Goal: Task Accomplishment & Management: Manage account settings

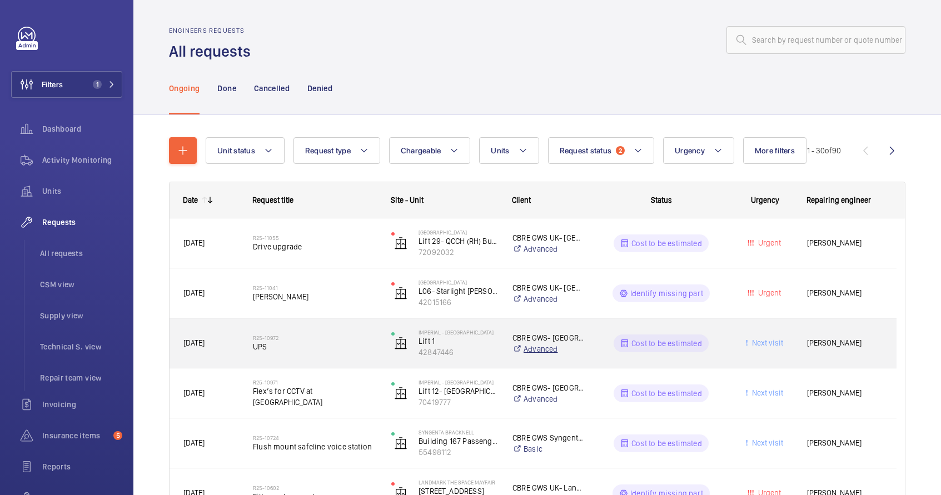
click at [575, 349] on link "Advanced" at bounding box center [549, 349] width 72 height 11
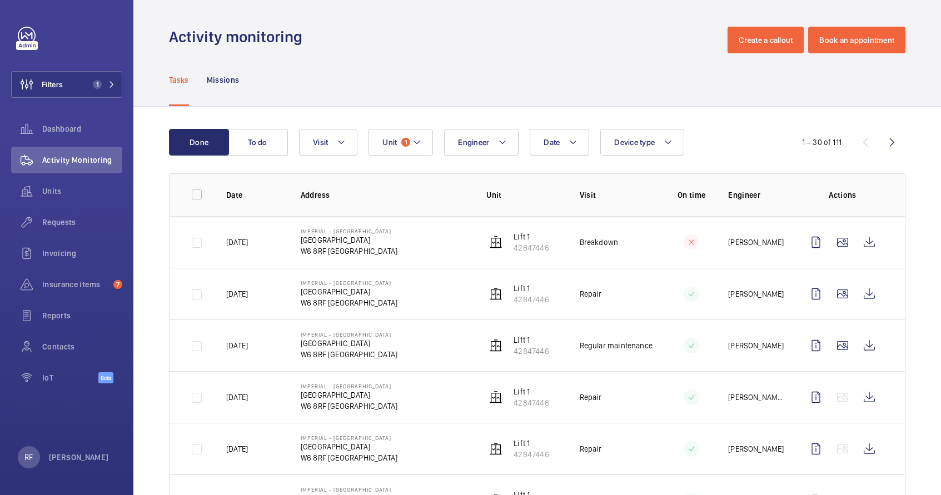
click at [613, 360] on td "Regular maintenance" at bounding box center [608, 346] width 93 height 52
click at [657, 347] on td at bounding box center [683, 346] width 56 height 52
click at [573, 345] on td "Regular maintenance" at bounding box center [608, 346] width 93 height 52
click at [398, 337] on p "Imperial - [GEOGRAPHIC_DATA]" at bounding box center [349, 334] width 97 height 7
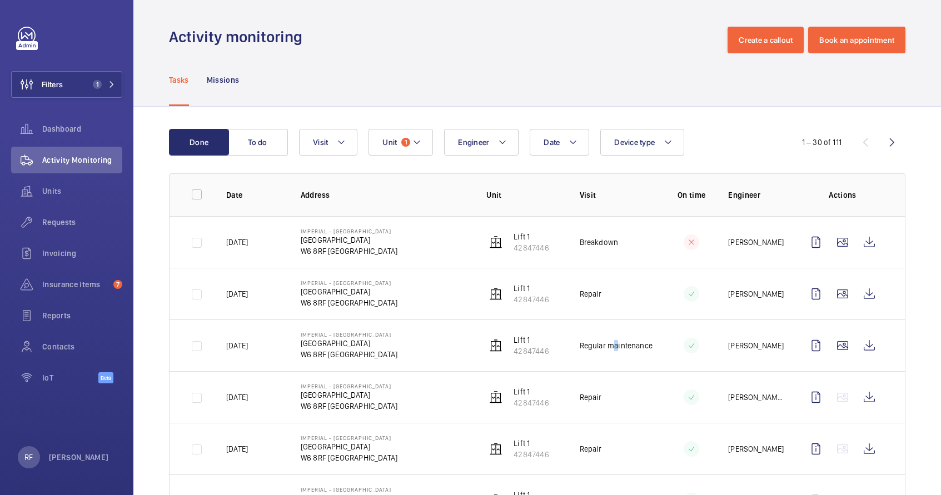
click at [610, 342] on p "Regular maintenance" at bounding box center [616, 345] width 73 height 11
click at [99, 226] on span "Requests" at bounding box center [82, 222] width 80 height 11
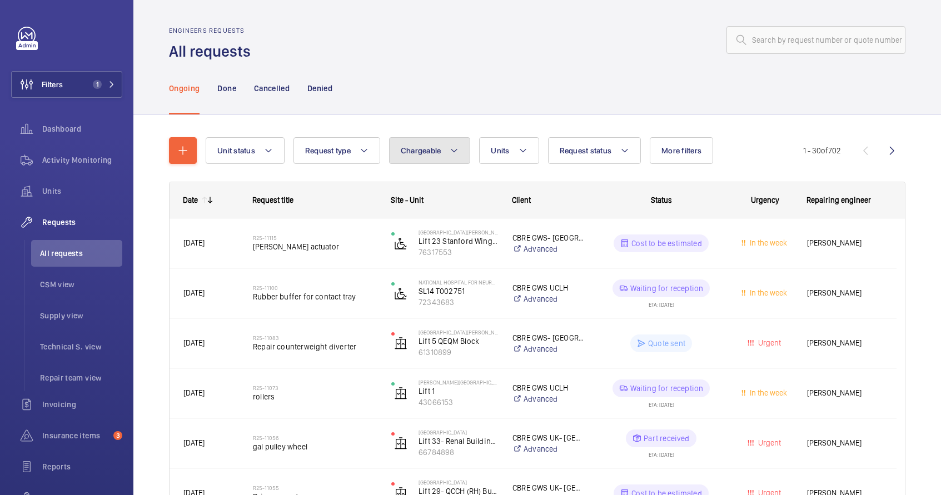
click at [455, 154] on mat-icon at bounding box center [454, 150] width 9 height 13
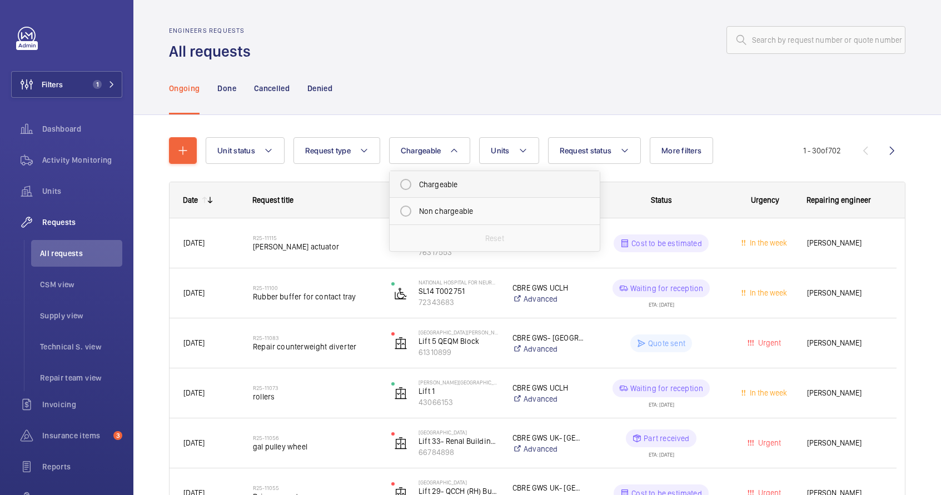
click at [454, 185] on mat-radio-button "Chargeable" at bounding box center [495, 184] width 200 height 22
radio input "true"
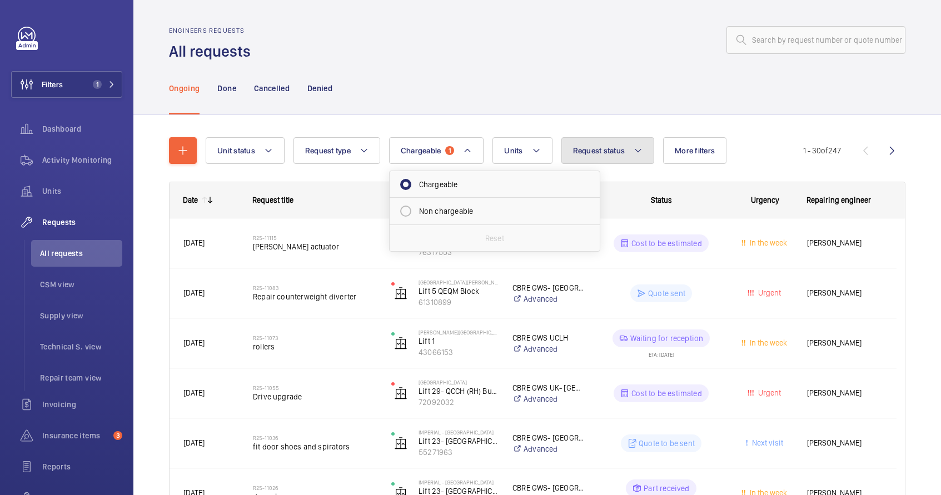
click at [602, 156] on button "Request status" at bounding box center [608, 150] width 93 height 27
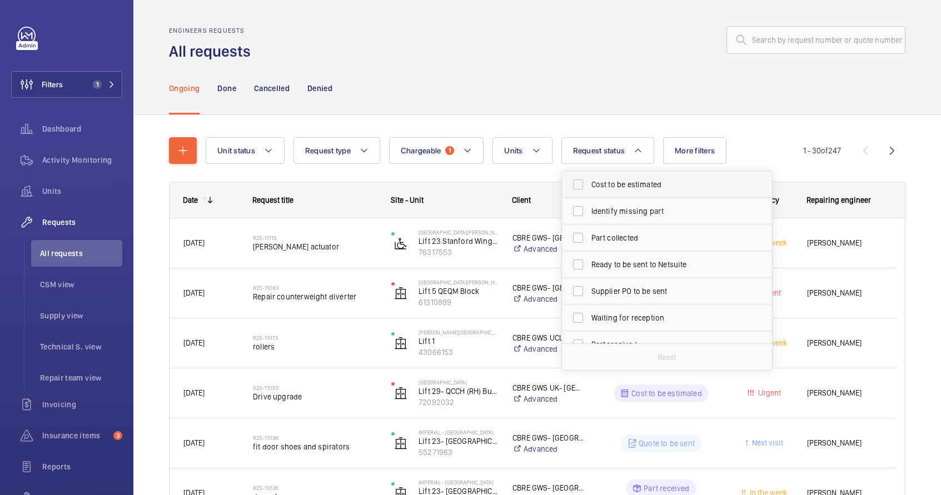
click at [608, 183] on span "Cost to be estimated" at bounding box center [668, 184] width 153 height 11
click at [589, 183] on input "Cost to be estimated" at bounding box center [578, 184] width 22 height 22
checkbox input "true"
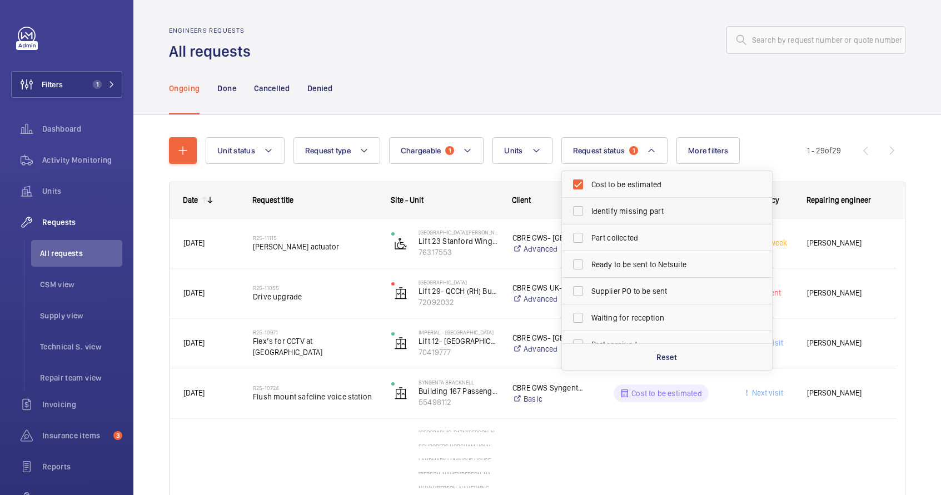
click at [613, 208] on span "Identify missing part" at bounding box center [668, 211] width 153 height 11
click at [589, 208] on input "Identify missing part" at bounding box center [578, 211] width 22 height 22
checkbox input "true"
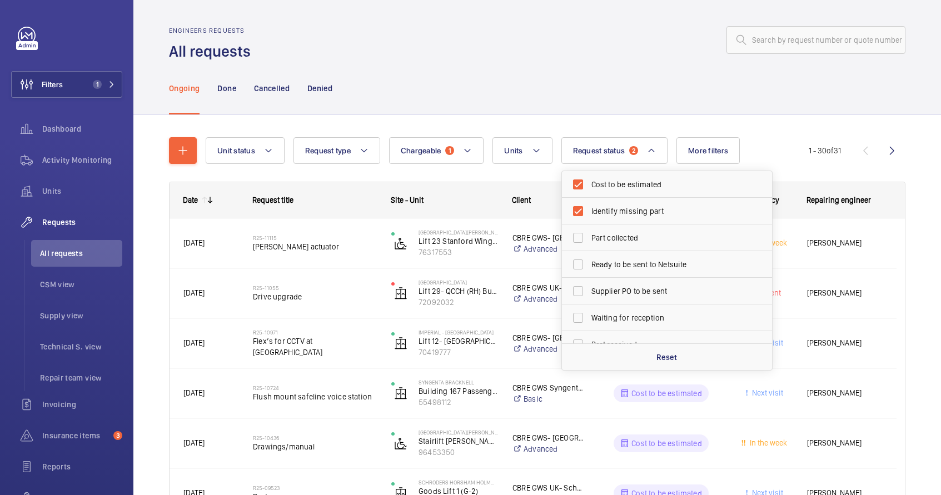
click at [733, 101] on div "Ongoing Done Cancelled Denied" at bounding box center [537, 88] width 737 height 53
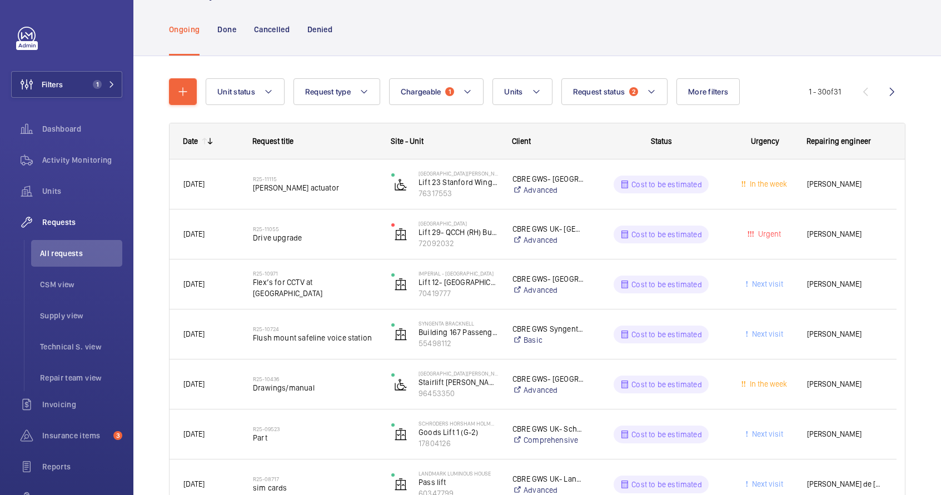
scroll to position [55, 0]
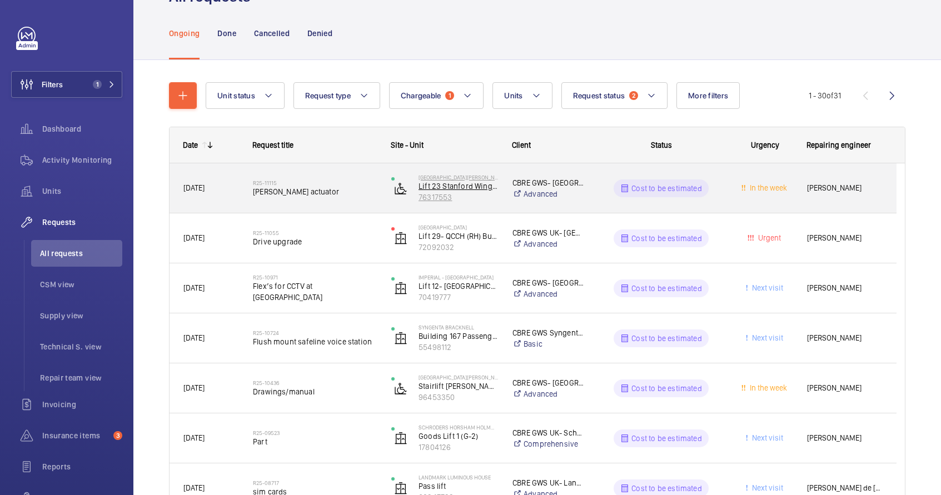
click at [486, 201] on p "76317553" at bounding box center [459, 197] width 80 height 11
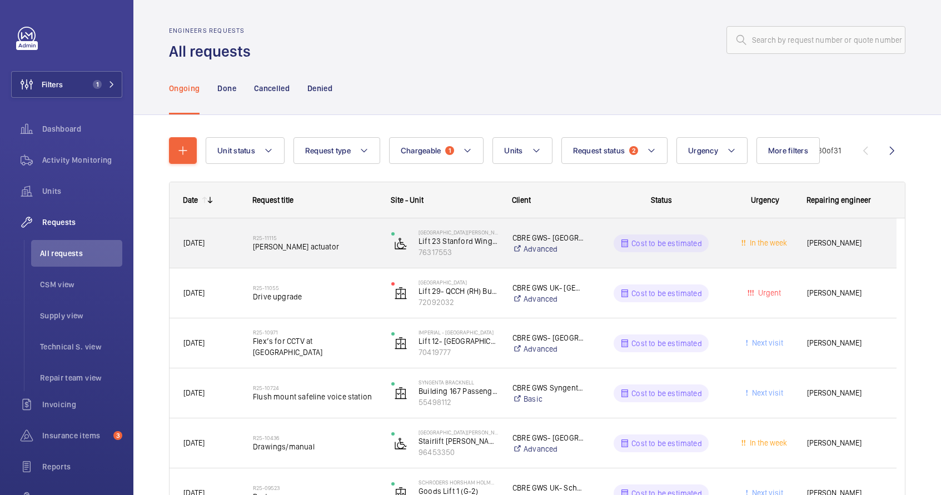
click at [603, 247] on wm-front-pills-cell "Cost to be estimated" at bounding box center [661, 244] width 124 height 18
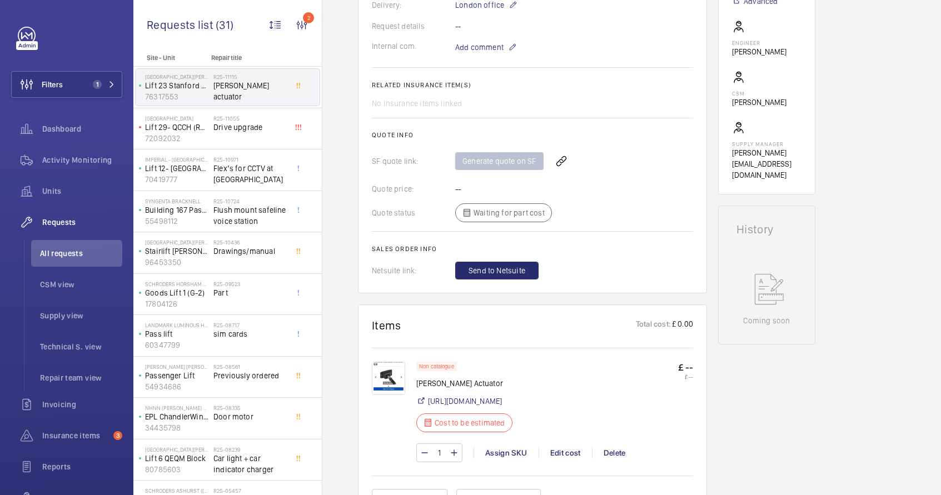
scroll to position [416, 0]
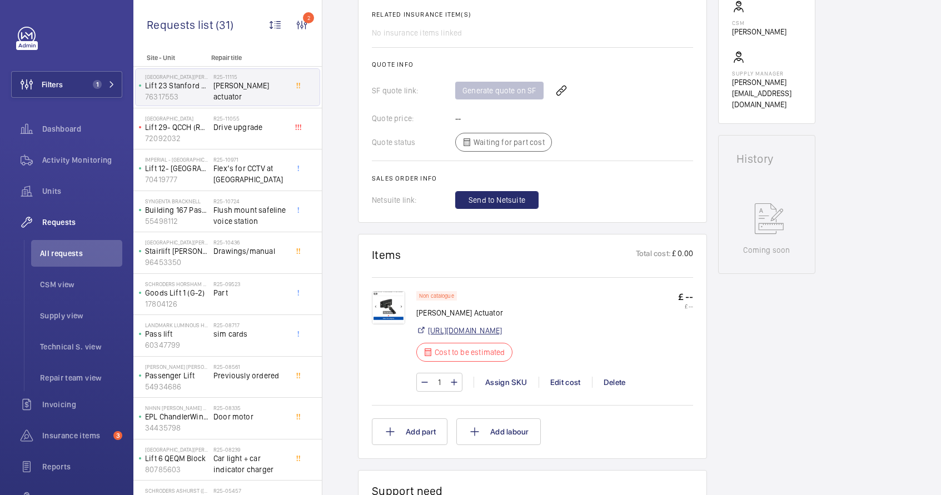
click at [476, 336] on link "https://uk.rs-online.com/web/p/safety-interlock-actuators-magnets/1363159?cm_mm…" at bounding box center [465, 330] width 74 height 11
click at [552, 388] on div "Edit cost" at bounding box center [565, 382] width 53 height 11
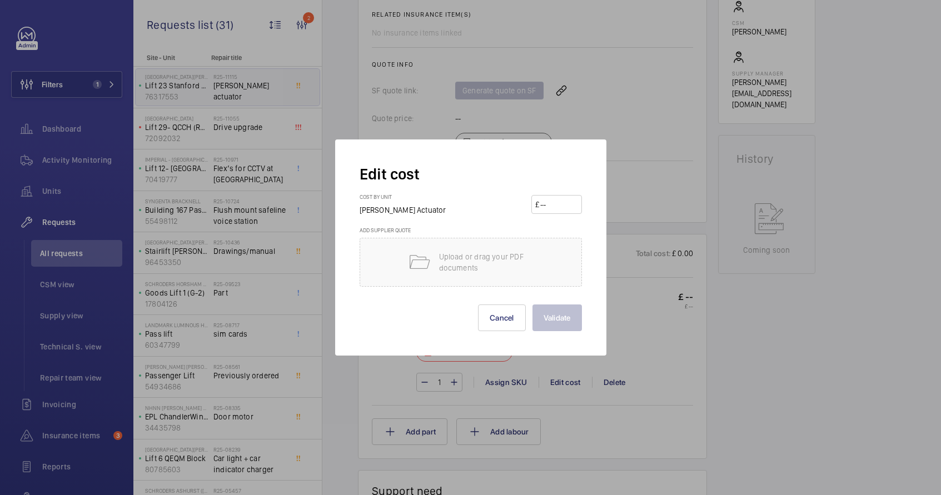
click at [550, 201] on input "number" at bounding box center [558, 205] width 39 height 18
click at [552, 206] on input "number" at bounding box center [558, 205] width 39 height 18
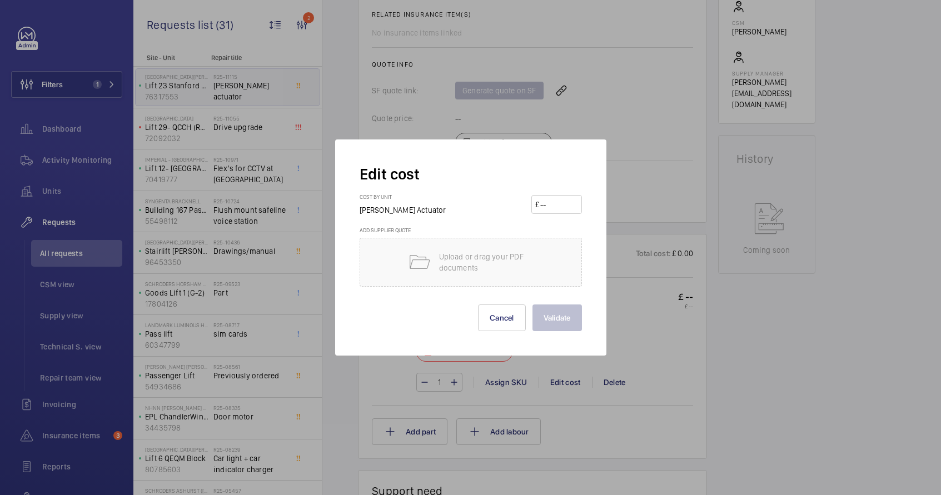
drag, startPoint x: 552, startPoint y: 206, endPoint x: 547, endPoint y: 213, distance: 8.0
click at [549, 211] on input "number" at bounding box center [558, 205] width 39 height 18
type input "49.06"
click at [555, 322] on button "Validate" at bounding box center [557, 318] width 49 height 27
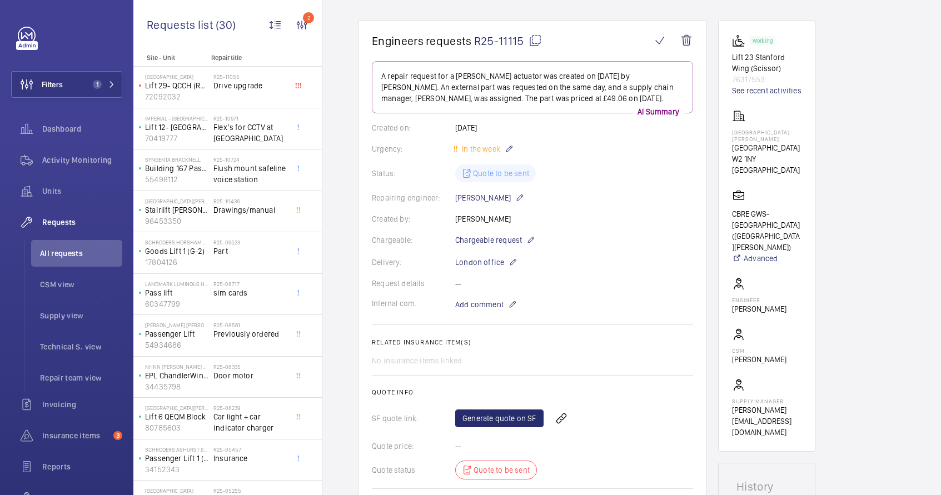
scroll to position [89, 0]
click at [787, 92] on link "See recent activities" at bounding box center [766, 90] width 69 height 11
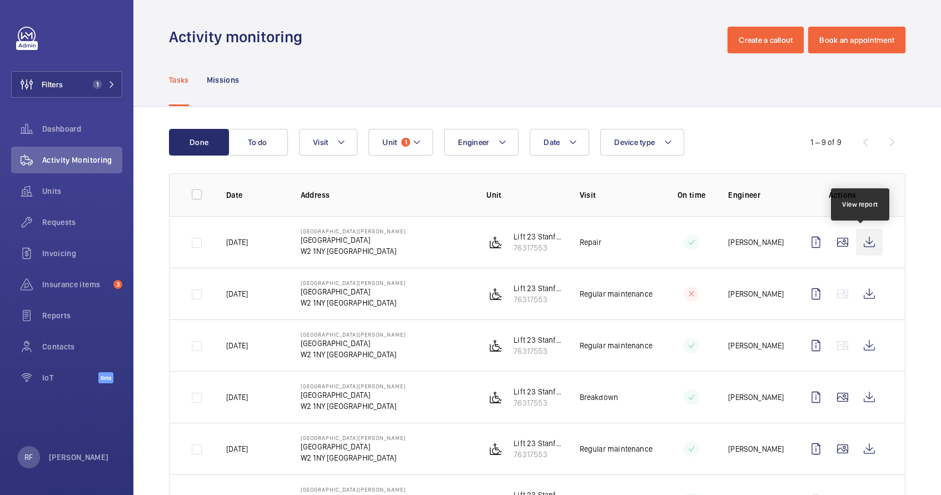
click at [858, 245] on wm-front-icon-button at bounding box center [869, 242] width 27 height 27
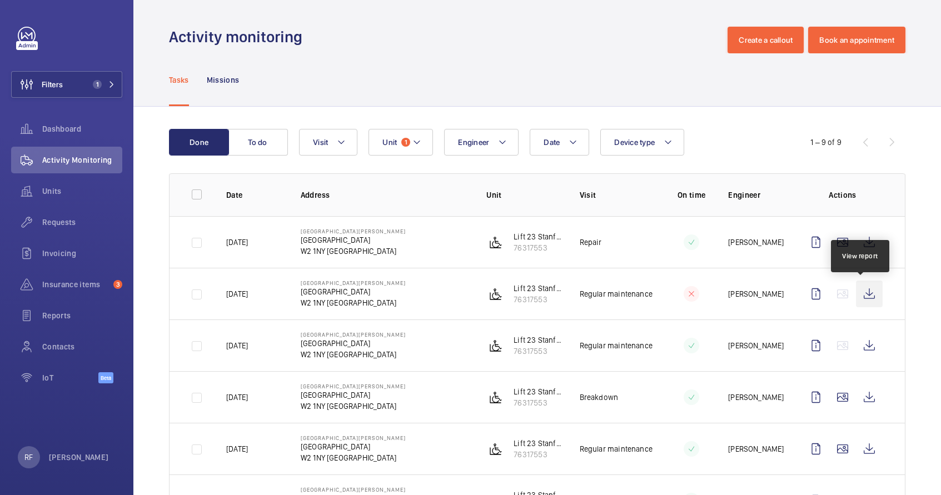
click at [864, 296] on wm-front-icon-button at bounding box center [869, 294] width 27 height 27
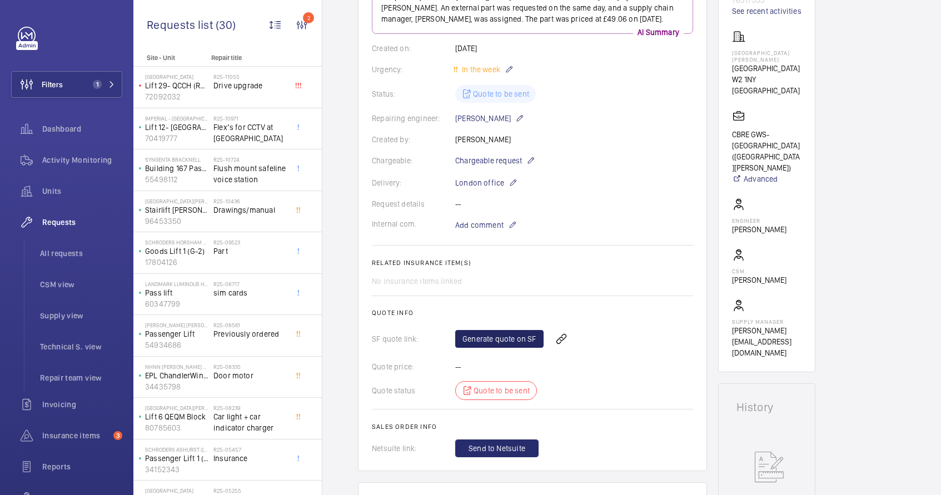
scroll to position [178, 0]
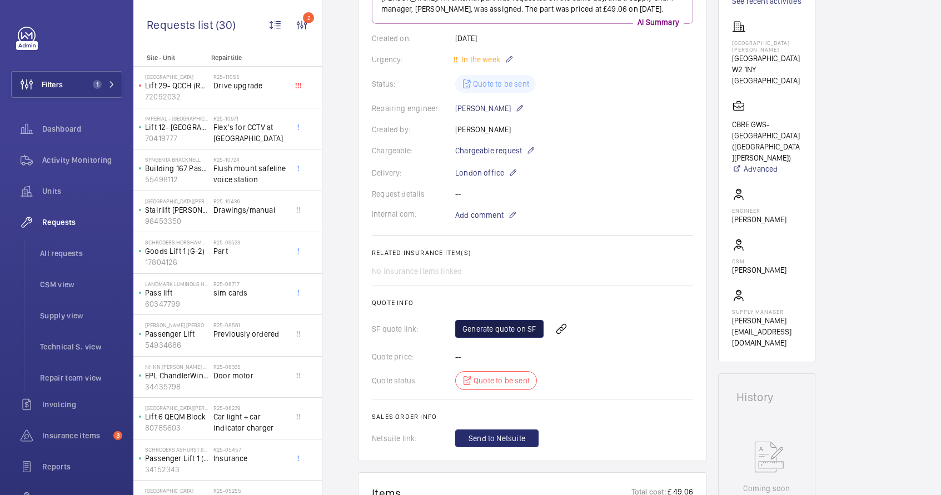
click at [512, 329] on link "Generate quote on SF" at bounding box center [499, 329] width 88 height 18
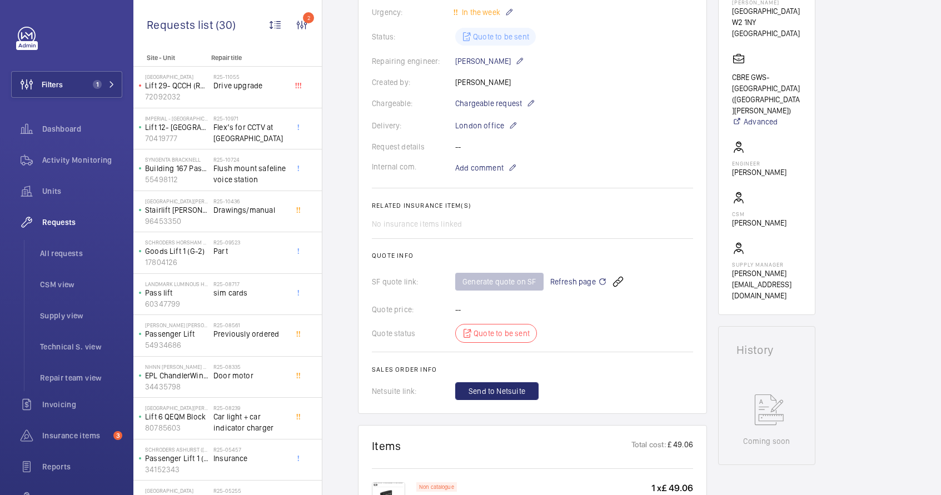
scroll to position [226, 0]
click at [599, 280] on mat-icon at bounding box center [602, 280] width 9 height 13
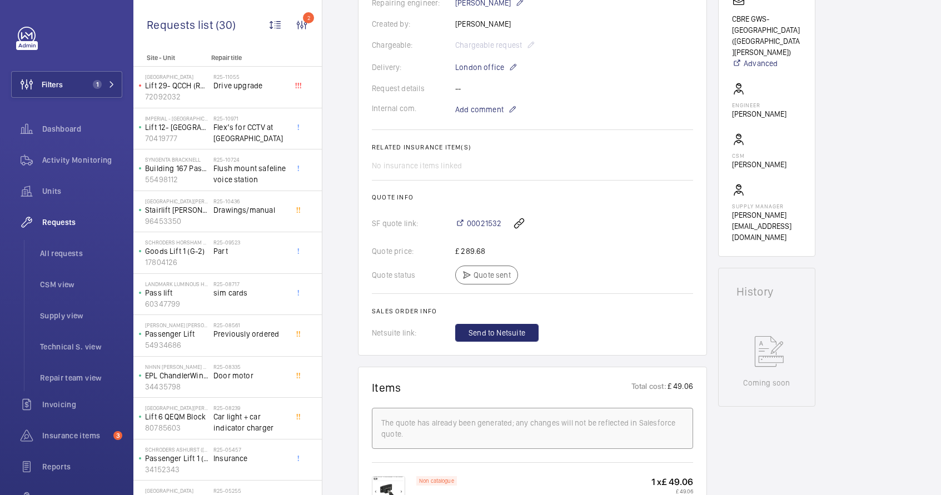
scroll to position [258, 0]
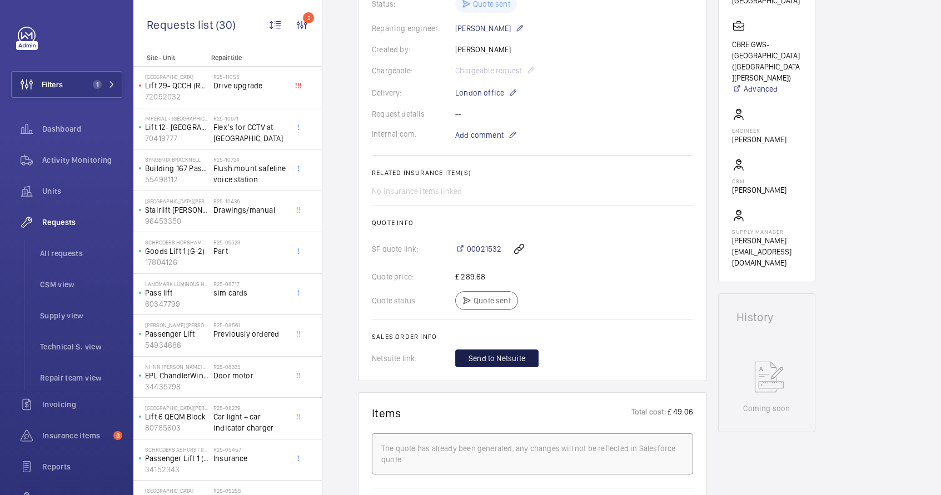
click at [505, 363] on span "Send to Netsuite" at bounding box center [497, 358] width 57 height 11
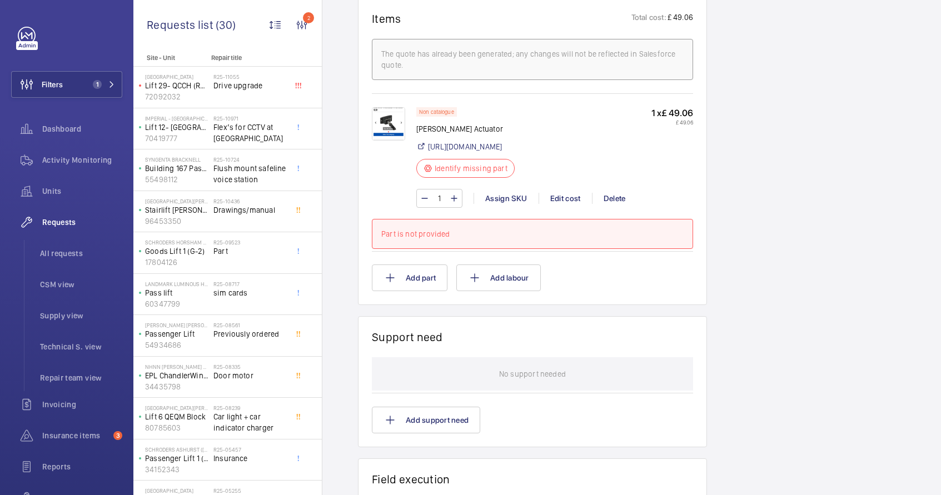
scroll to position [693, 0]
click at [415, 290] on button "Add part" at bounding box center [410, 276] width 76 height 27
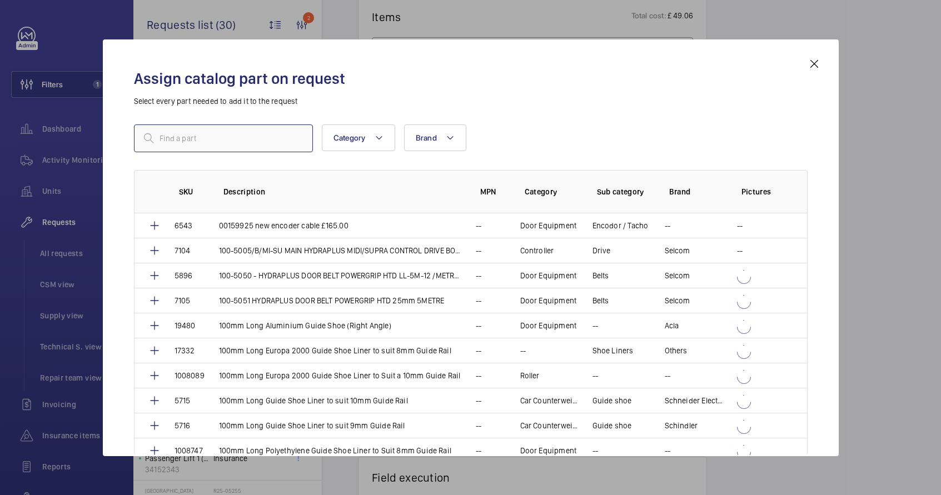
click at [221, 146] on input "text" at bounding box center [223, 139] width 179 height 28
click at [194, 144] on input "text" at bounding box center [223, 139] width 179 height 28
paste input "Bernstein AG Actuator for Use with ENK-VTU, ENM2-VTW, SLK, SLM"
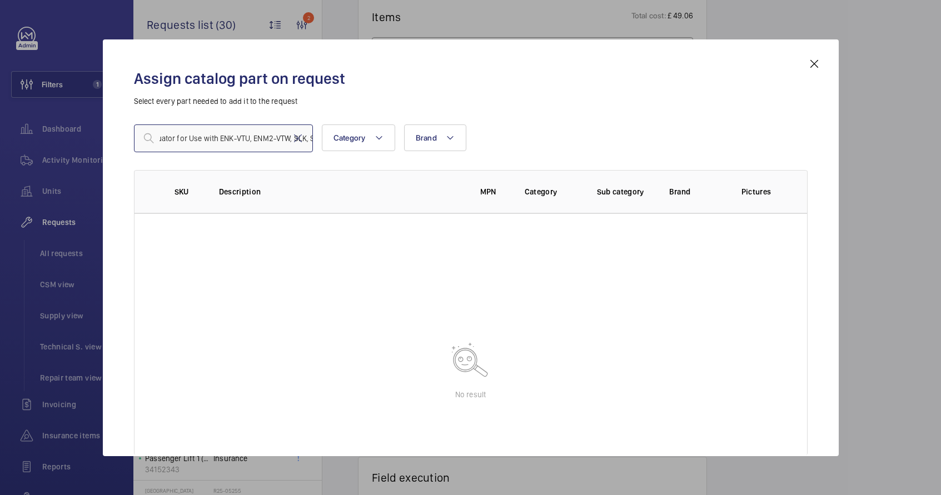
click at [208, 146] on input "Bernstein AG Actuator for Use with ENK-VTU, ENM2-VTW, SLK, SLM" at bounding box center [223, 139] width 179 height 28
click at [197, 143] on input "Bernstein AG Actuator for Use with ENK-VTU, ENM2-VTW, SLK, SLM" at bounding box center [223, 139] width 179 height 28
click at [185, 141] on input "Bernstein AG Actuator for Use with ENK-VTU, ENM2-VTW, SLK, SLM" at bounding box center [223, 139] width 179 height 28
drag, startPoint x: 175, startPoint y: 141, endPoint x: 351, endPoint y: 145, distance: 176.9
click at [351, 145] on div "Bernstein AG Actuator for Use with ENK-VTU, ENM2-VTW, SLK, SLM Category Brand M…" at bounding box center [471, 139] width 674 height 28
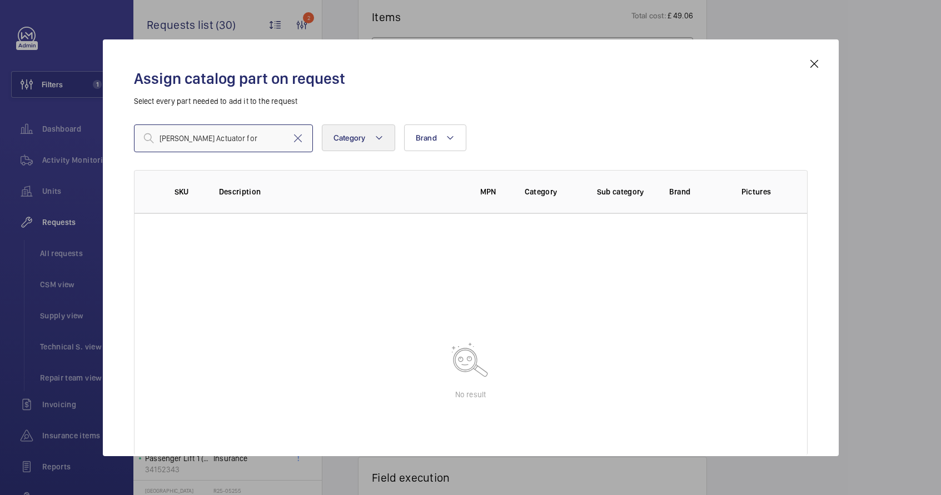
scroll to position [0, 0]
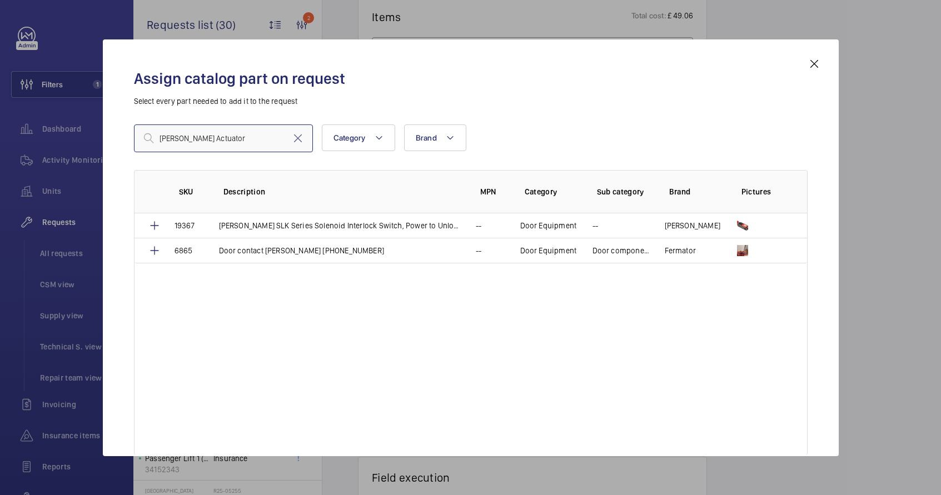
type input "Bernstein AG Actuator"
click at [819, 64] on mat-icon at bounding box center [814, 63] width 13 height 13
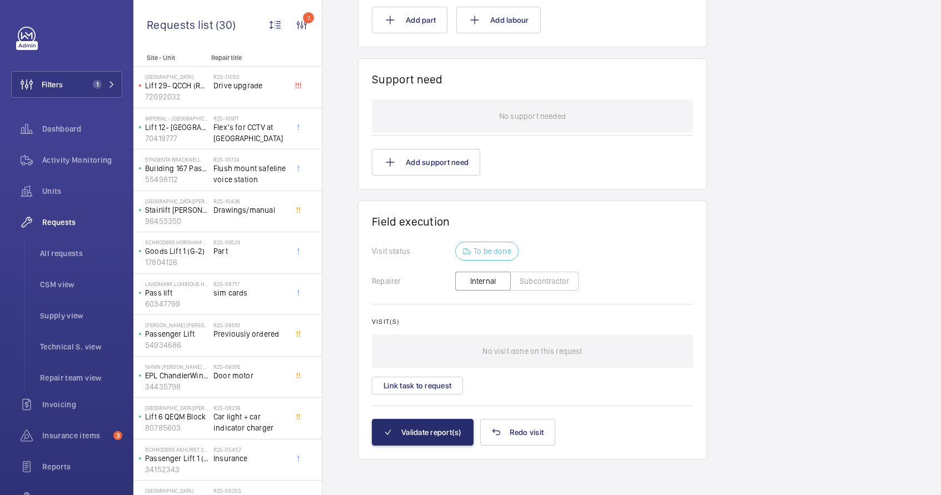
scroll to position [972, 0]
click at [444, 434] on button "Validate report(s)" at bounding box center [423, 432] width 102 height 27
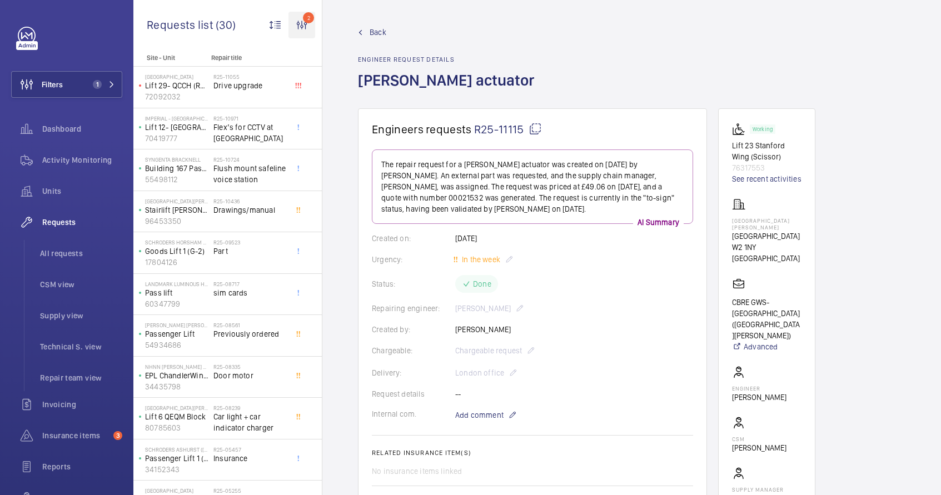
click at [304, 28] on wm-front-icon-button "2" at bounding box center [302, 25] width 27 height 27
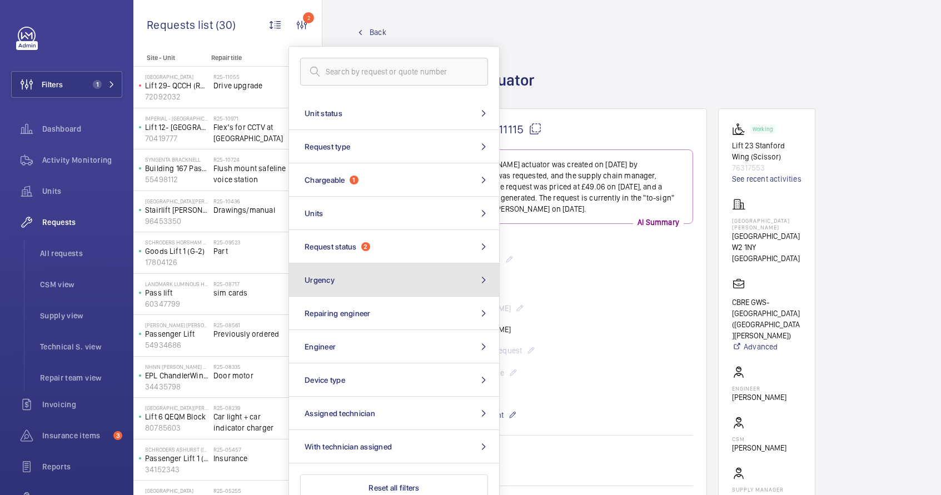
click at [365, 289] on button "Urgency" at bounding box center [394, 280] width 210 height 33
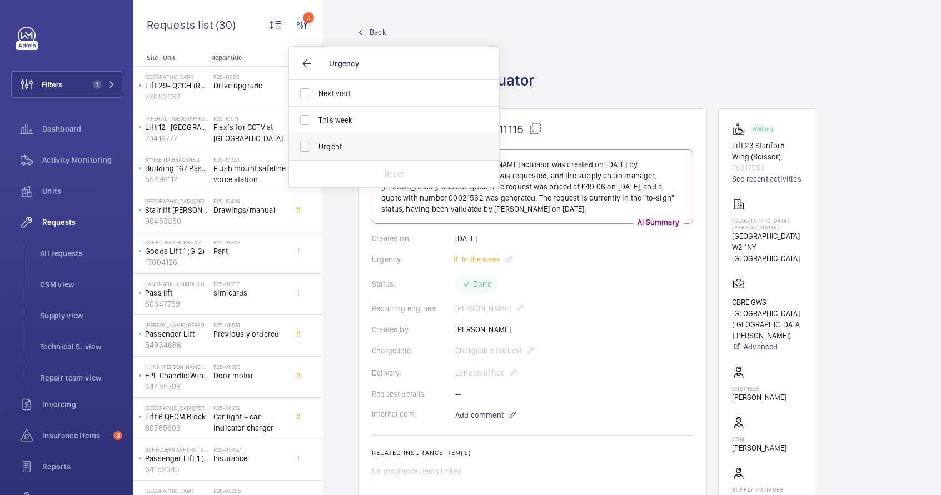
click at [368, 145] on span "Urgent" at bounding box center [395, 146] width 153 height 11
click at [316, 145] on input "Urgent" at bounding box center [305, 147] width 22 height 22
checkbox input "true"
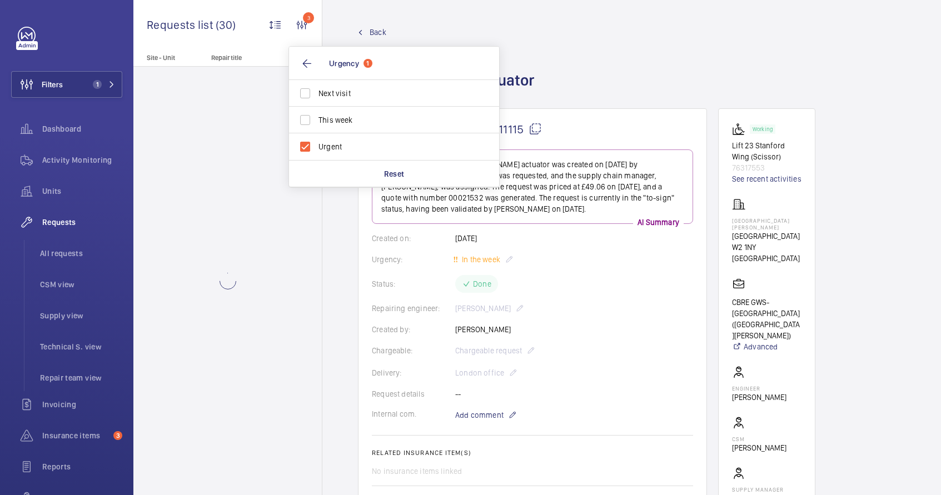
click at [578, 68] on div "Back Engineer request details Bernstein actuator" at bounding box center [632, 68] width 548 height 82
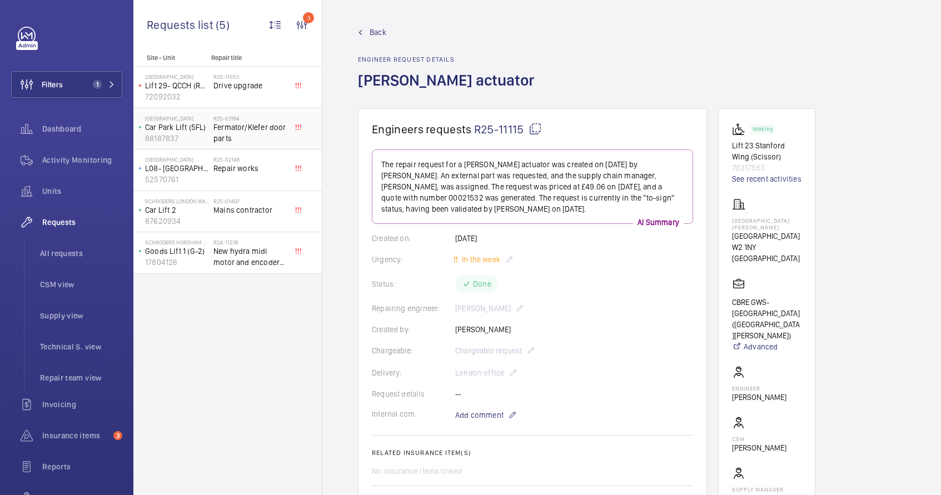
click at [266, 133] on span "Fermator/Klefer door parts" at bounding box center [250, 133] width 73 height 22
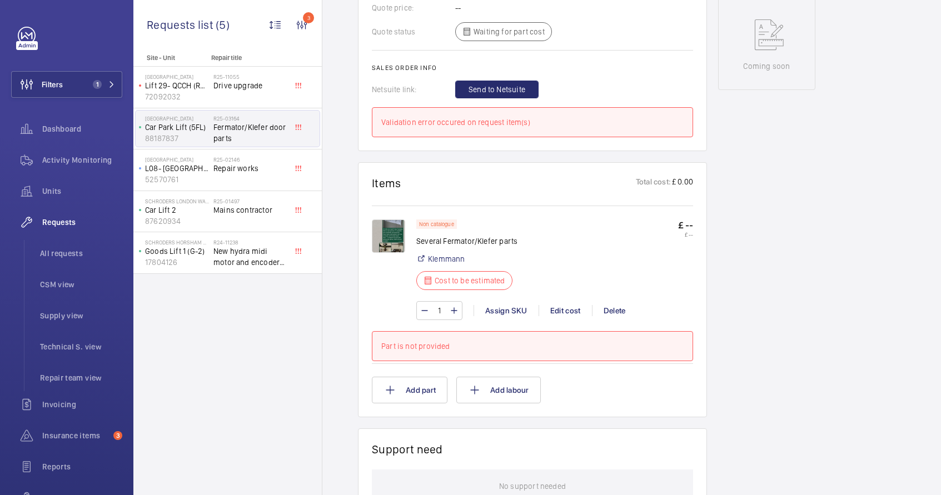
scroll to position [611, 0]
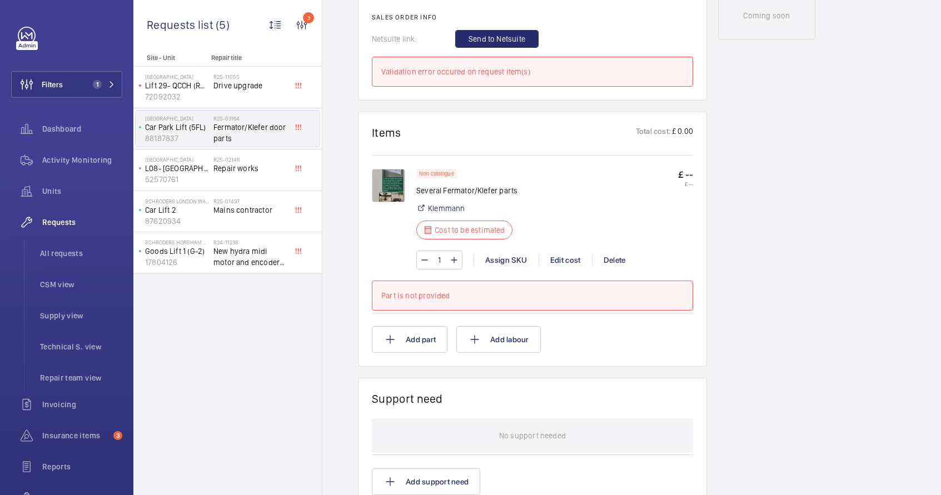
click at [385, 174] on img at bounding box center [388, 185] width 33 height 33
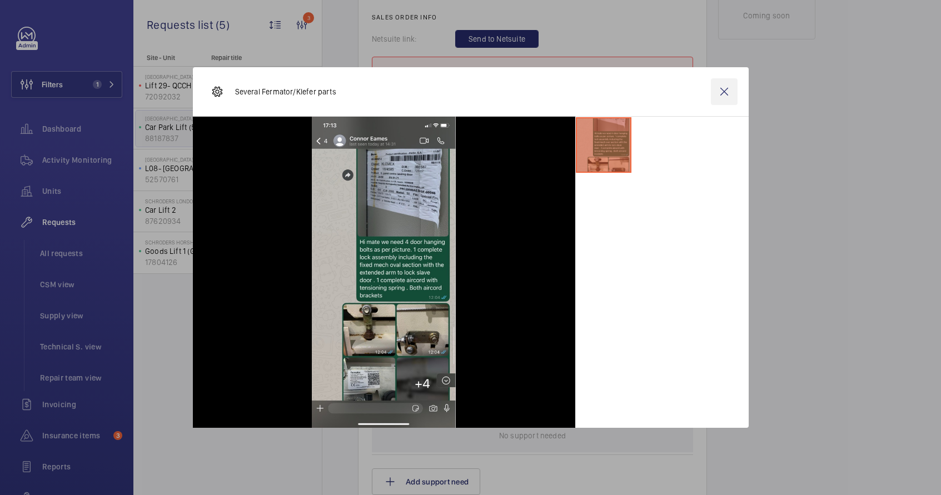
click at [721, 88] on wm-front-icon-button at bounding box center [724, 91] width 27 height 27
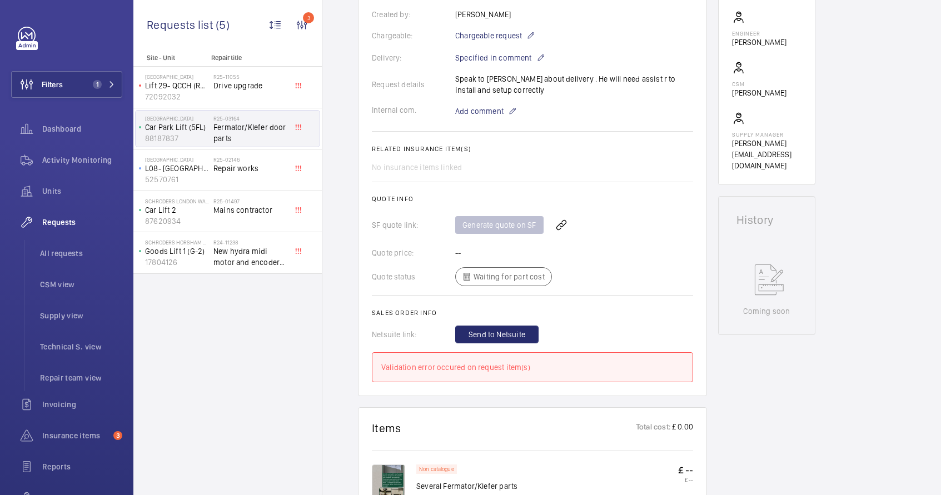
scroll to position [339, 0]
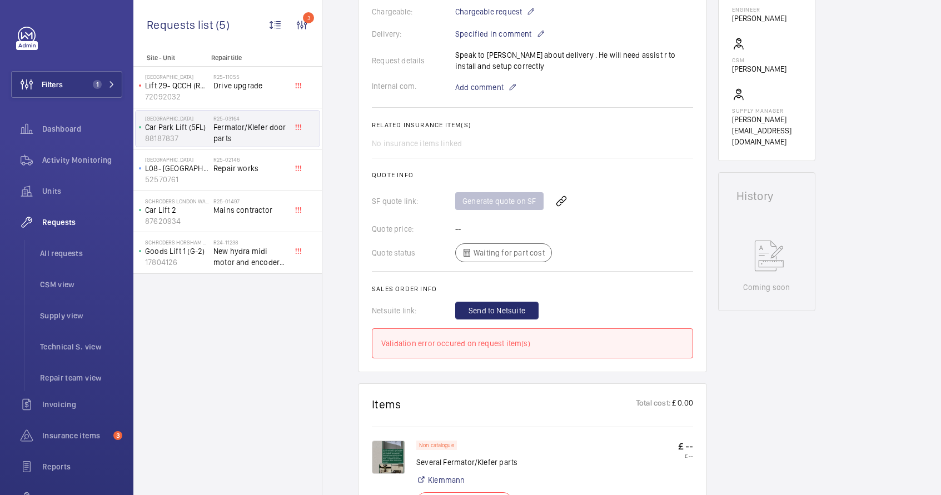
click at [496, 457] on p "Several Fermator/Klefer parts" at bounding box center [467, 462] width 103 height 11
click at [499, 457] on p "Several Fermator/Klefer parts" at bounding box center [467, 462] width 103 height 11
drag, startPoint x: 518, startPoint y: 453, endPoint x: 476, endPoint y: 455, distance: 41.2
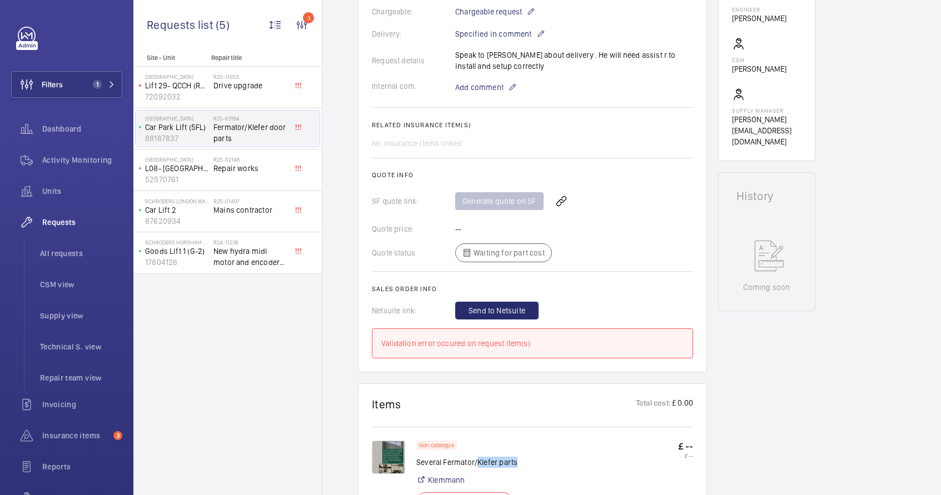
click at [476, 457] on p "Several Fermator/Klefer parts" at bounding box center [467, 462] width 103 height 11
copy p "Klefer parts"
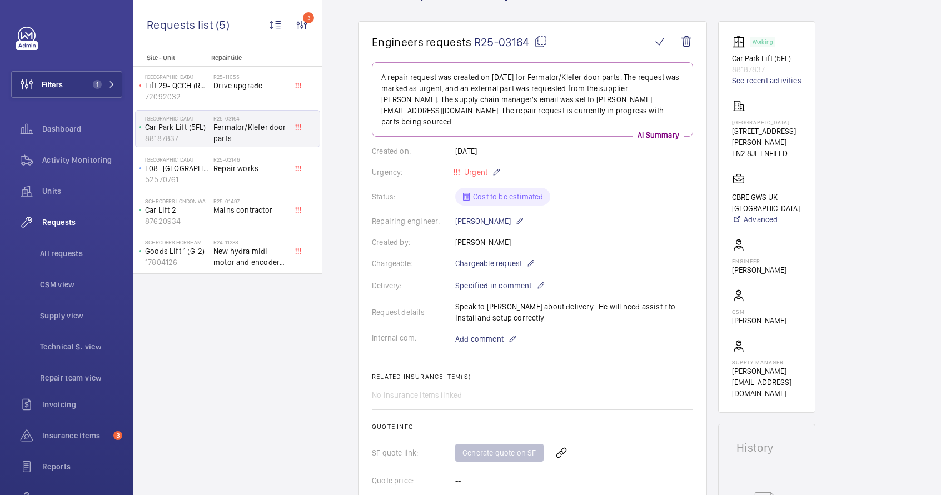
scroll to position [87, 0]
click at [770, 83] on link "See recent activities" at bounding box center [766, 81] width 69 height 11
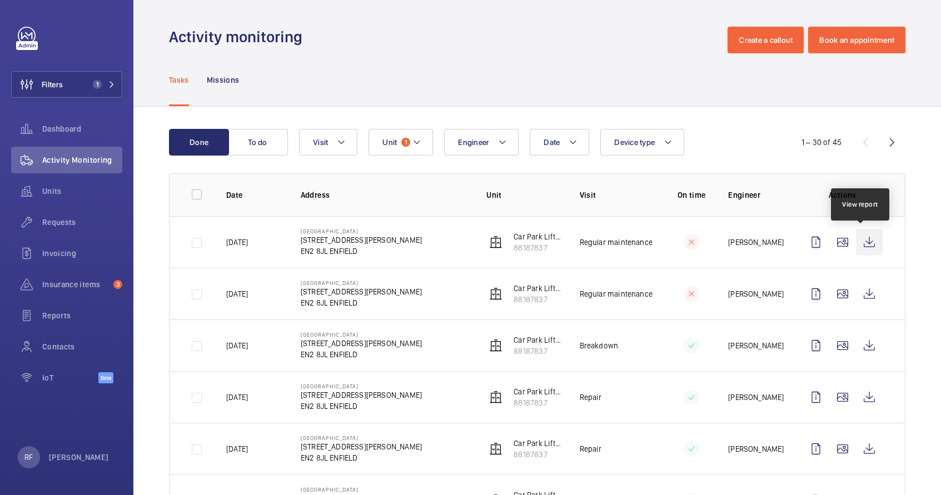
click at [867, 244] on wm-front-icon-button at bounding box center [869, 242] width 27 height 27
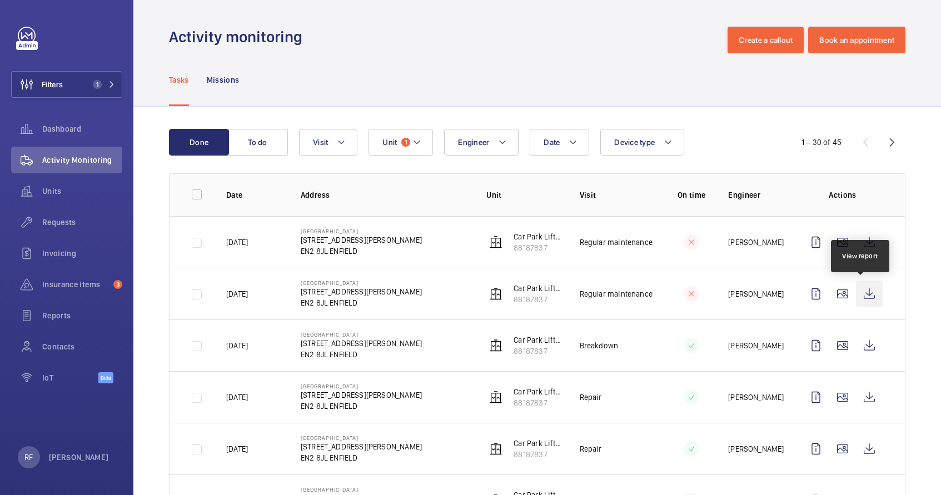
click at [862, 298] on wm-front-icon-button at bounding box center [869, 294] width 27 height 27
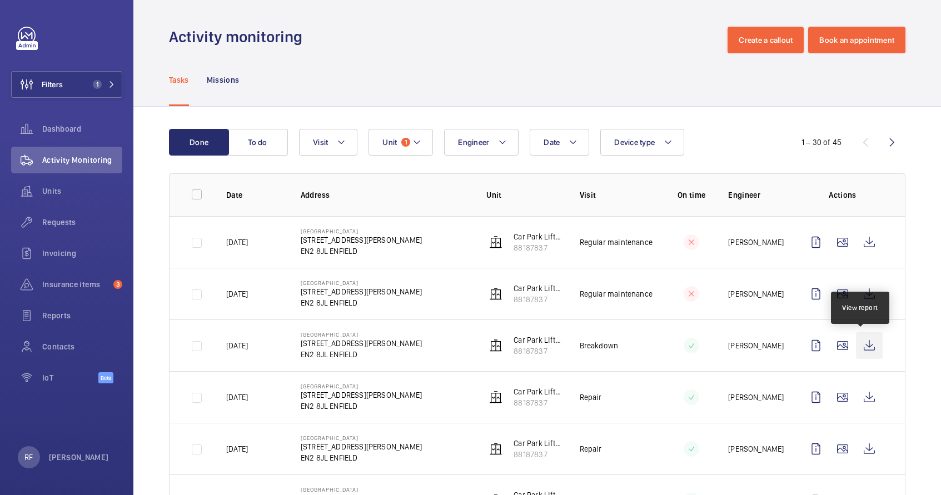
click at [861, 350] on wm-front-icon-button at bounding box center [869, 345] width 27 height 27
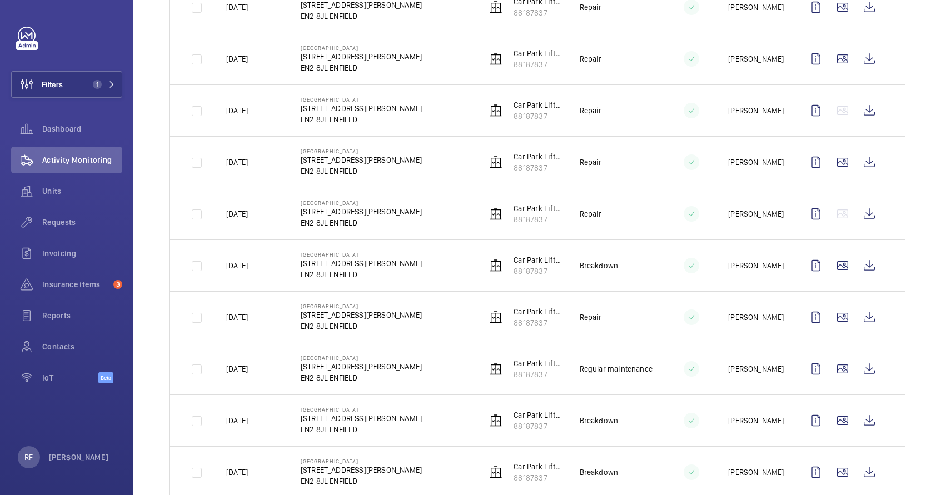
scroll to position [418, 0]
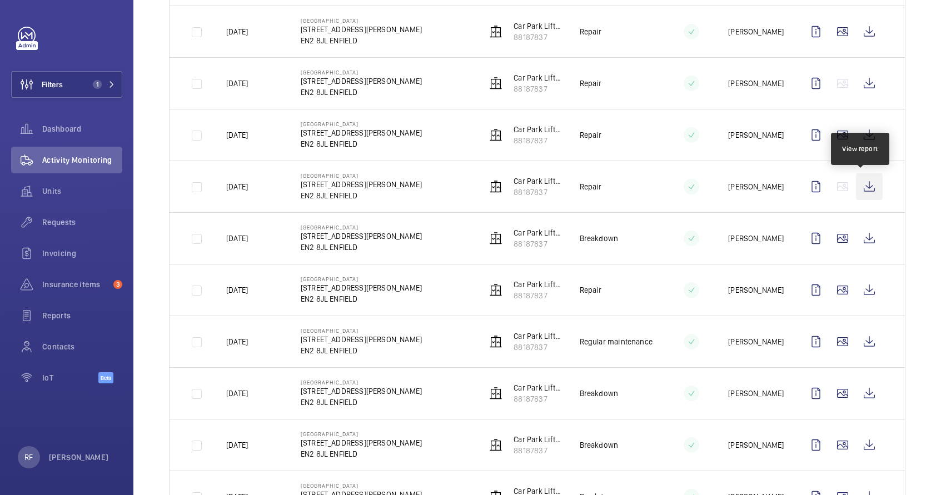
click at [859, 192] on wm-front-icon-button at bounding box center [869, 186] width 27 height 27
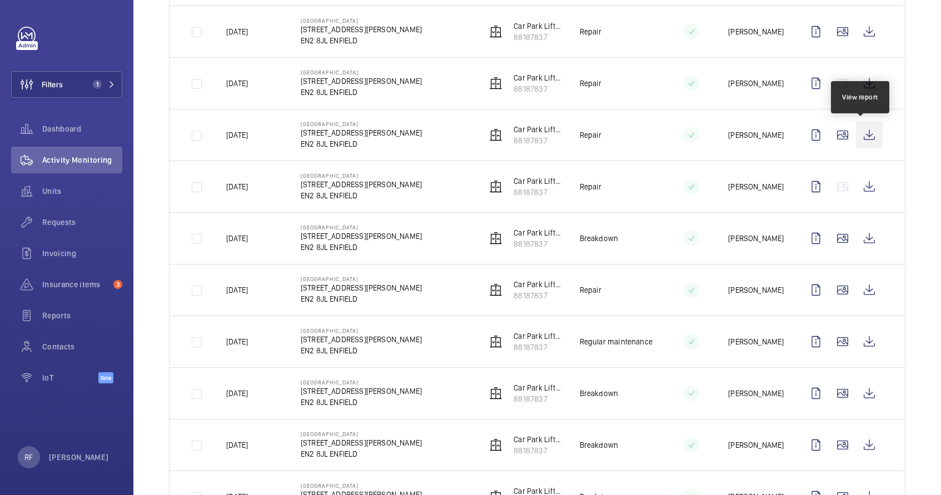
click at [860, 138] on wm-front-icon-button at bounding box center [869, 135] width 27 height 27
click at [856, 81] on wm-front-icon-button at bounding box center [869, 83] width 27 height 27
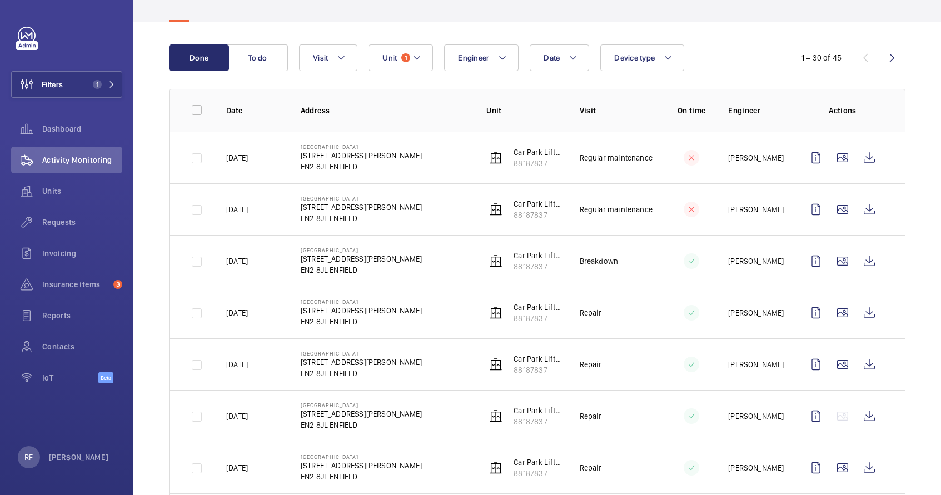
scroll to position [75, 0]
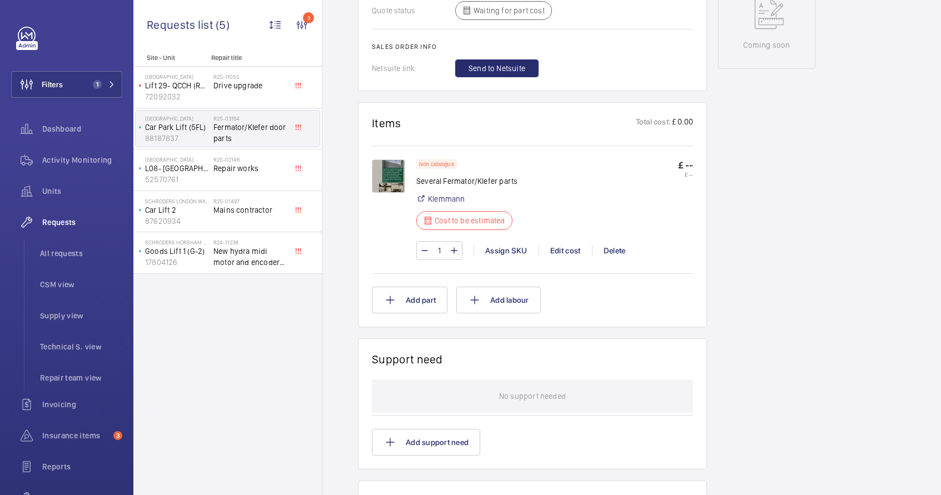
scroll to position [475, 0]
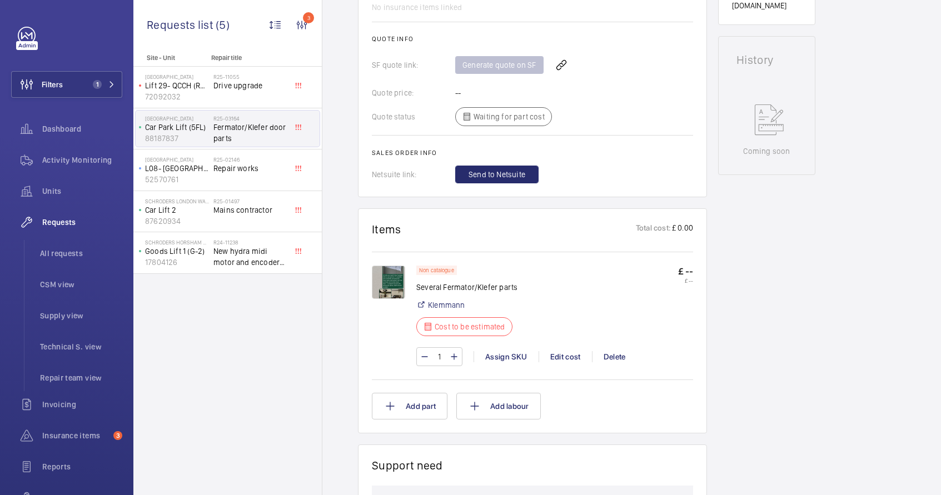
click at [401, 284] on img at bounding box center [388, 282] width 33 height 33
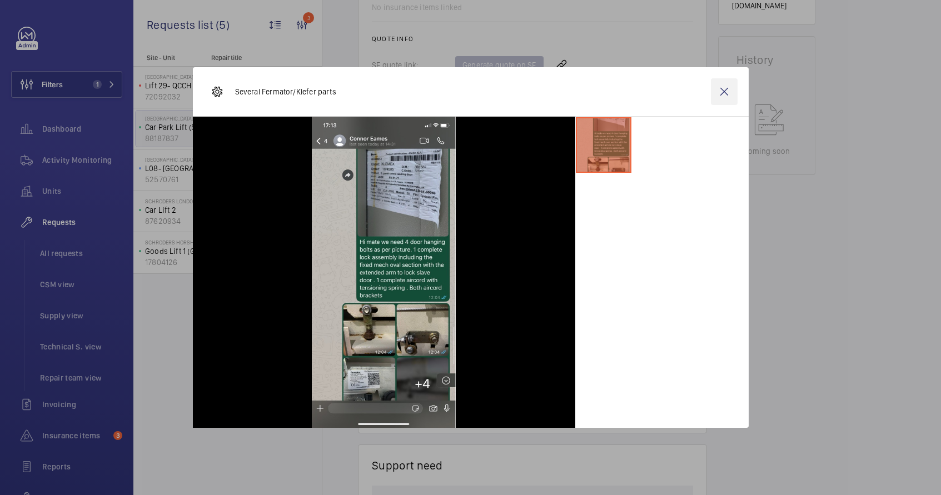
click at [724, 95] on wm-front-icon-button at bounding box center [724, 91] width 27 height 27
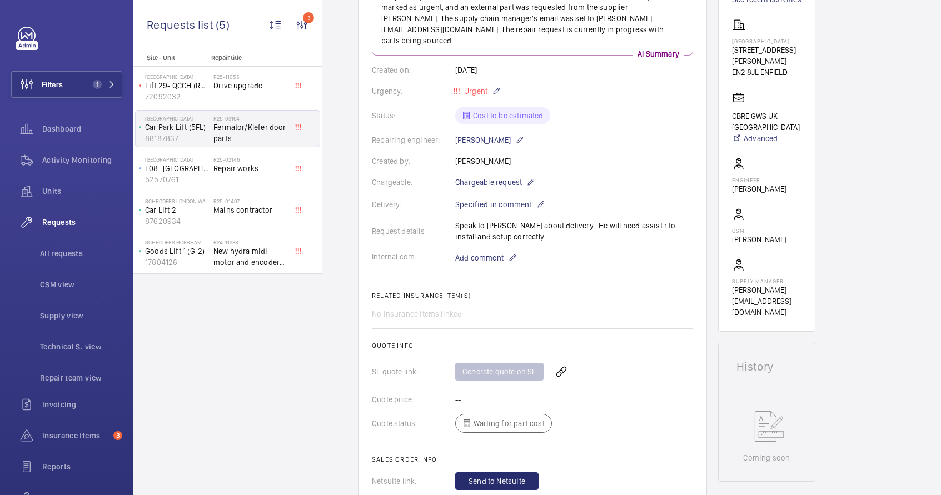
scroll to position [0, 0]
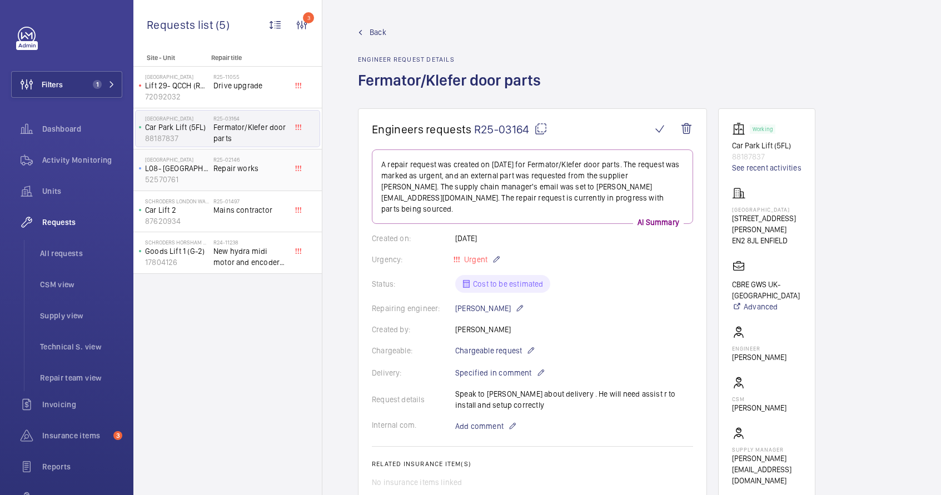
click at [230, 174] on div "R25-02146 Repair works" at bounding box center [250, 172] width 73 height 32
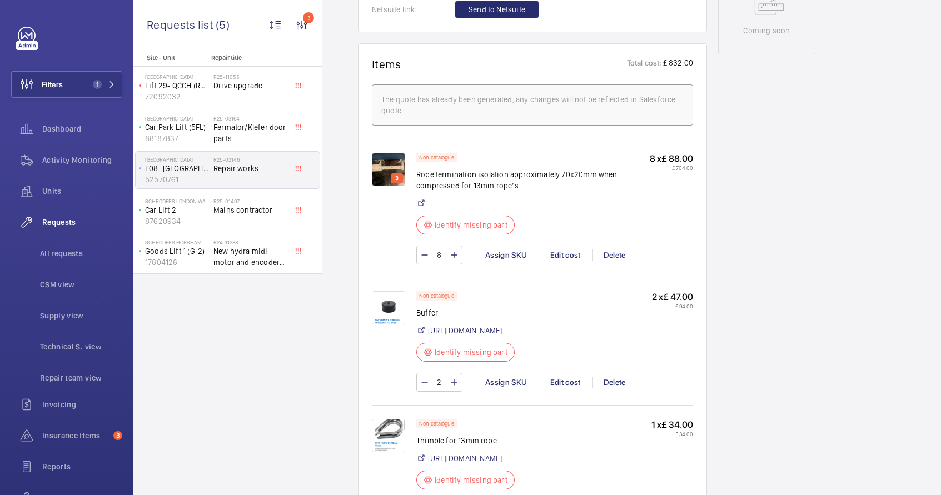
scroll to position [668, 0]
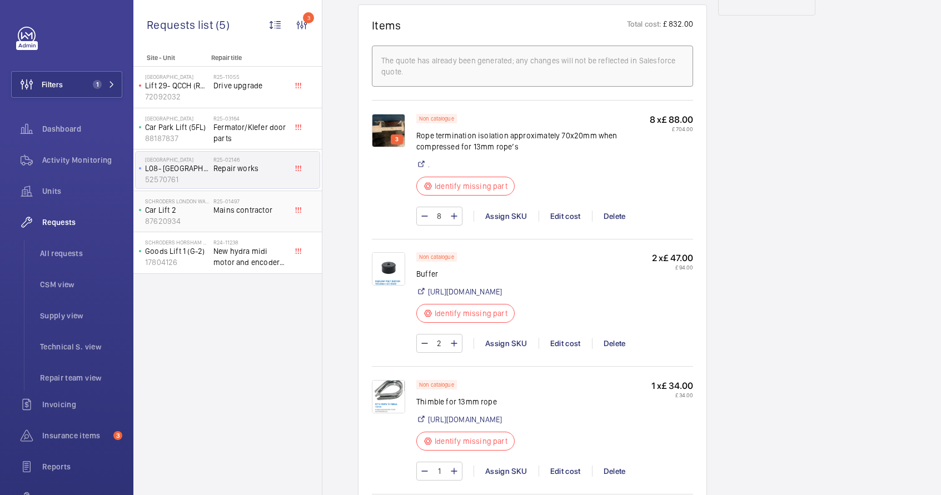
click at [254, 207] on span "Mains contractor" at bounding box center [250, 210] width 73 height 11
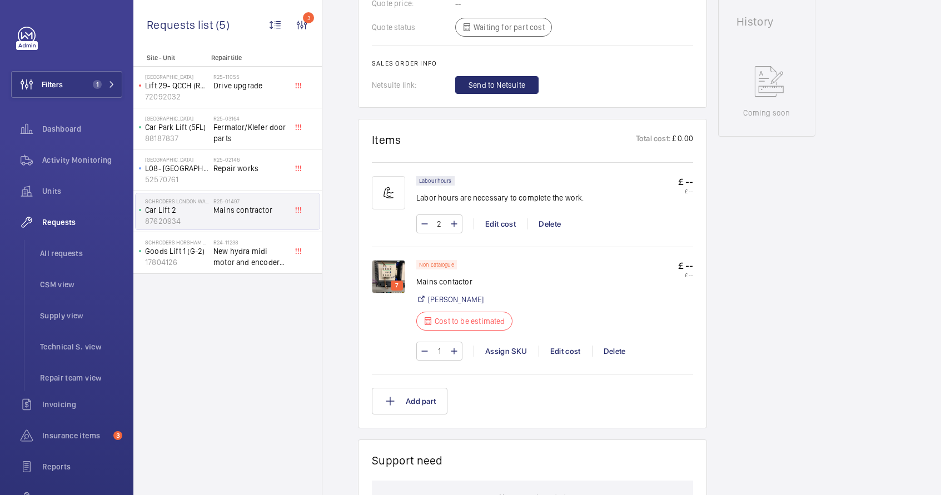
scroll to position [598, 0]
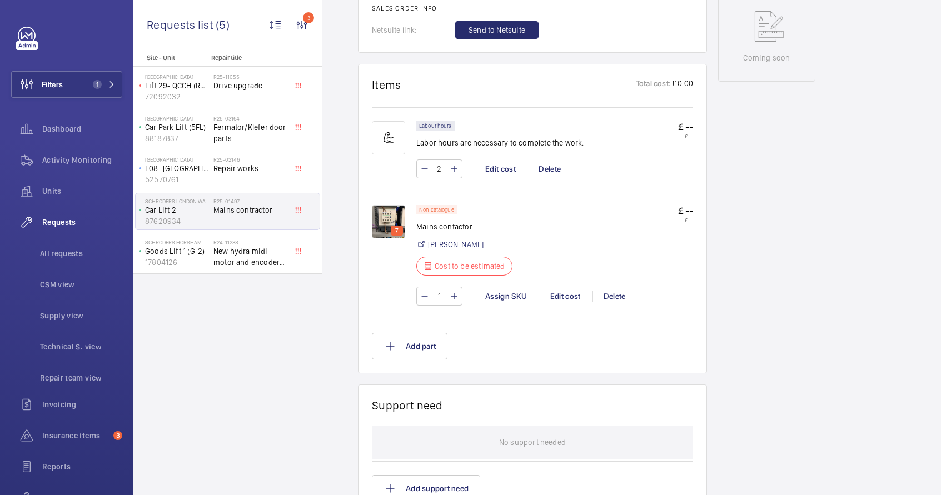
click at [389, 210] on img at bounding box center [388, 221] width 33 height 33
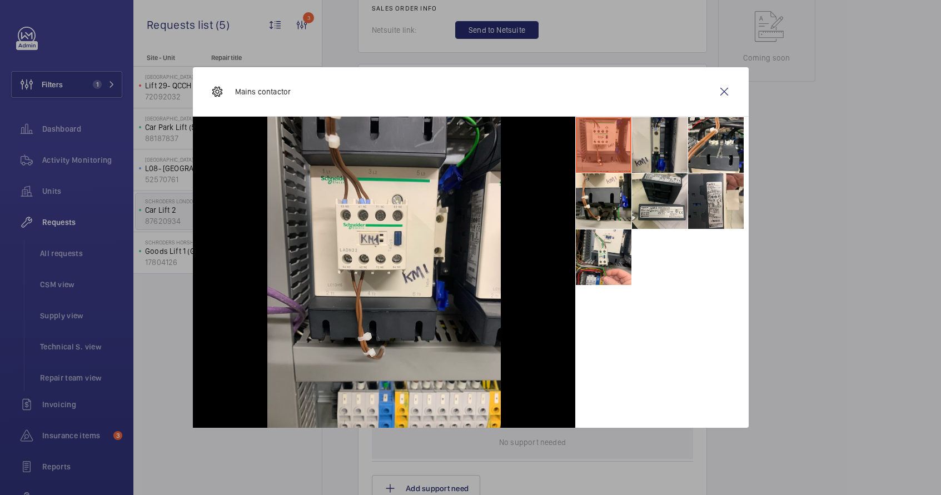
click at [661, 149] on li at bounding box center [660, 145] width 56 height 56
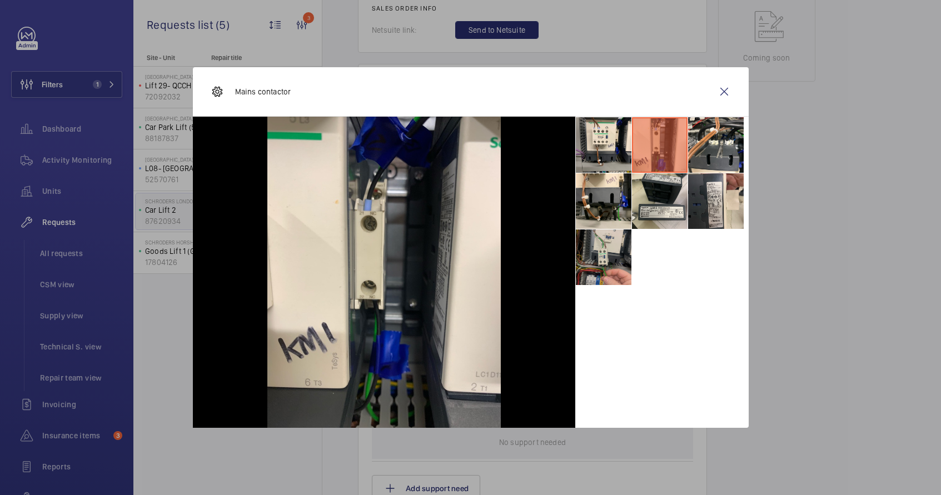
click at [602, 256] on li at bounding box center [604, 258] width 56 height 56
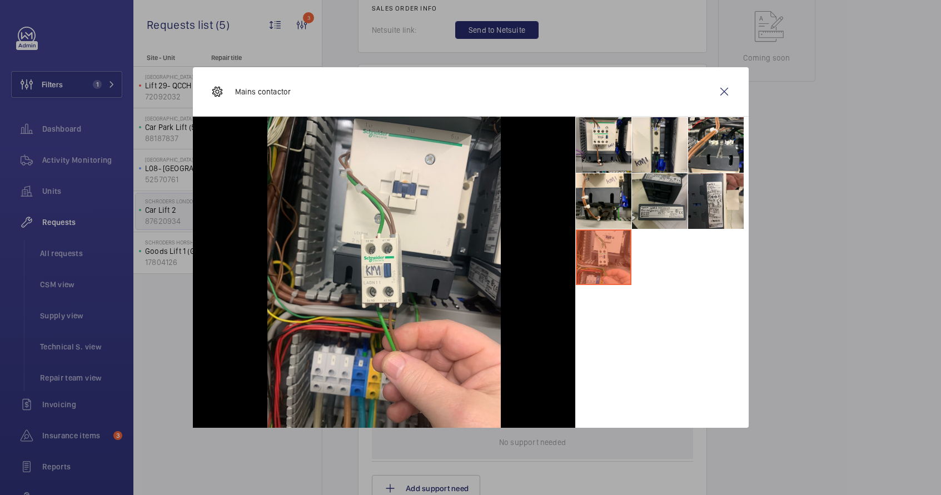
click at [655, 211] on li at bounding box center [660, 201] width 56 height 56
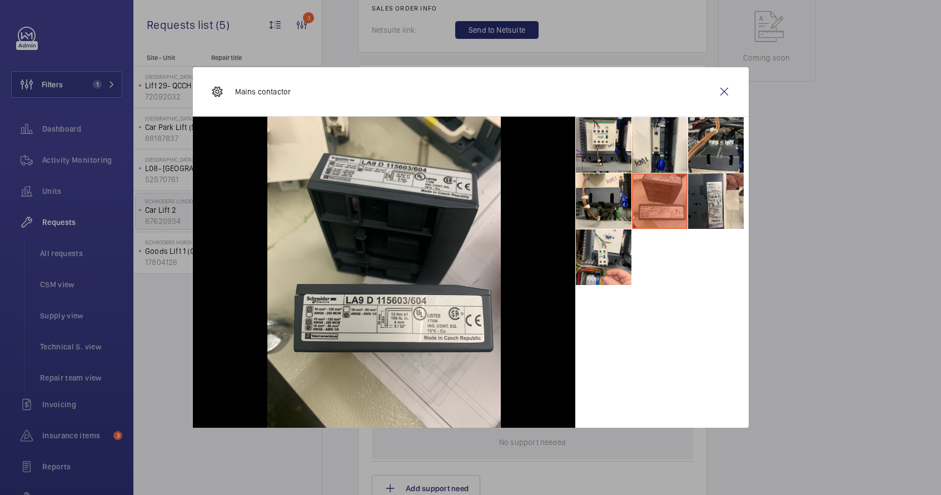
click at [719, 142] on li at bounding box center [716, 145] width 56 height 56
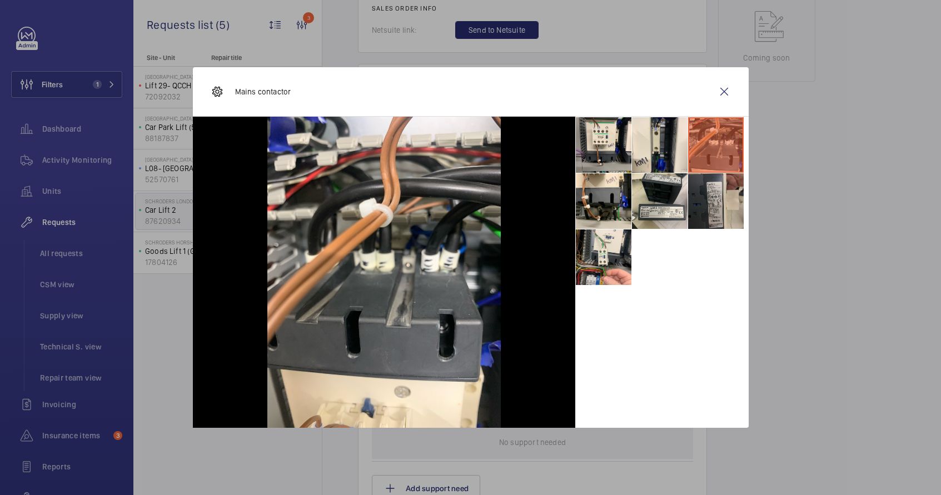
click at [716, 188] on li at bounding box center [716, 201] width 56 height 56
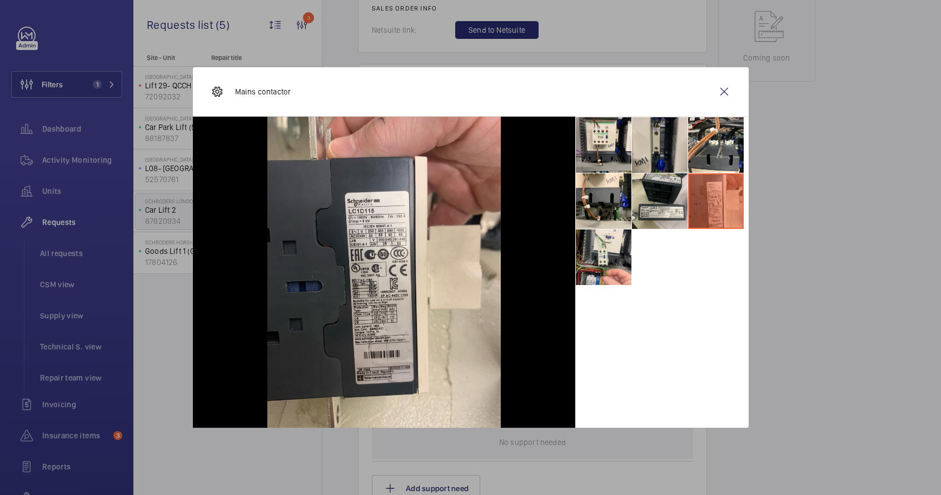
click at [671, 147] on li at bounding box center [660, 145] width 56 height 56
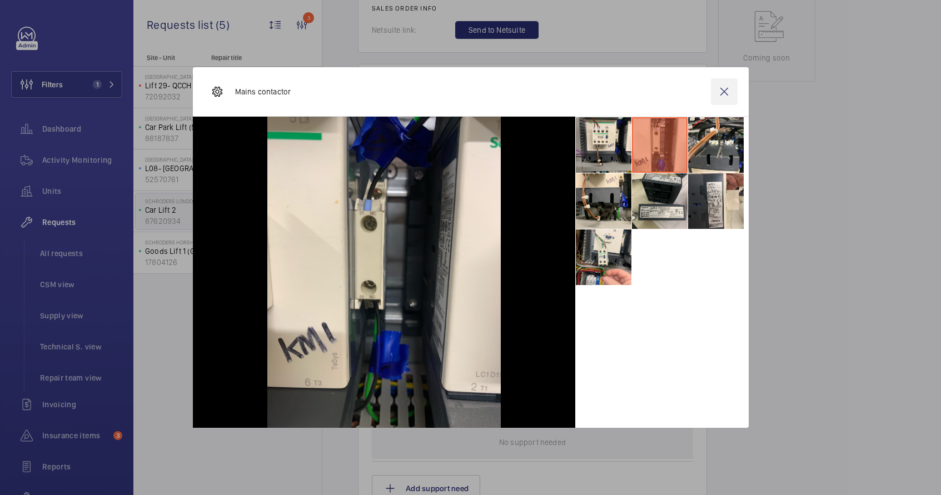
click at [726, 98] on wm-front-icon-button at bounding box center [724, 91] width 27 height 27
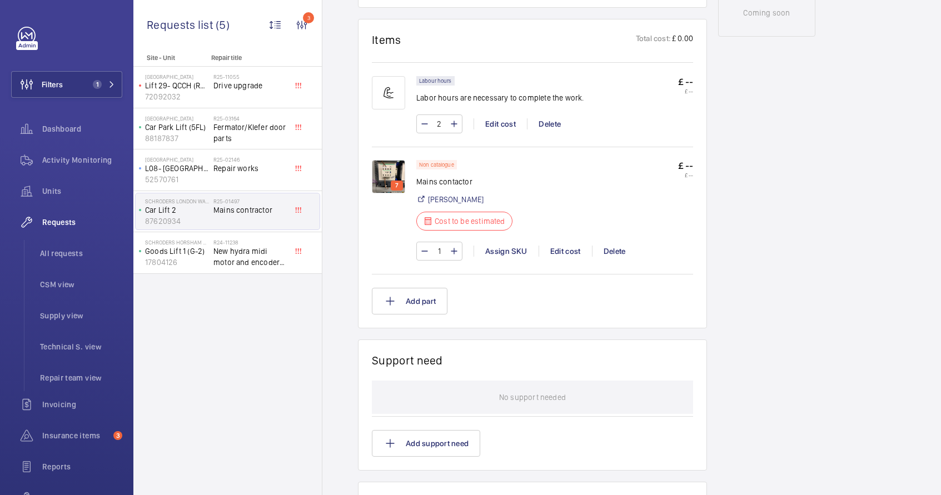
scroll to position [656, 0]
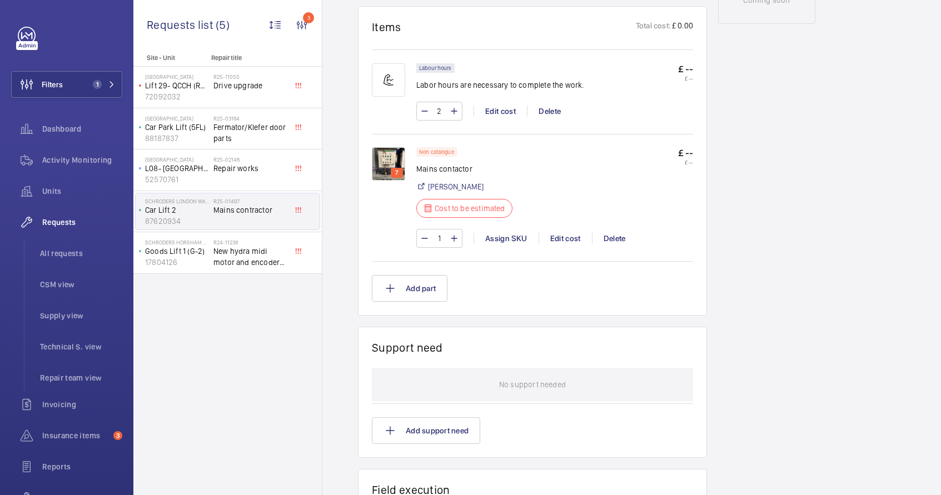
click at [393, 153] on img at bounding box center [388, 163] width 33 height 33
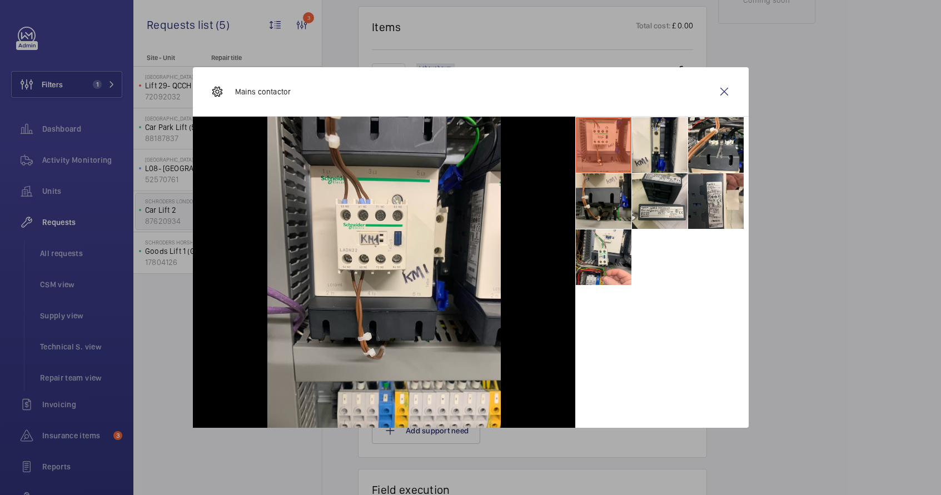
click at [613, 191] on li at bounding box center [604, 201] width 56 height 56
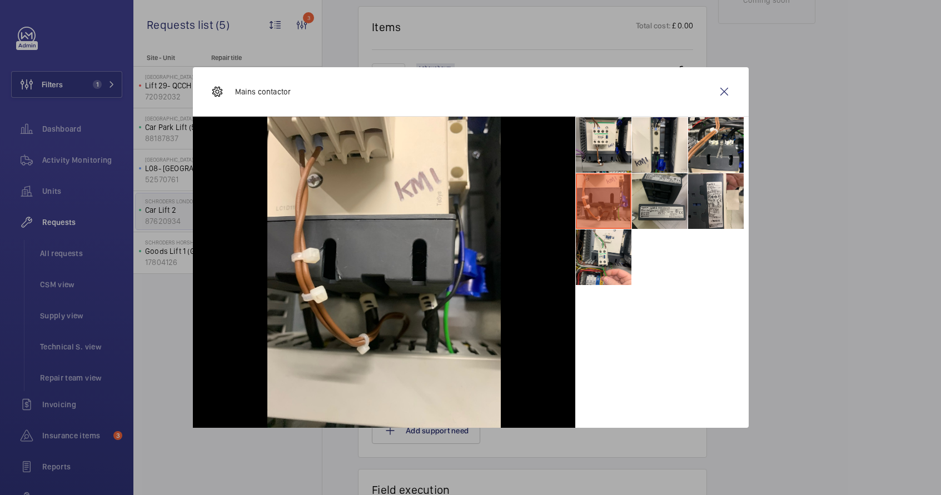
click at [644, 193] on li at bounding box center [660, 201] width 56 height 56
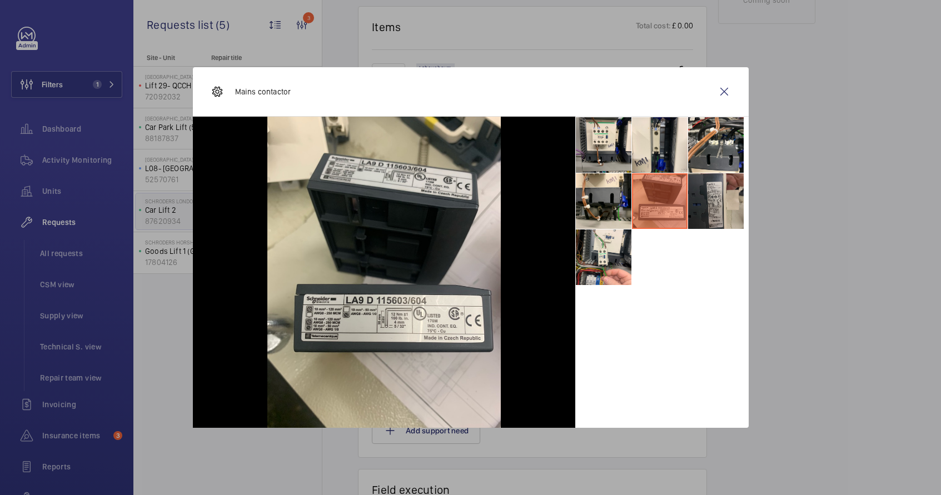
click at [702, 217] on li at bounding box center [716, 201] width 56 height 56
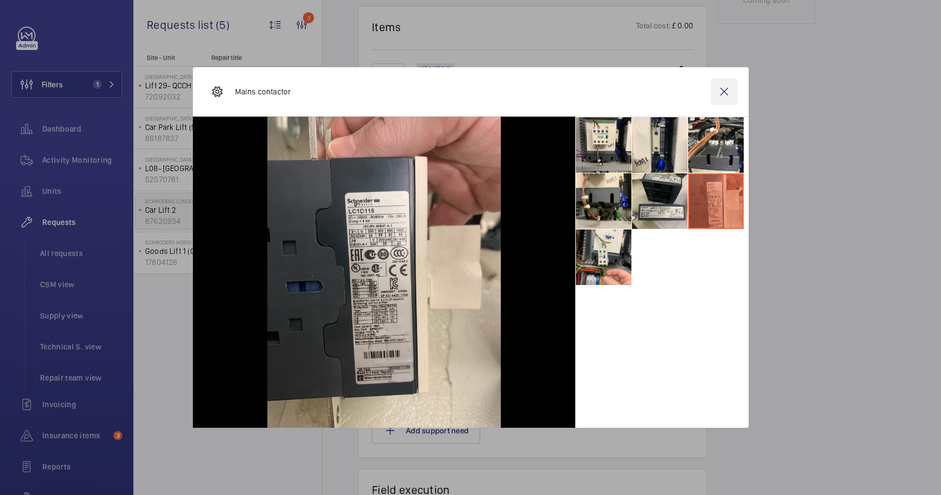
click at [724, 92] on wm-front-icon-button at bounding box center [724, 91] width 27 height 27
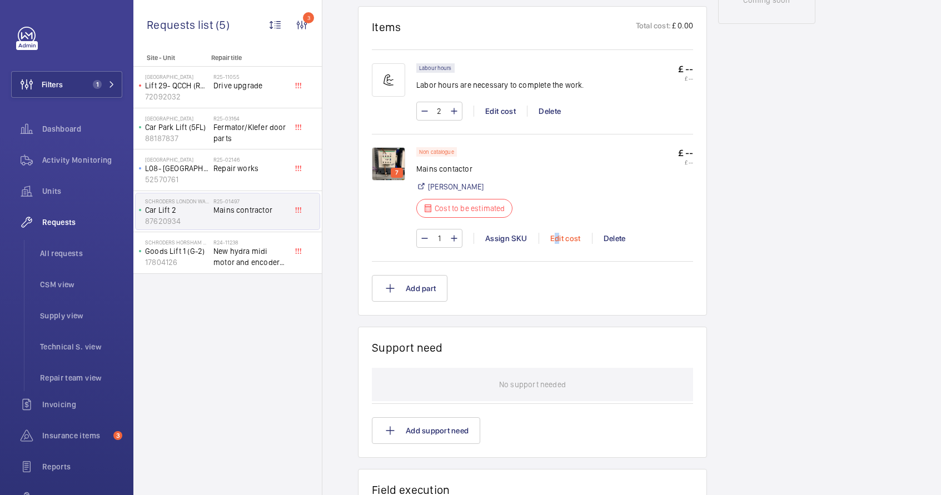
click at [557, 233] on div "Edit cost" at bounding box center [565, 238] width 53 height 11
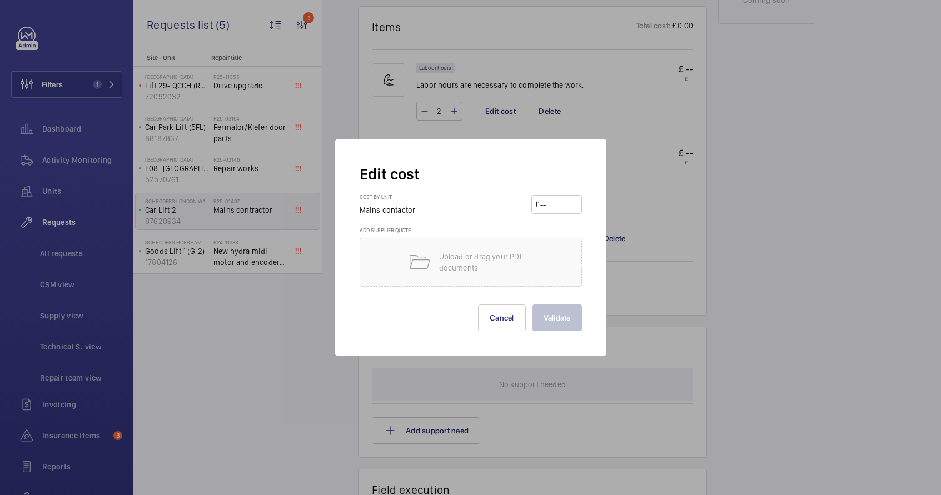
click at [557, 207] on input "number" at bounding box center [558, 205] width 39 height 18
type input "488.22"
click at [547, 317] on button "Validate" at bounding box center [557, 318] width 49 height 27
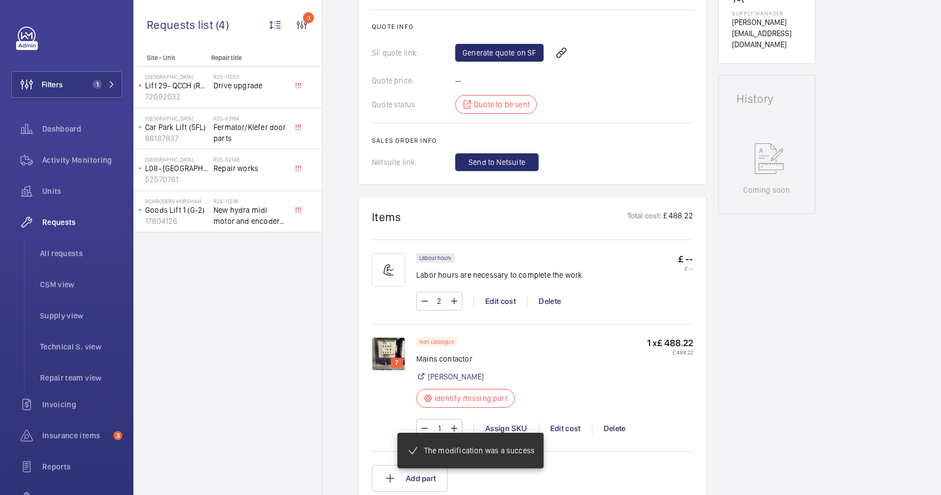
scroll to position [621, 0]
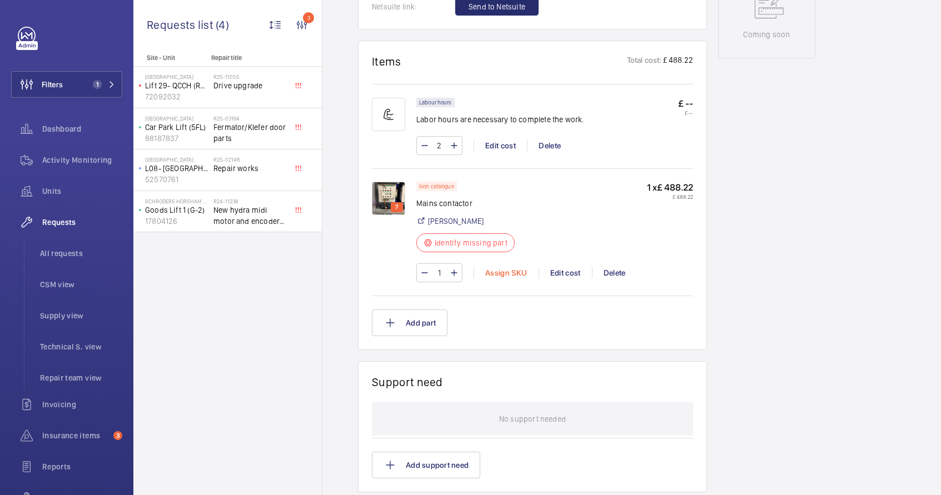
click at [506, 272] on div "Assign SKU" at bounding box center [506, 272] width 65 height 11
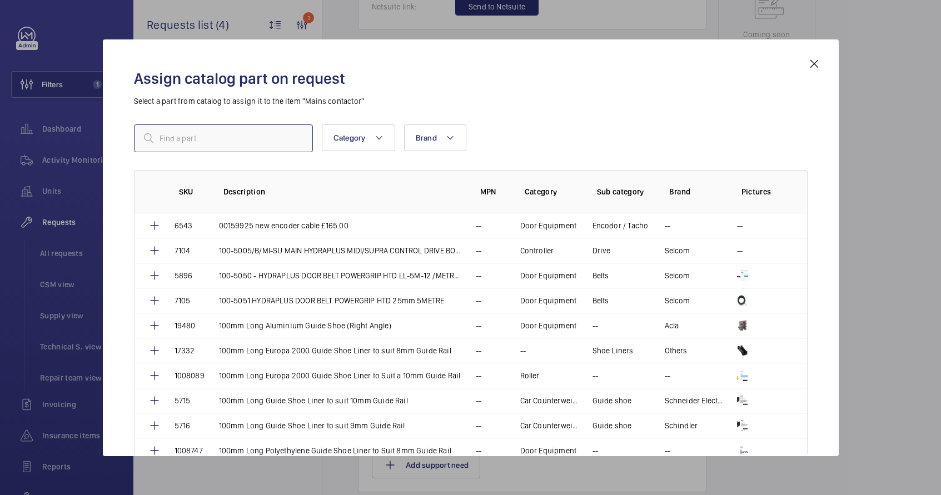
click at [193, 144] on input "text" at bounding box center [223, 139] width 179 height 28
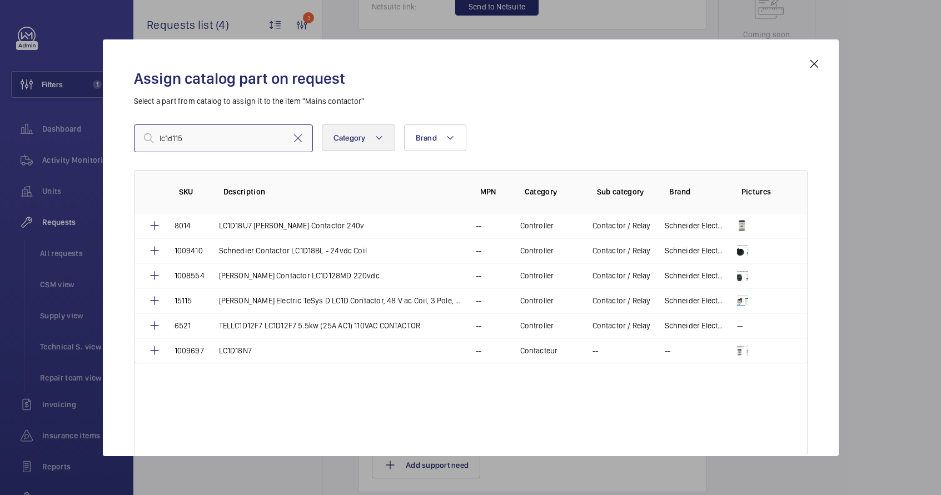
type input "lc1d115"
click at [352, 142] on span "Category" at bounding box center [350, 137] width 32 height 9
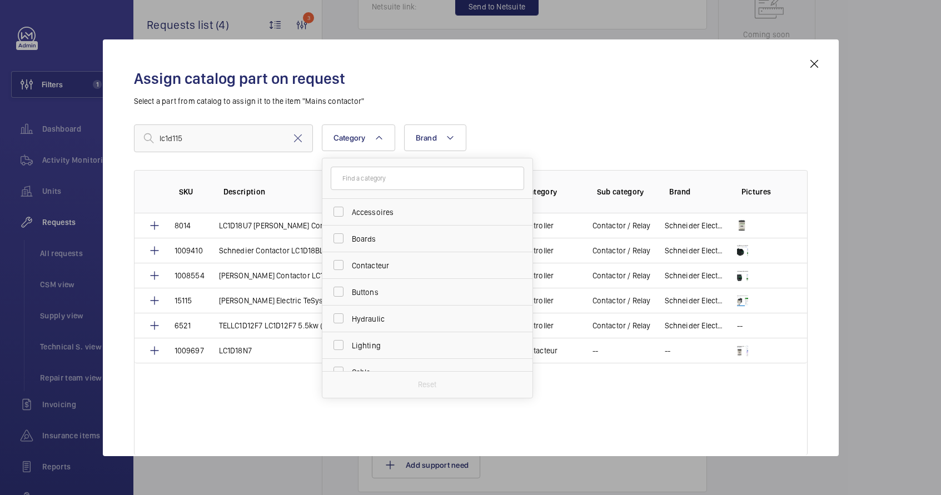
click at [509, 88] on h2 "Assign catalog part on request" at bounding box center [471, 78] width 674 height 21
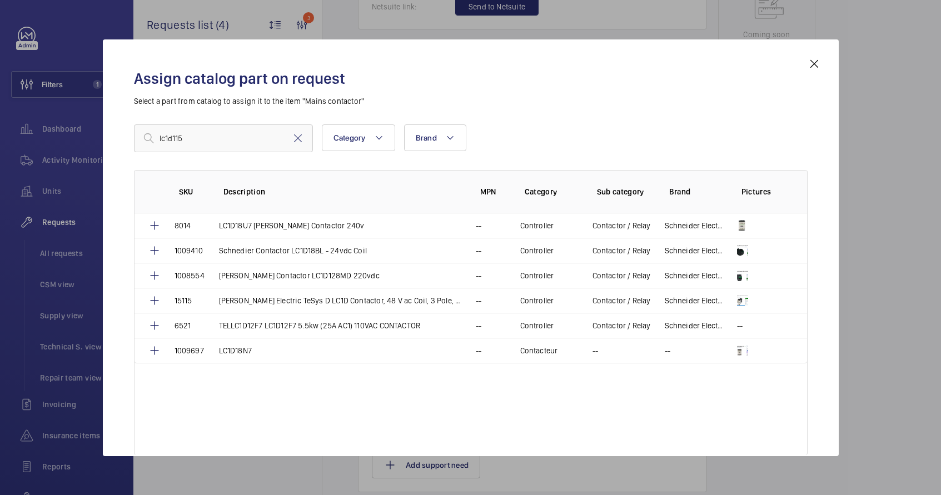
click at [818, 65] on mat-icon at bounding box center [814, 63] width 13 height 13
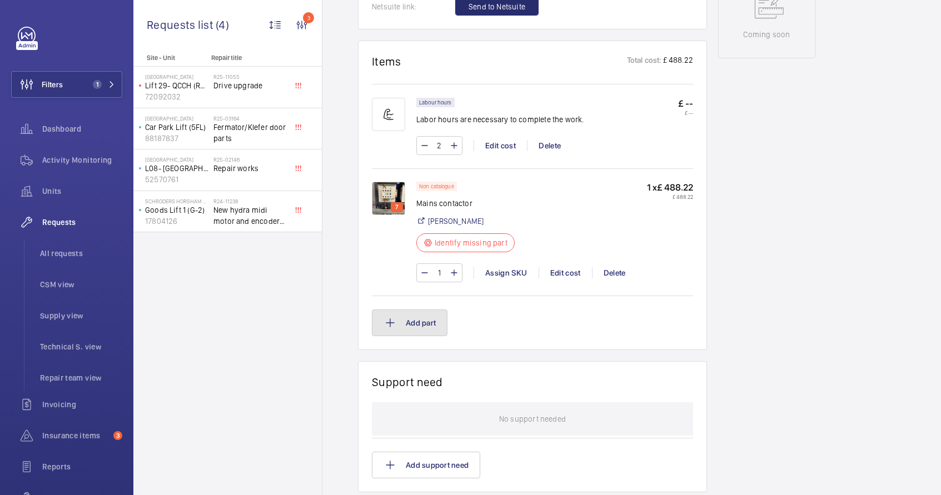
click at [402, 319] on button "Add part" at bounding box center [410, 323] width 76 height 27
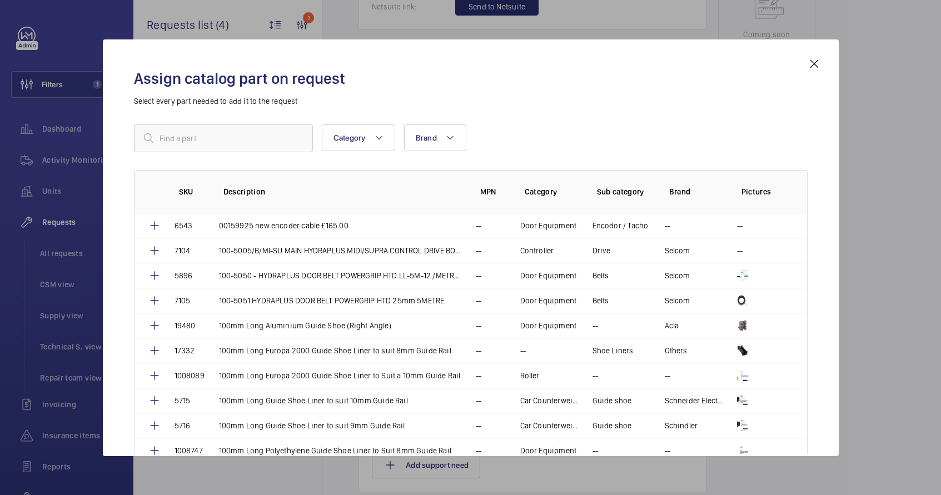
click at [813, 67] on mat-icon at bounding box center [814, 63] width 13 height 13
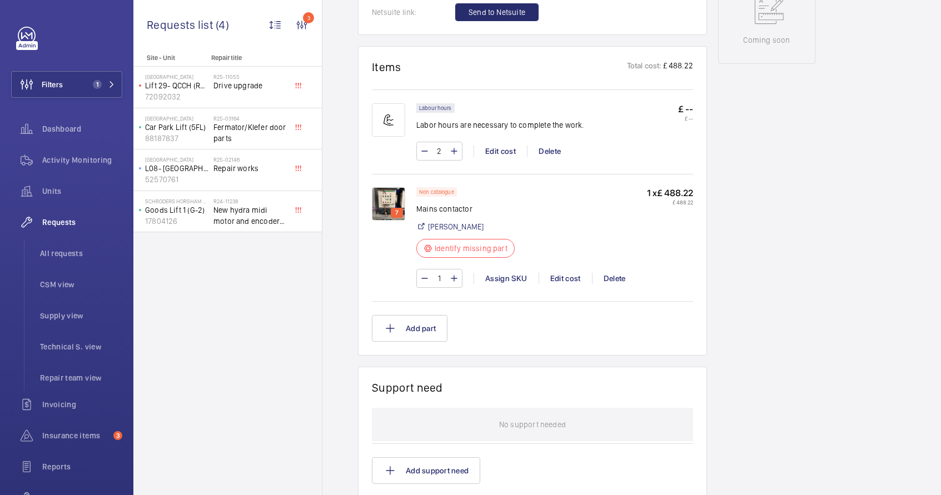
scroll to position [612, 0]
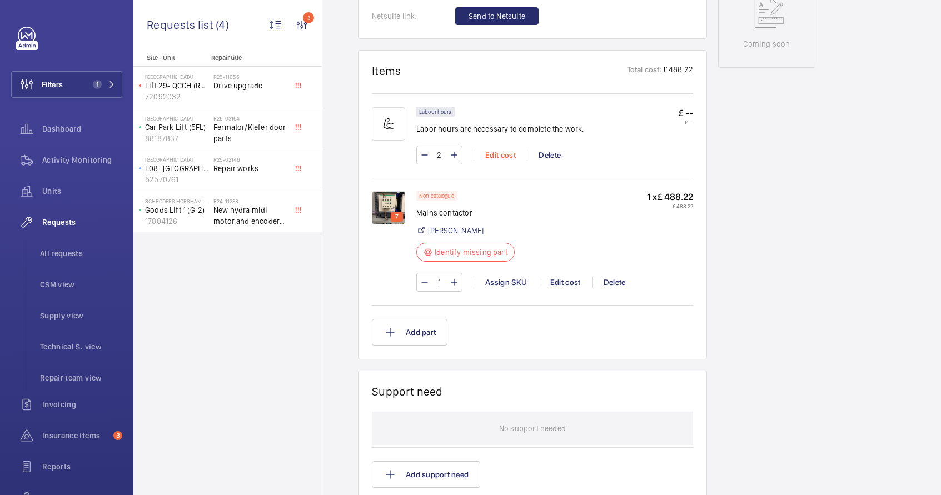
click at [508, 157] on div "Edit cost" at bounding box center [500, 155] width 53 height 11
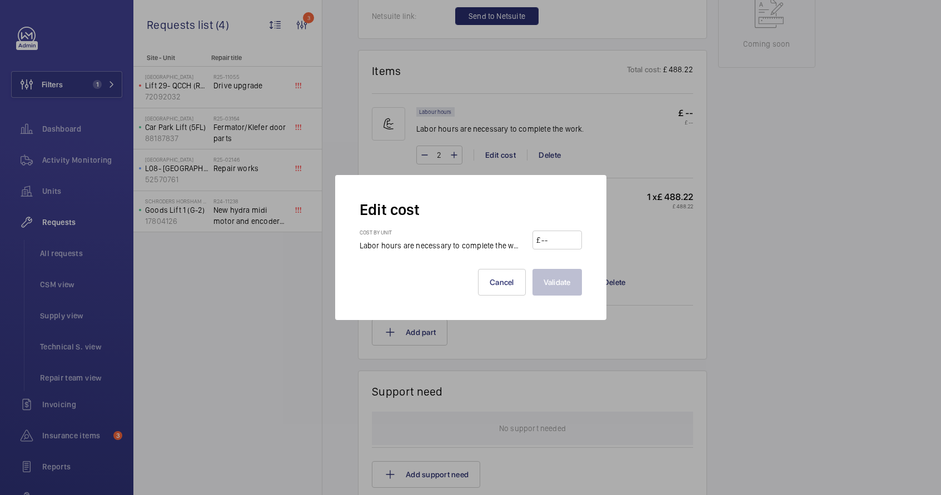
click at [549, 241] on input "number" at bounding box center [558, 240] width 37 height 18
type input "100"
click at [556, 287] on button "Validate" at bounding box center [557, 282] width 49 height 27
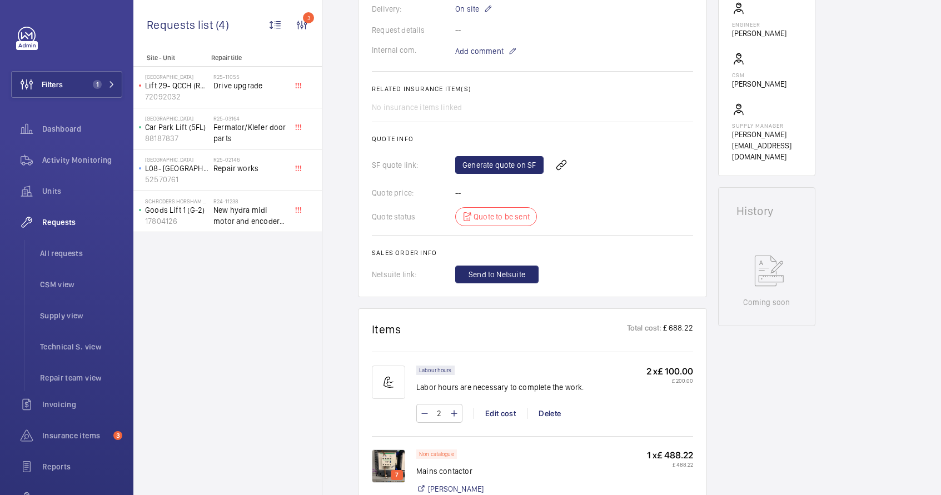
scroll to position [391, 0]
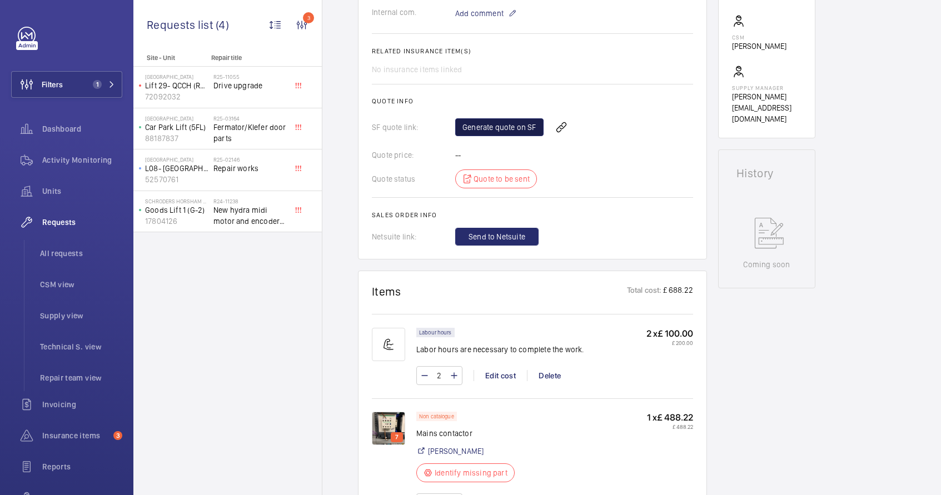
click at [493, 130] on link "Generate quote on SF" at bounding box center [499, 127] width 88 height 18
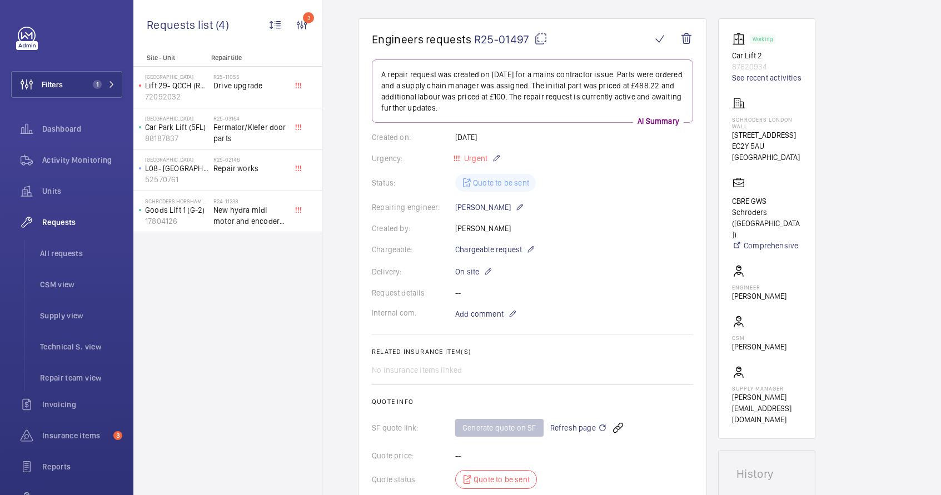
scroll to position [88, 0]
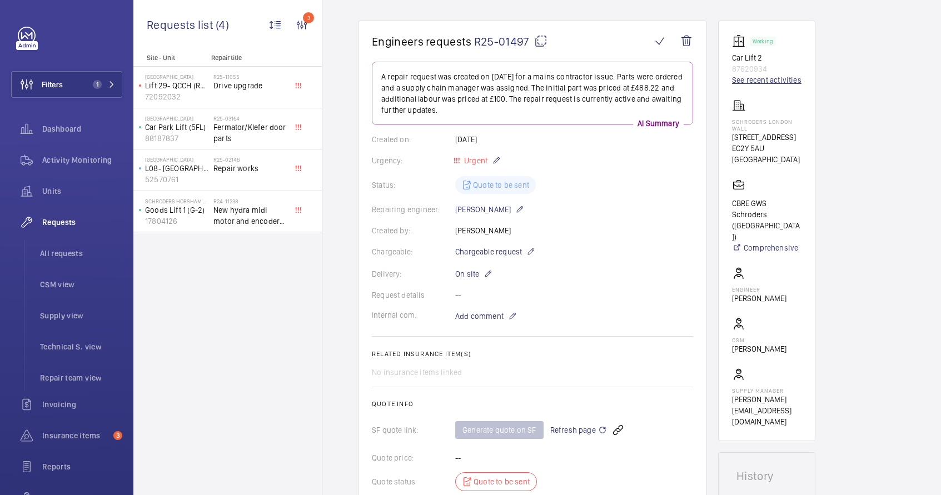
click at [767, 85] on link "See recent activities" at bounding box center [766, 80] width 69 height 11
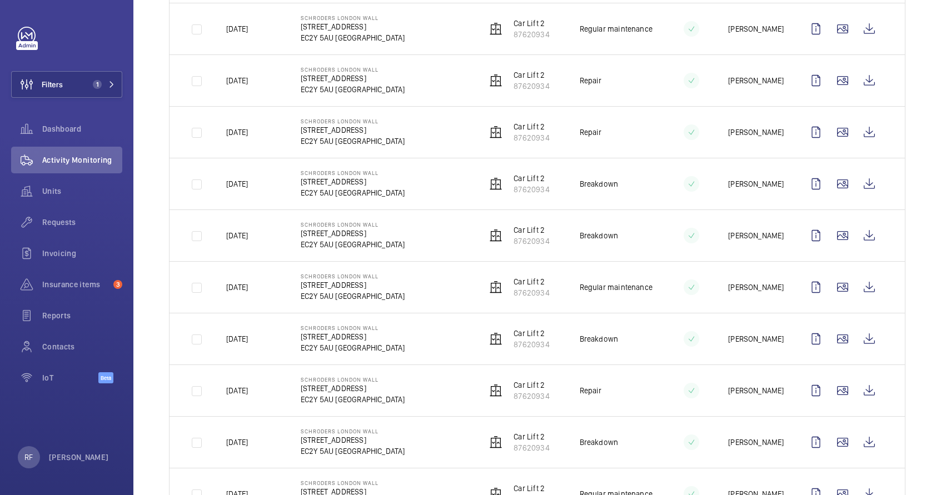
scroll to position [103, 0]
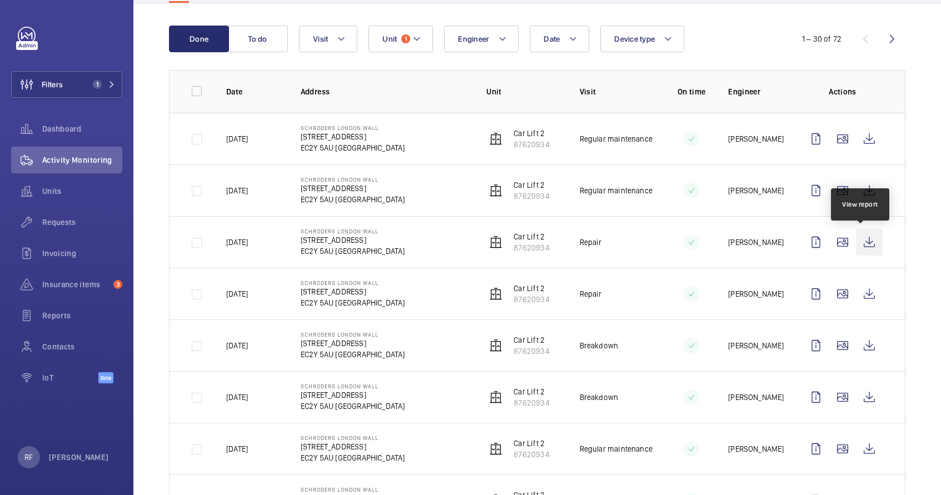
click at [866, 244] on wm-front-icon-button at bounding box center [869, 242] width 27 height 27
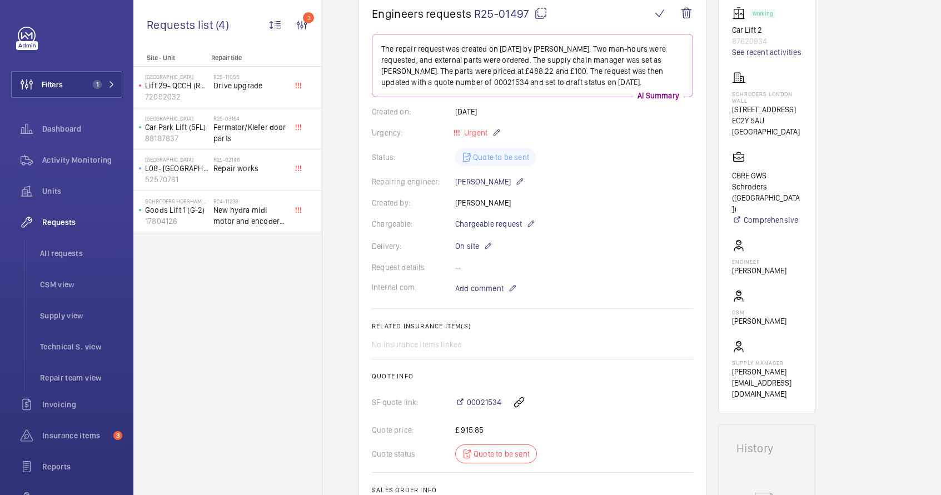
scroll to position [88, 0]
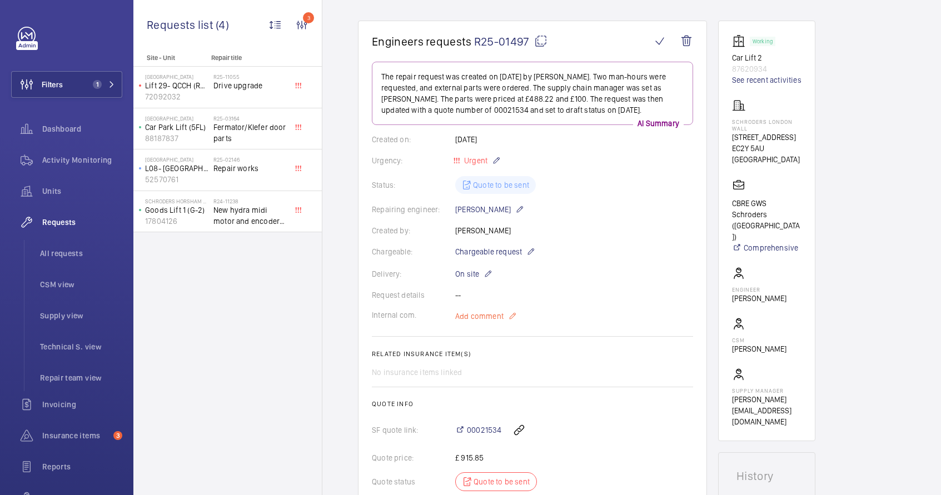
click at [505, 315] on p "Add comment" at bounding box center [496, 316] width 83 height 13
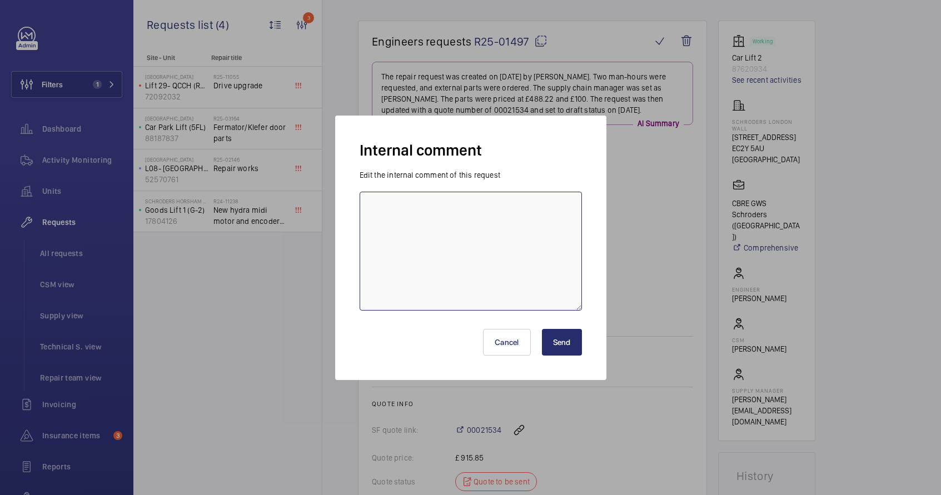
click at [481, 290] on textarea at bounding box center [471, 251] width 222 height 119
type textarea "s"
type textarea "20-08 send to john and request to double check due to be a comprehensive contra…"
click at [558, 344] on button "Send" at bounding box center [562, 342] width 40 height 27
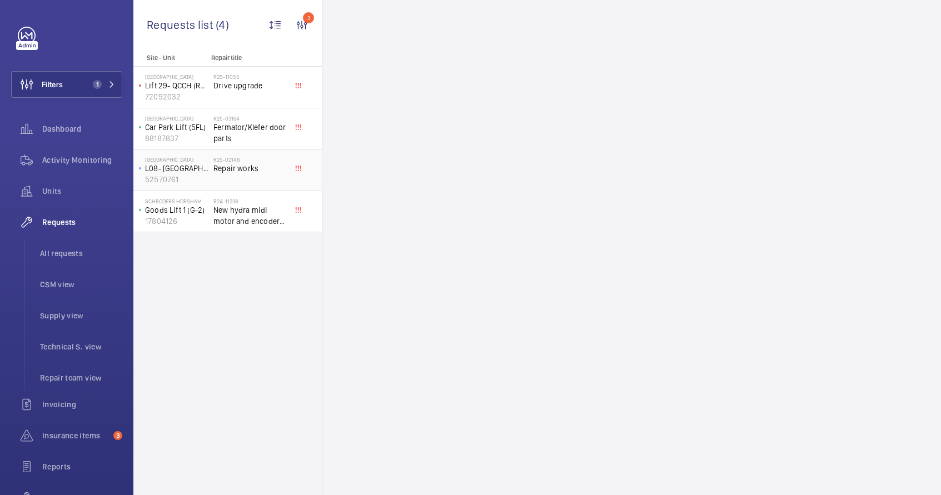
click at [249, 176] on div "R25-02146 Repair works" at bounding box center [250, 172] width 73 height 32
click at [276, 178] on div "R25-02146 Repair works" at bounding box center [250, 172] width 73 height 32
click at [62, 222] on span "Requests" at bounding box center [82, 222] width 80 height 11
click at [59, 255] on span "All requests" at bounding box center [81, 253] width 82 height 11
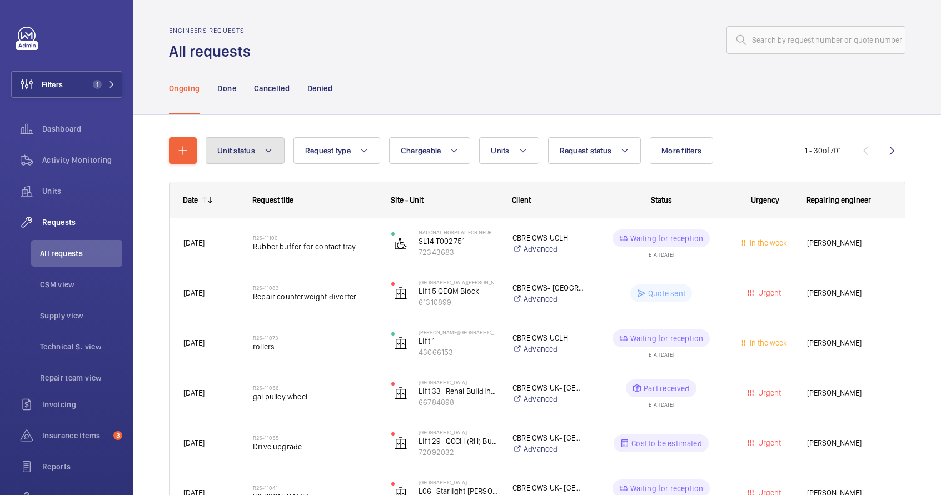
click at [261, 150] on button "Unit status" at bounding box center [245, 150] width 79 height 27
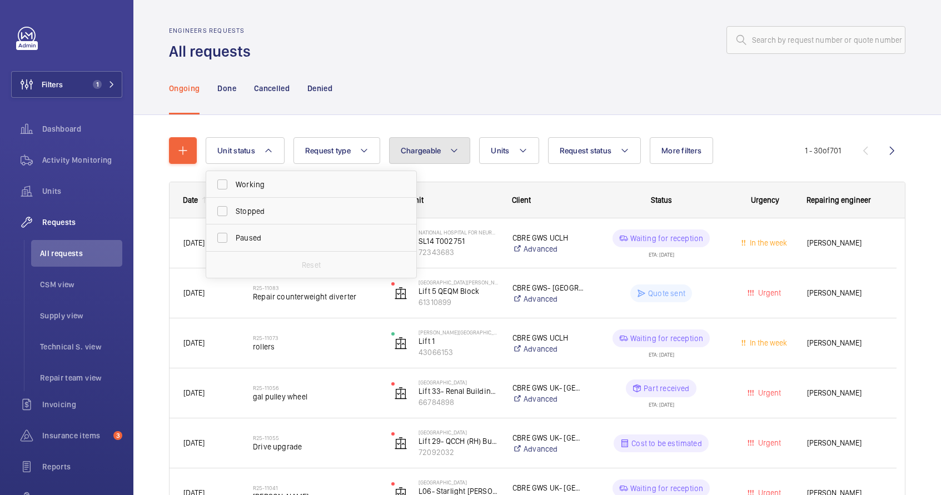
click at [419, 155] on button "Chargeable" at bounding box center [430, 150] width 82 height 27
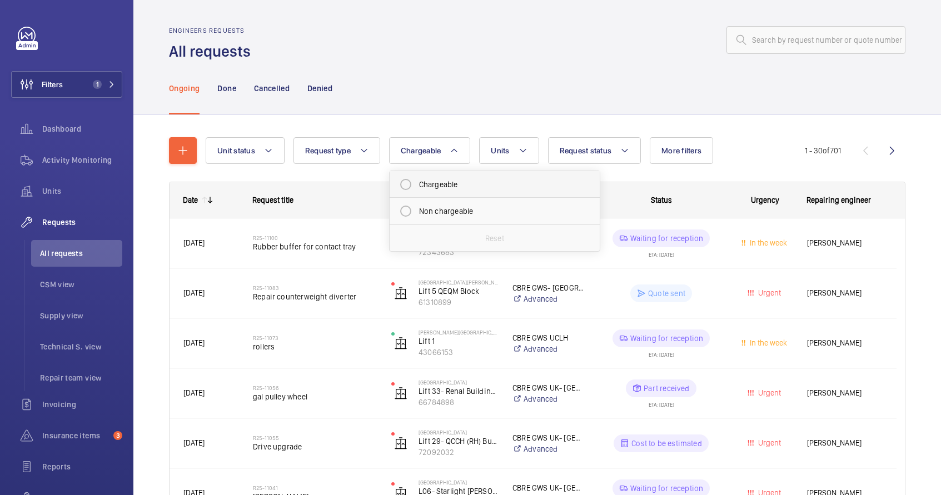
click at [433, 185] on mat-radio-button "Chargeable" at bounding box center [495, 184] width 200 height 22
radio input "true"
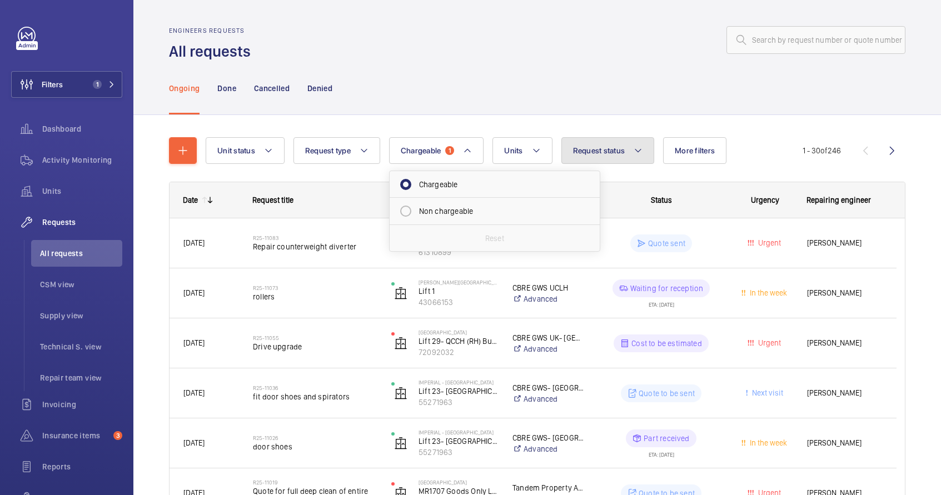
click at [619, 152] on span "Request status" at bounding box center [599, 150] width 52 height 9
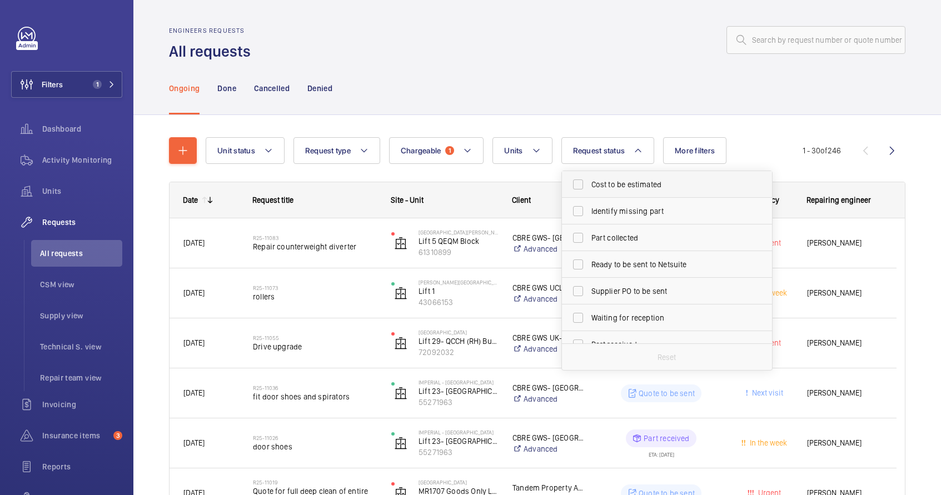
click at [627, 185] on span "Cost to be estimated" at bounding box center [668, 184] width 153 height 11
click at [589, 185] on input "Cost to be estimated" at bounding box center [578, 184] width 22 height 22
checkbox input "true"
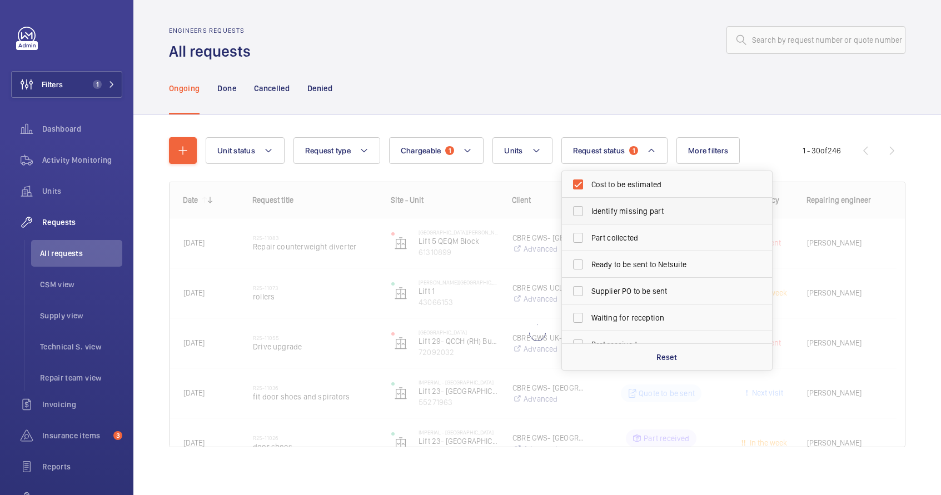
click at [625, 214] on span "Identify missing part" at bounding box center [668, 211] width 153 height 11
click at [589, 214] on input "Identify missing part" at bounding box center [578, 211] width 22 height 22
checkbox input "true"
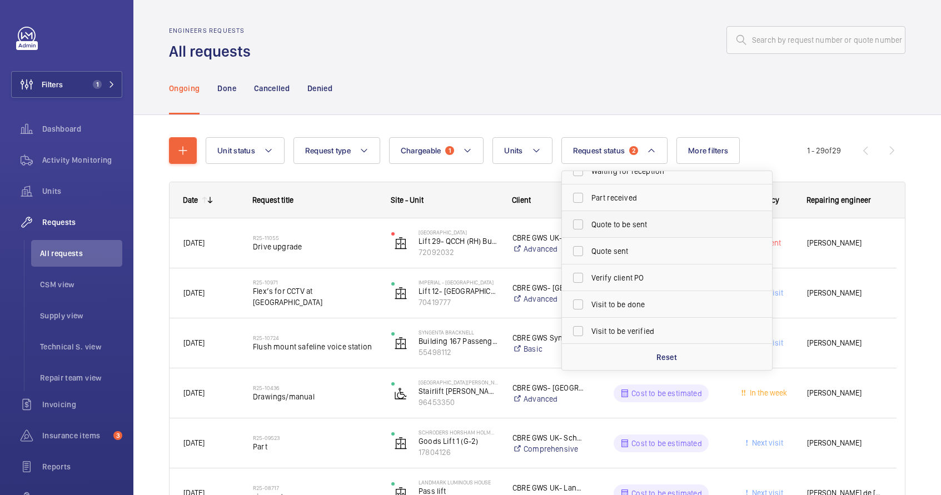
scroll to position [148, 0]
click at [793, 67] on div "Ongoing Done Cancelled Denied" at bounding box center [537, 88] width 737 height 53
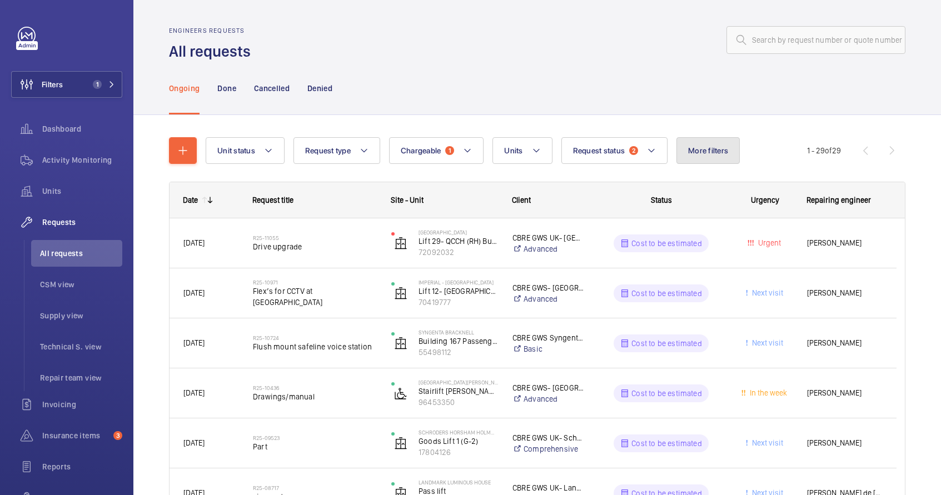
click at [711, 153] on span "More filters" at bounding box center [708, 150] width 40 height 9
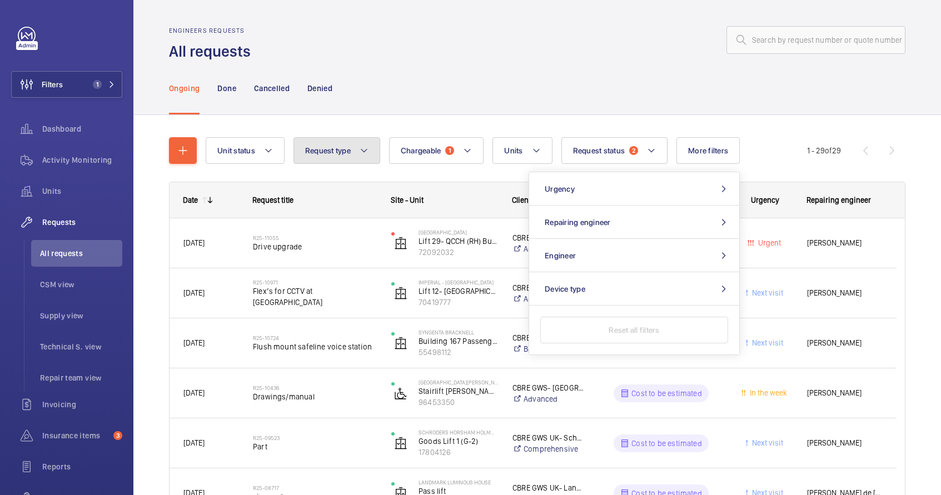
click at [357, 152] on button "Request type" at bounding box center [337, 150] width 87 height 27
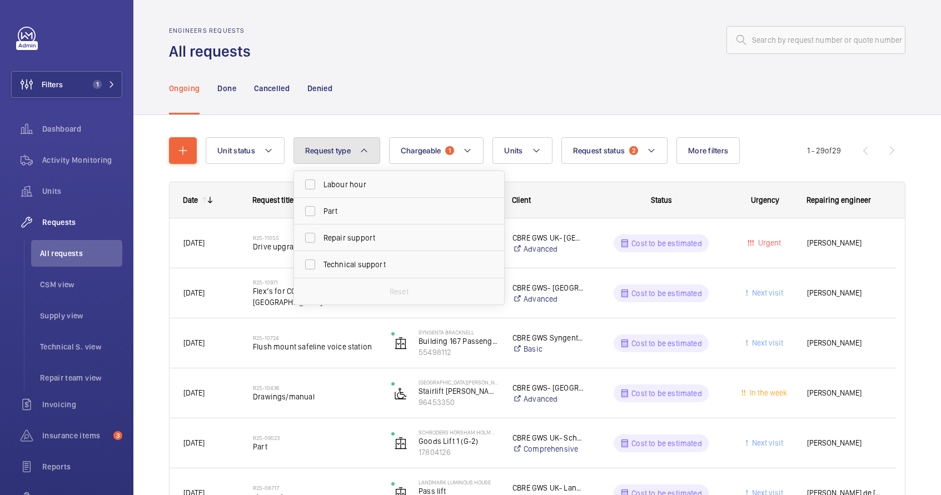
click at [357, 152] on button "Request type" at bounding box center [337, 150] width 87 height 27
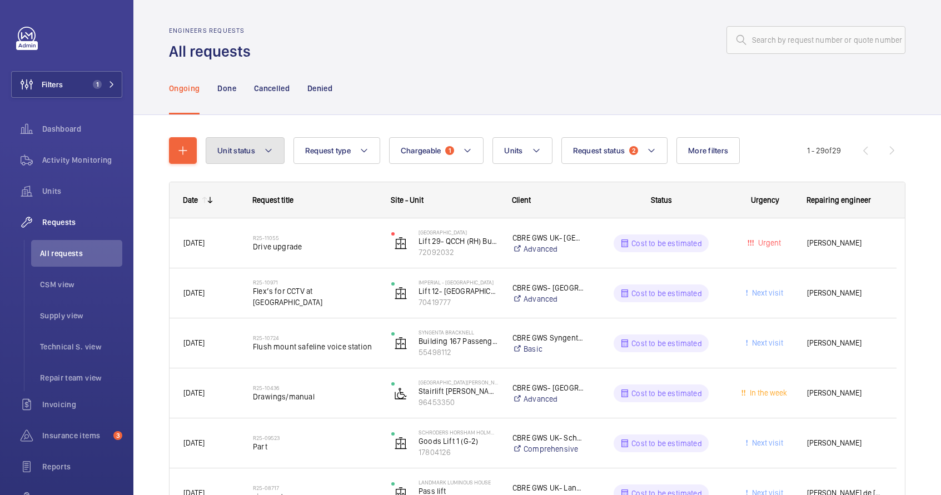
click at [264, 153] on mat-icon at bounding box center [268, 150] width 9 height 13
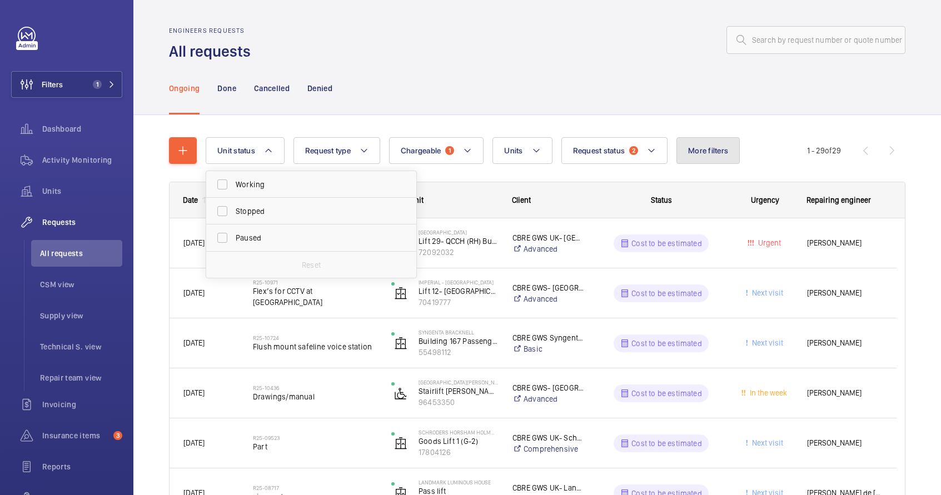
click at [704, 147] on span "More filters" at bounding box center [708, 150] width 40 height 9
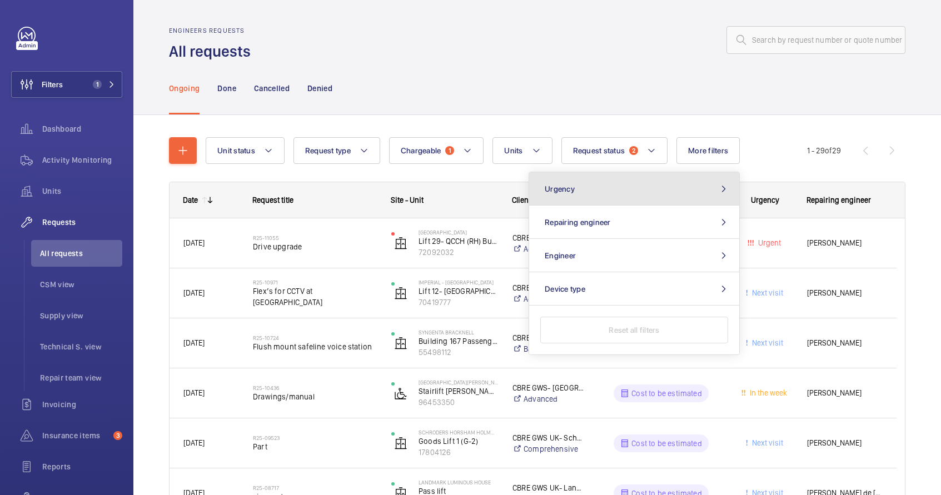
click at [681, 185] on button "Urgency" at bounding box center [634, 188] width 210 height 33
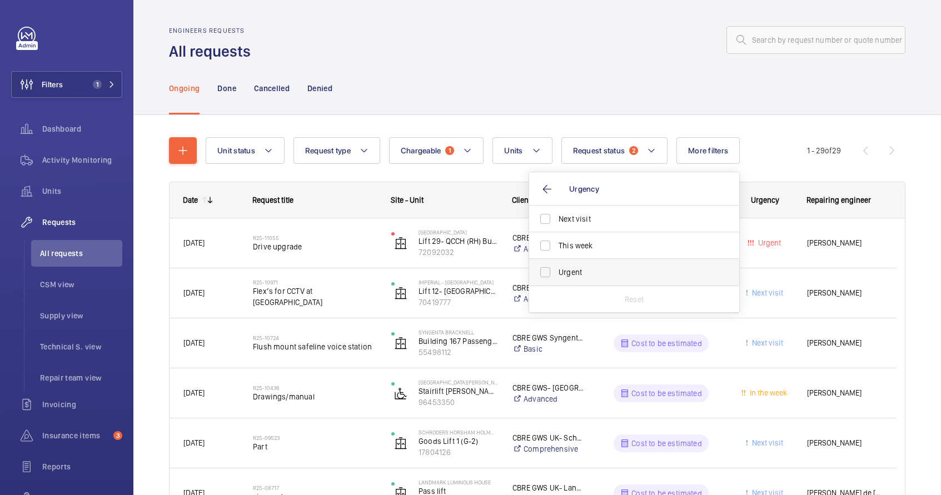
click at [599, 272] on span "Urgent" at bounding box center [635, 272] width 153 height 11
click at [557, 272] on input "Urgent" at bounding box center [545, 272] width 22 height 22
checkbox input "true"
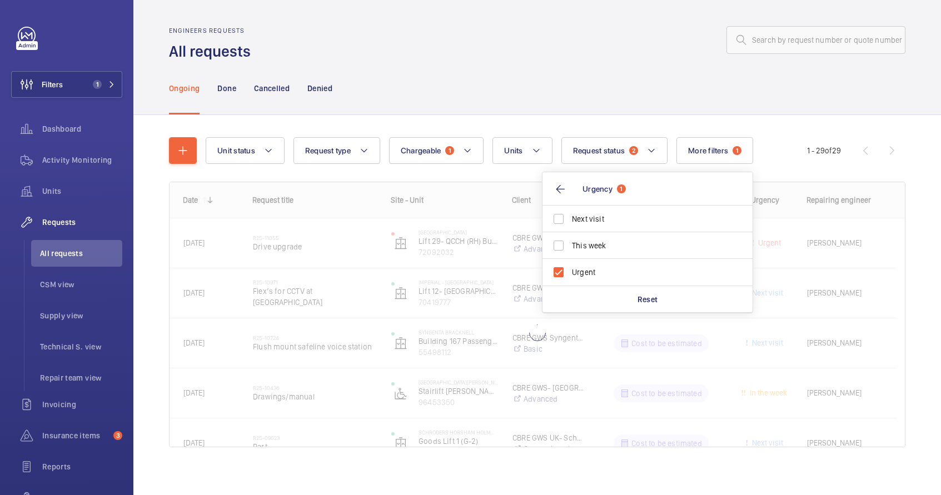
click at [862, 96] on div "Ongoing Done Cancelled Denied" at bounding box center [537, 88] width 737 height 53
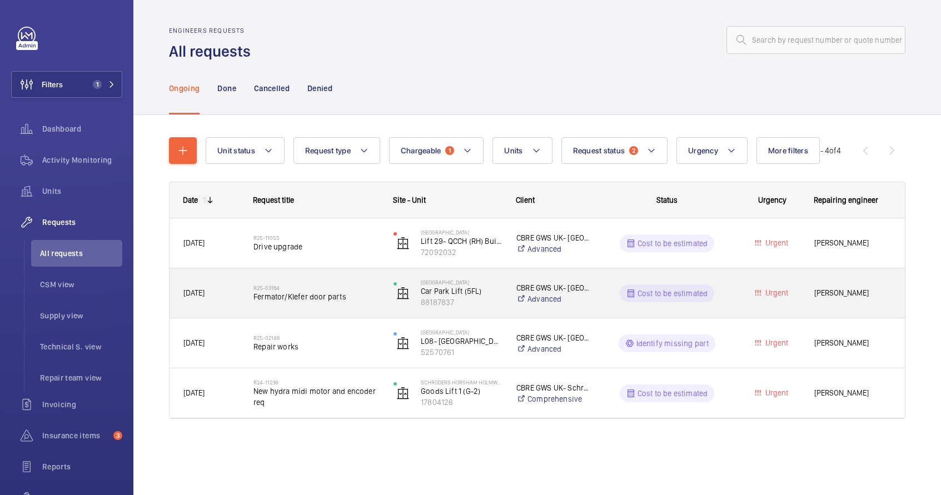
click at [595, 300] on div "Cost to be estimated" at bounding box center [660, 294] width 139 height 40
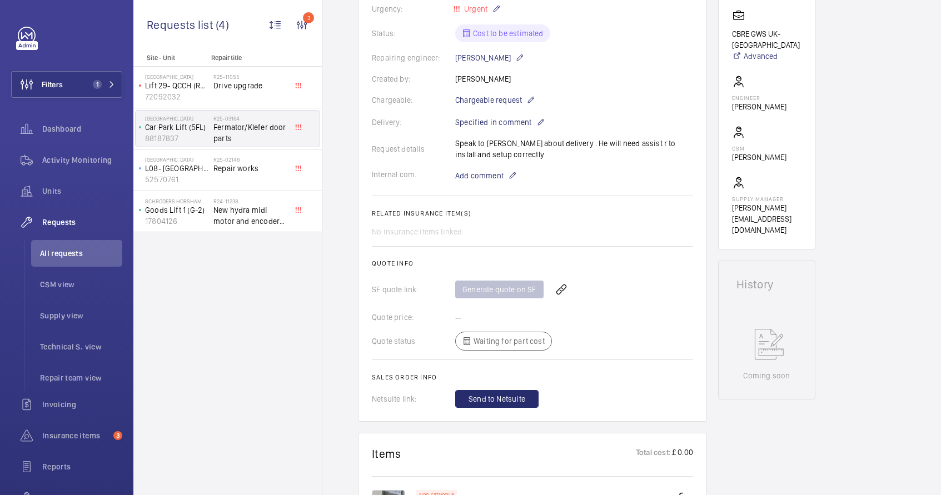
scroll to position [197, 0]
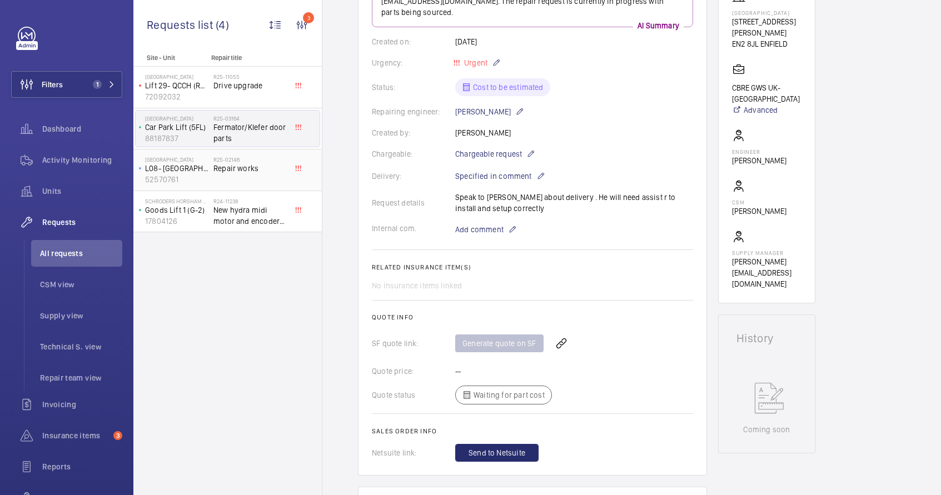
click at [260, 173] on span "Repair works" at bounding box center [250, 168] width 73 height 11
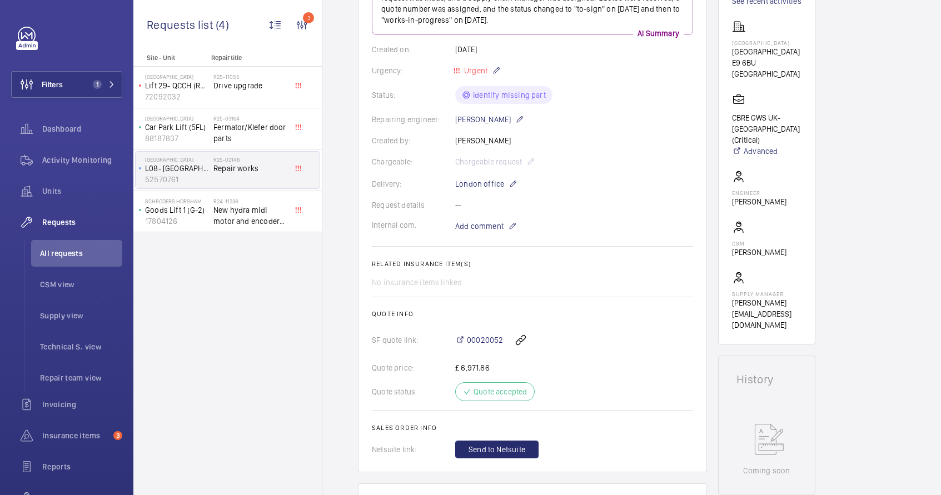
scroll to position [128, 0]
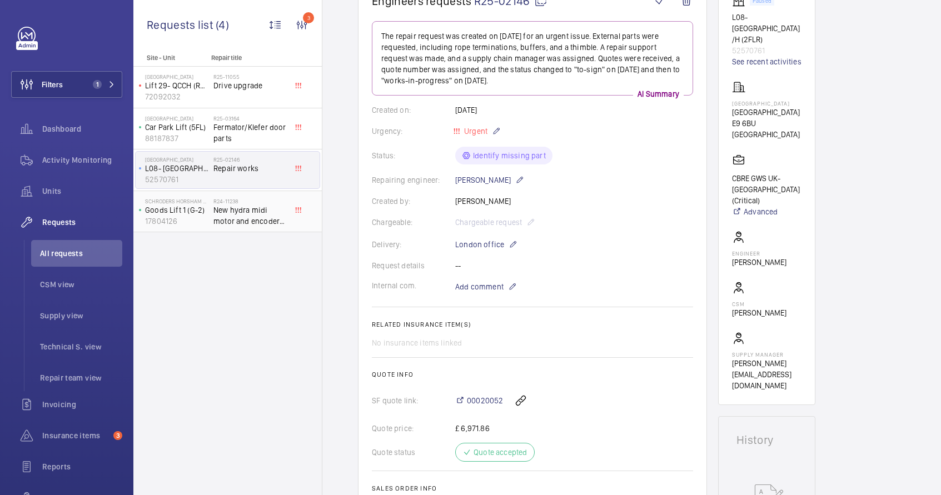
click at [233, 220] on span "New hydra midi motor and encoder req" at bounding box center [250, 216] width 73 height 22
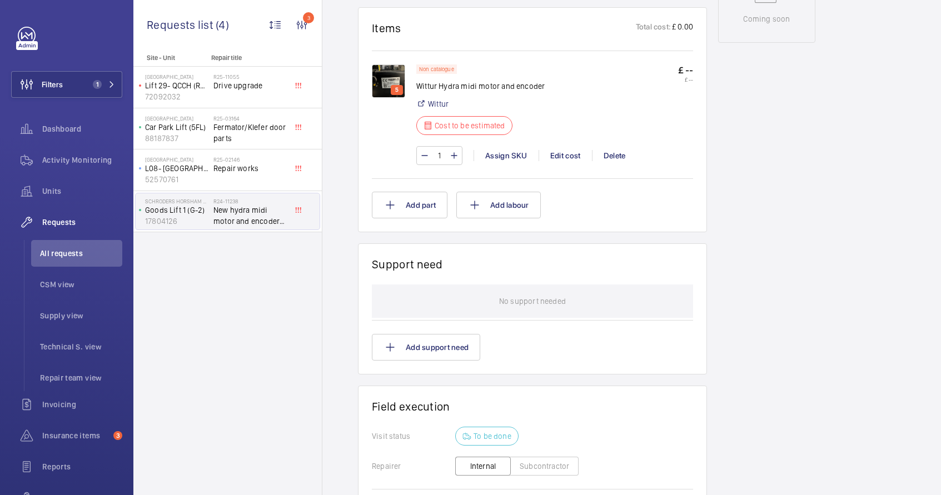
scroll to position [433, 0]
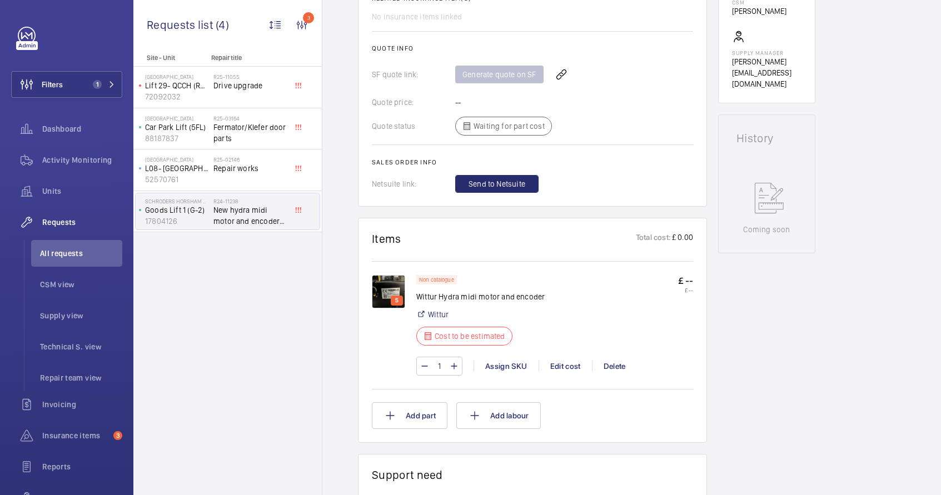
click at [394, 290] on img at bounding box center [388, 291] width 33 height 33
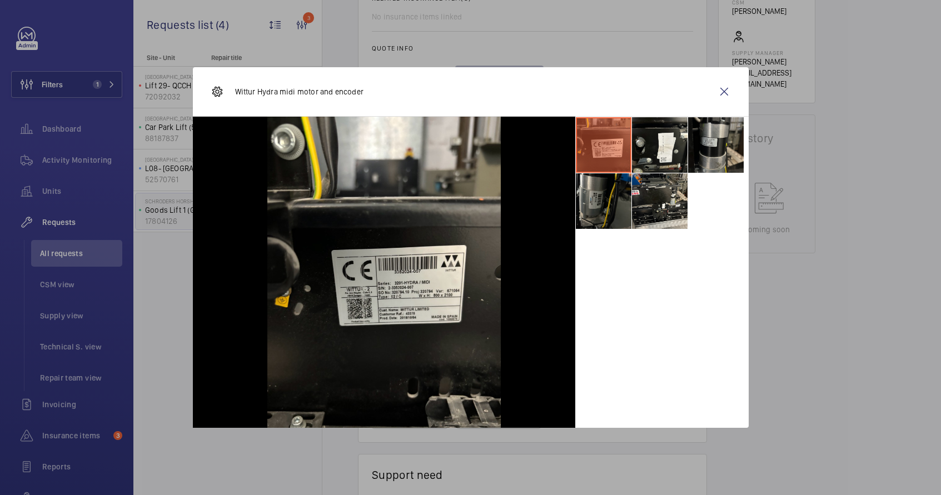
click at [702, 135] on li at bounding box center [716, 145] width 56 height 56
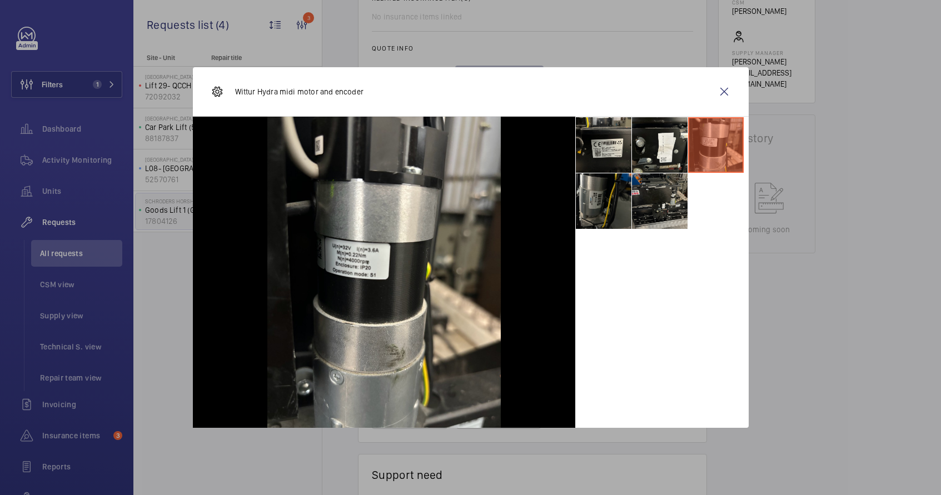
click at [671, 193] on li at bounding box center [660, 201] width 56 height 56
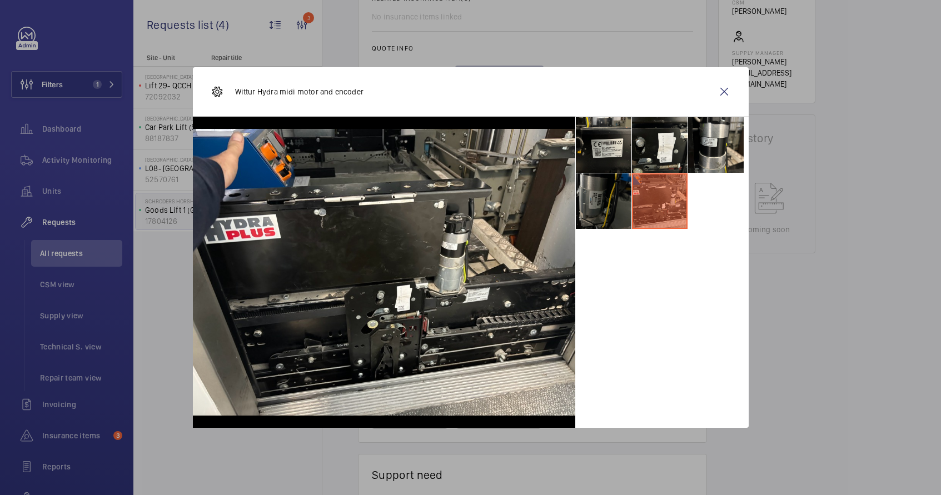
click at [610, 208] on li at bounding box center [604, 201] width 56 height 56
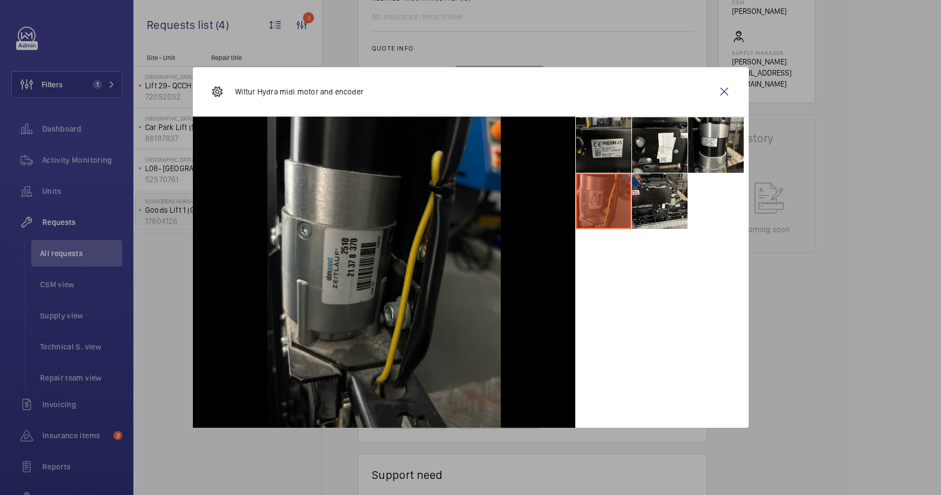
click at [613, 145] on li at bounding box center [604, 145] width 56 height 56
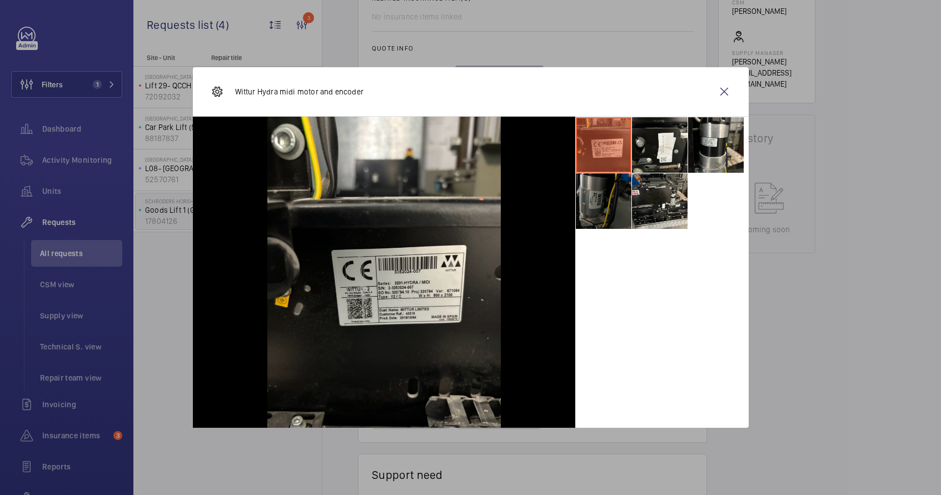
click at [620, 201] on li at bounding box center [604, 201] width 56 height 56
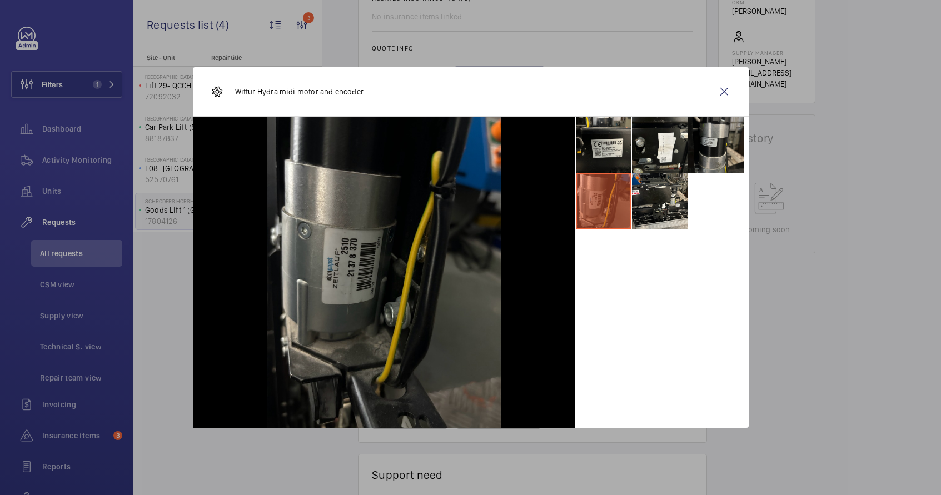
click at [711, 156] on li at bounding box center [716, 145] width 56 height 56
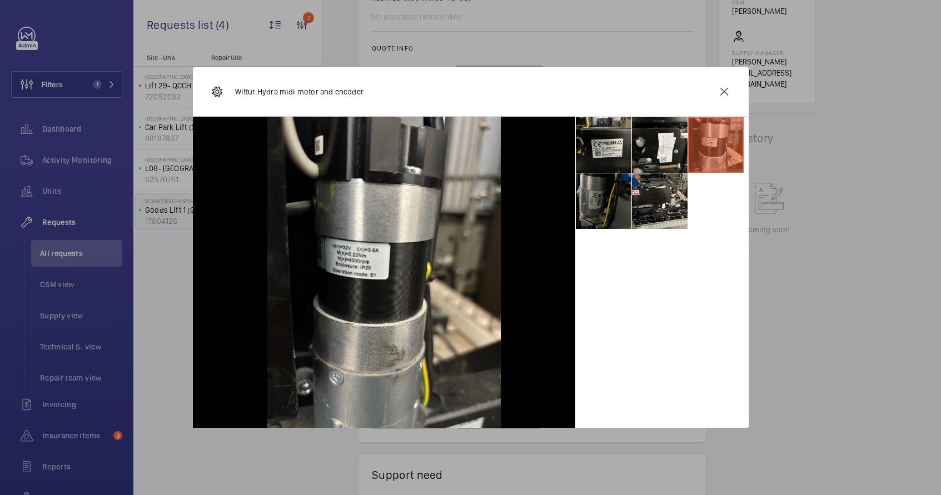
click at [602, 219] on li at bounding box center [604, 201] width 56 height 56
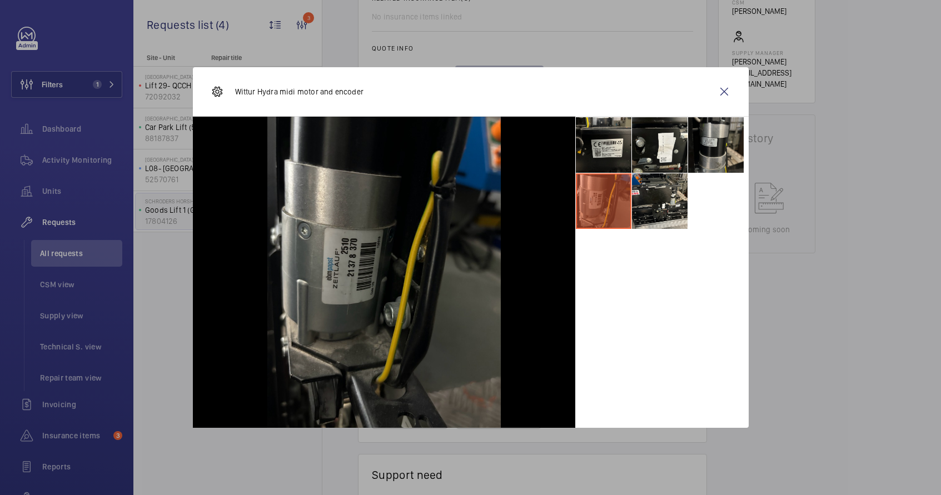
click at [707, 152] on li at bounding box center [716, 145] width 56 height 56
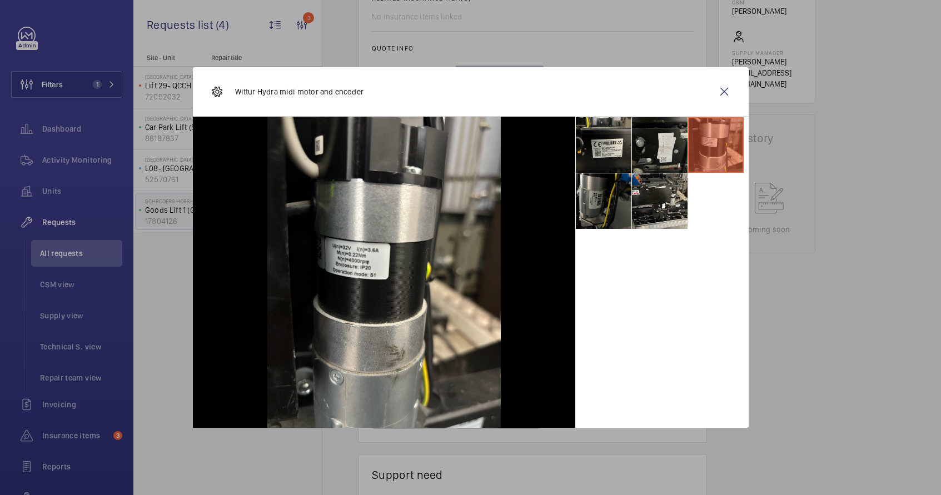
click at [657, 155] on li at bounding box center [660, 145] width 56 height 56
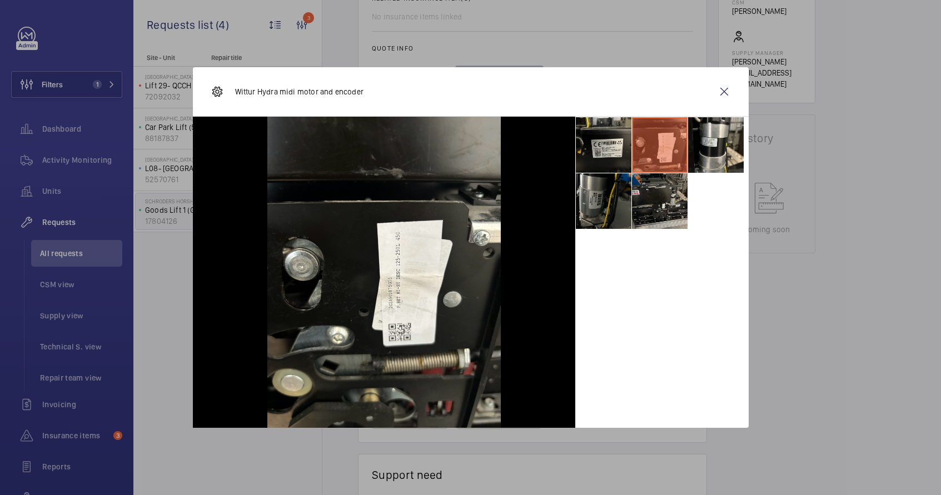
click at [653, 197] on li at bounding box center [660, 201] width 56 height 56
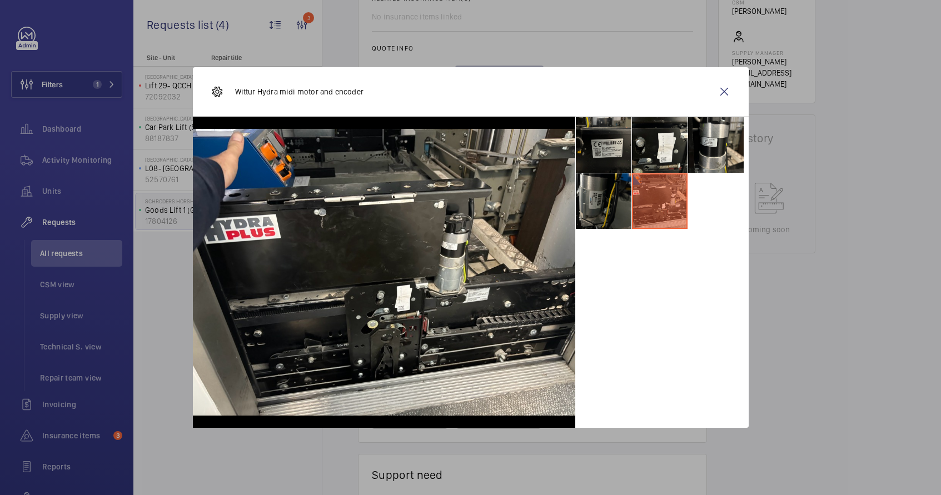
click at [604, 149] on li at bounding box center [604, 145] width 56 height 56
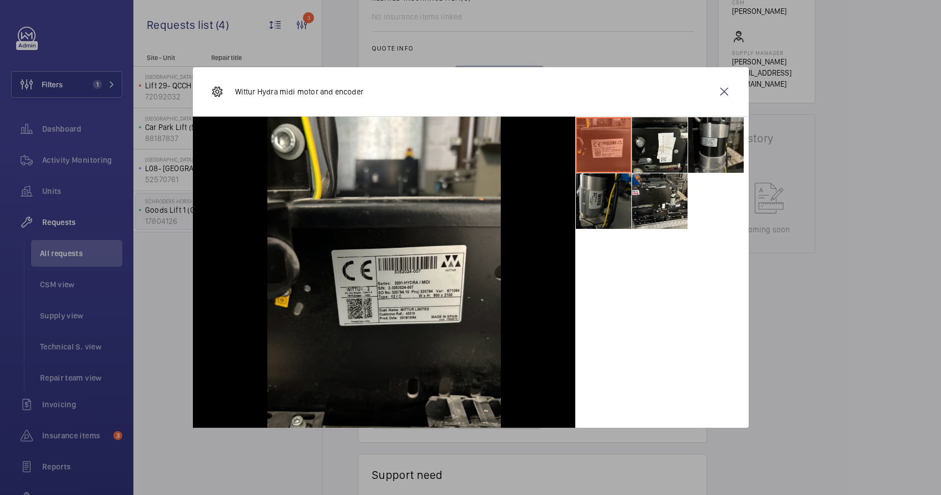
click at [724, 155] on li at bounding box center [716, 145] width 56 height 56
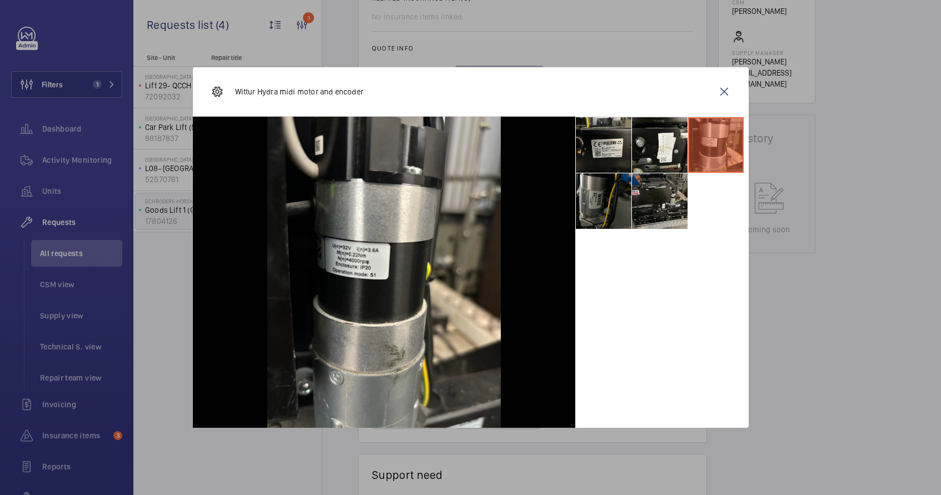
click at [666, 200] on li at bounding box center [660, 201] width 56 height 56
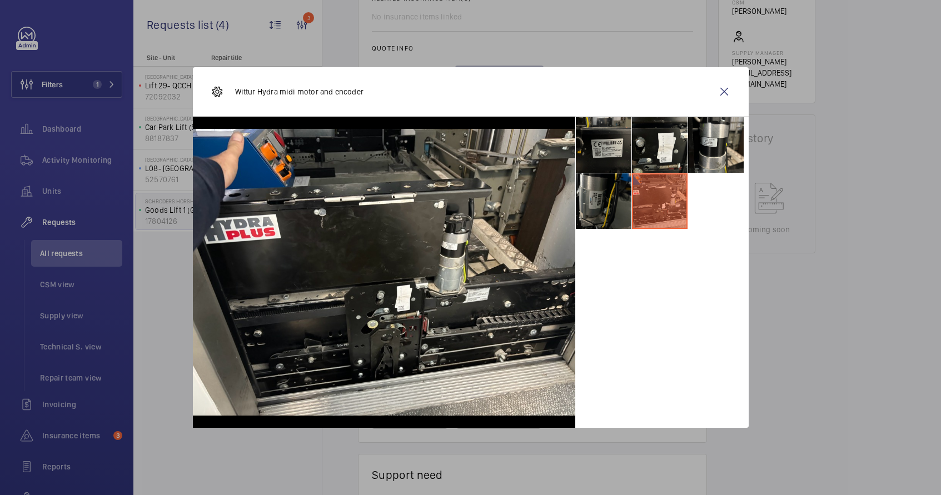
click at [602, 155] on li at bounding box center [604, 145] width 56 height 56
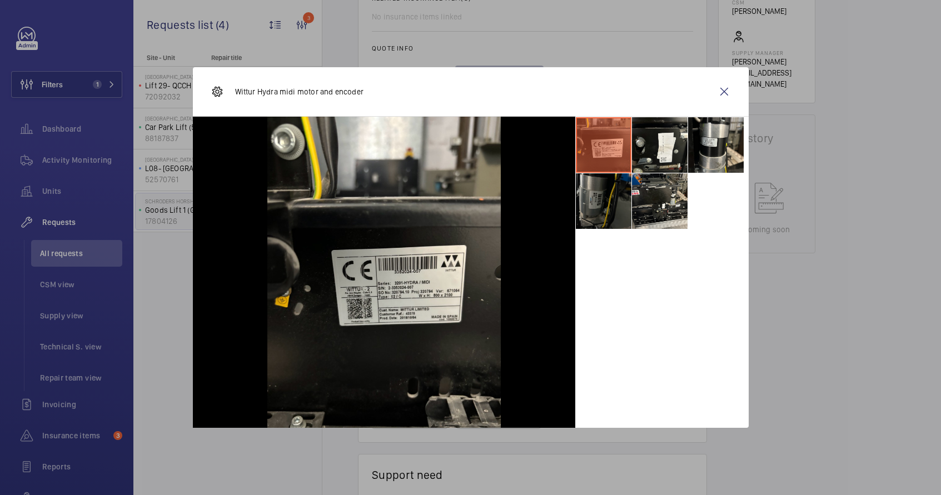
click at [608, 209] on li at bounding box center [604, 201] width 56 height 56
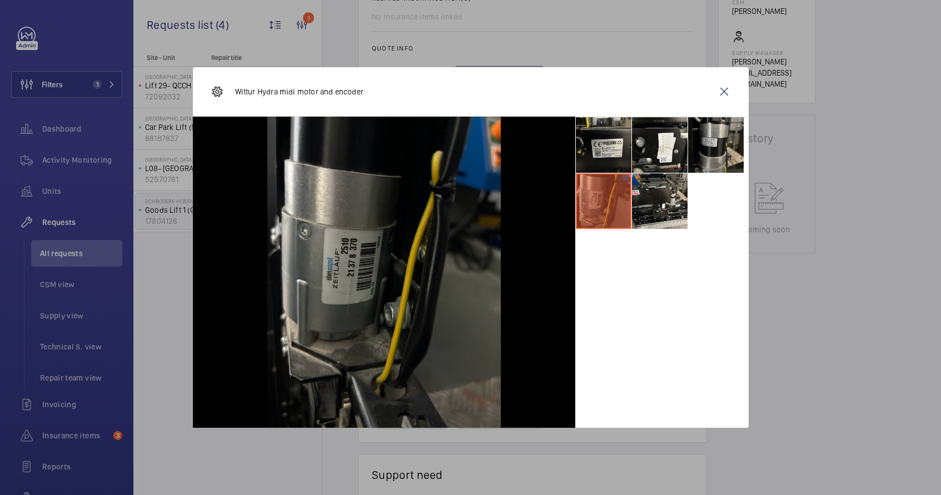
click at [704, 132] on li at bounding box center [716, 145] width 56 height 56
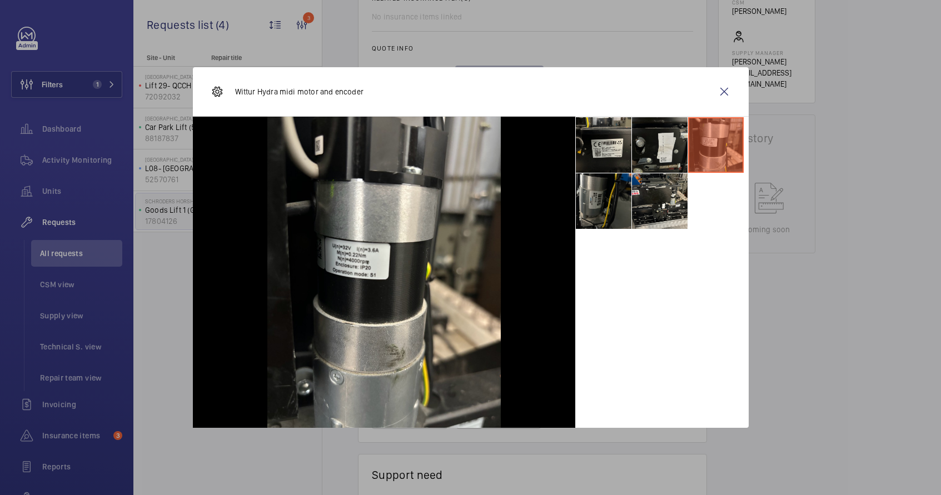
click at [647, 165] on li at bounding box center [660, 145] width 56 height 56
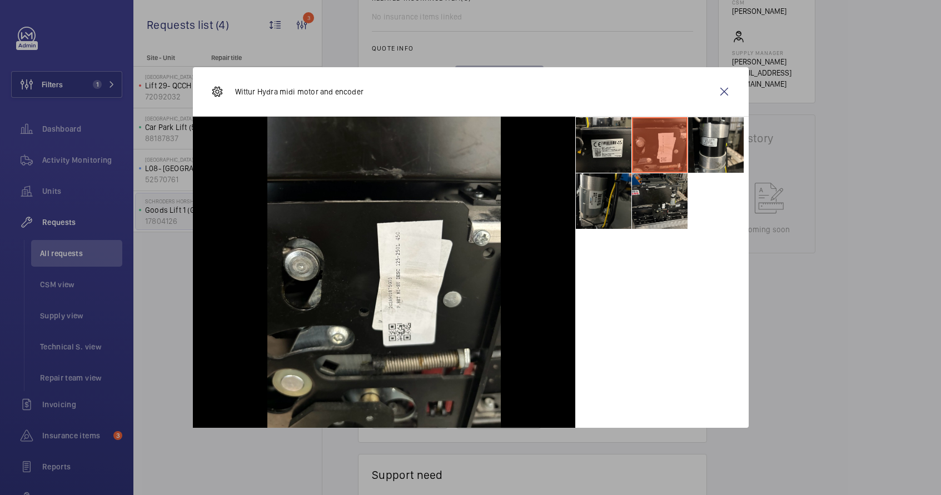
click at [645, 204] on li at bounding box center [660, 201] width 56 height 56
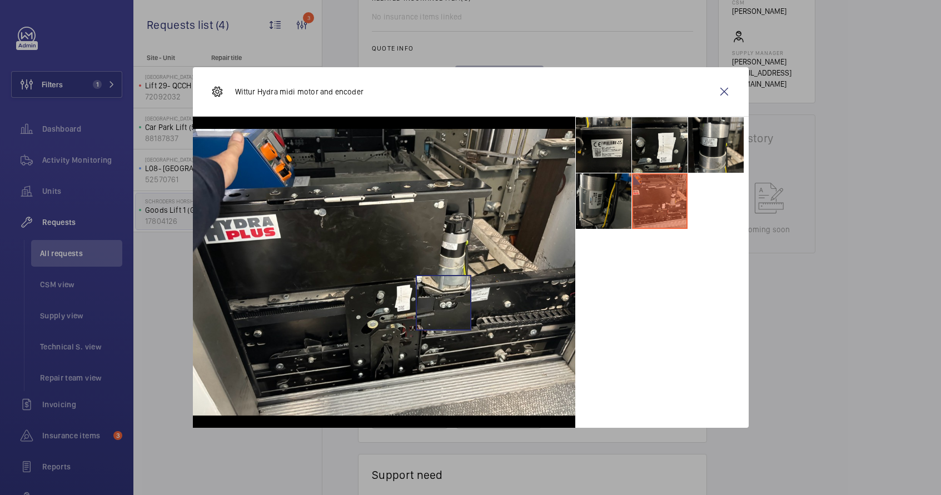
click at [443, 303] on img at bounding box center [384, 272] width 383 height 287
click at [724, 92] on wm-front-icon-button at bounding box center [724, 91] width 27 height 27
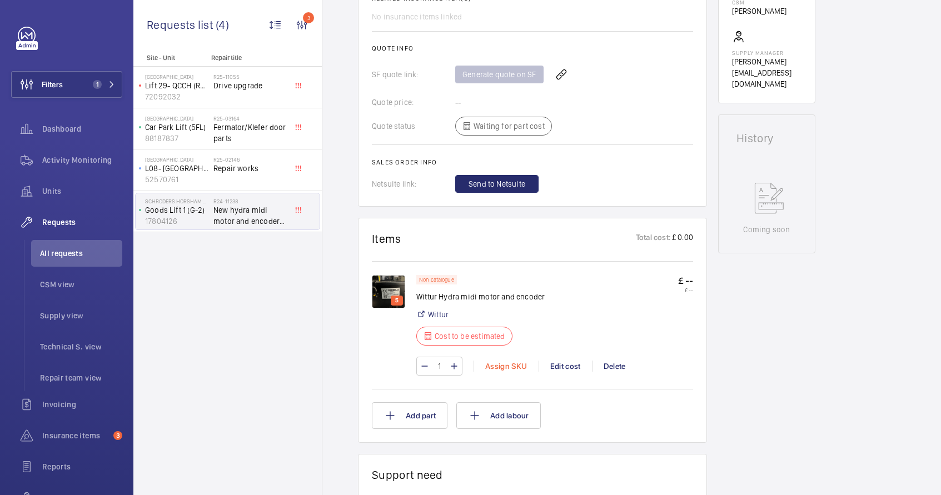
click at [502, 369] on div "Assign SKU" at bounding box center [506, 366] width 65 height 11
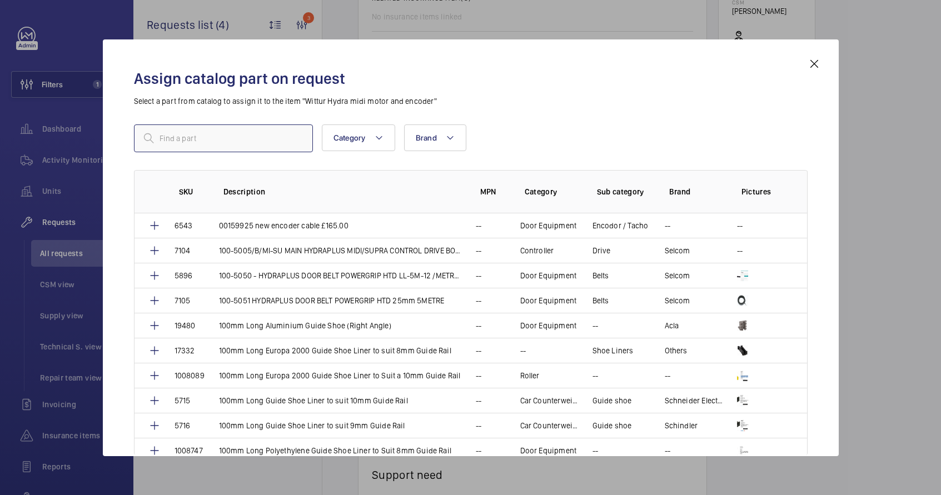
click at [187, 132] on input "text" at bounding box center [223, 139] width 179 height 28
paste input "MIDI MOTOR+ DPM. SINGLE COUPLER"
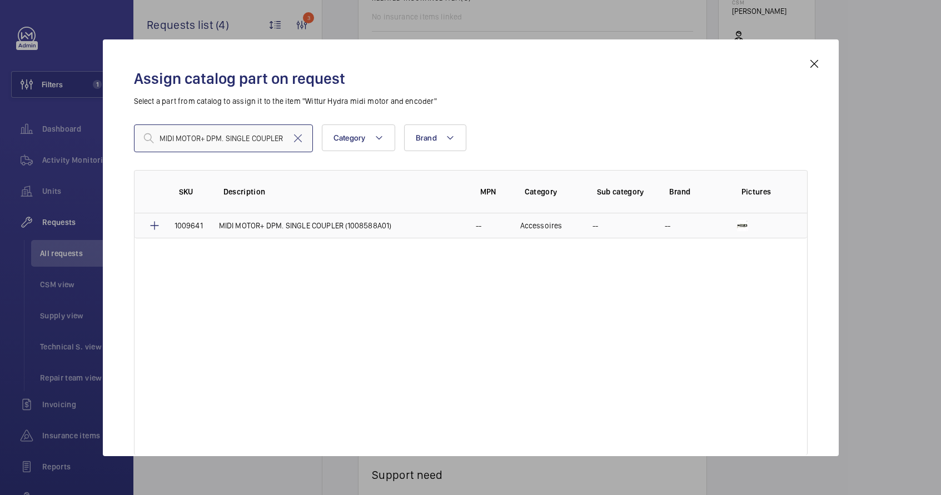
type input "MIDI MOTOR+ DPM. SINGLE COUPLER"
click at [240, 229] on p "MIDI MOTOR+ DPM. SINGLE COUPLER (1008588A01)" at bounding box center [305, 225] width 173 height 11
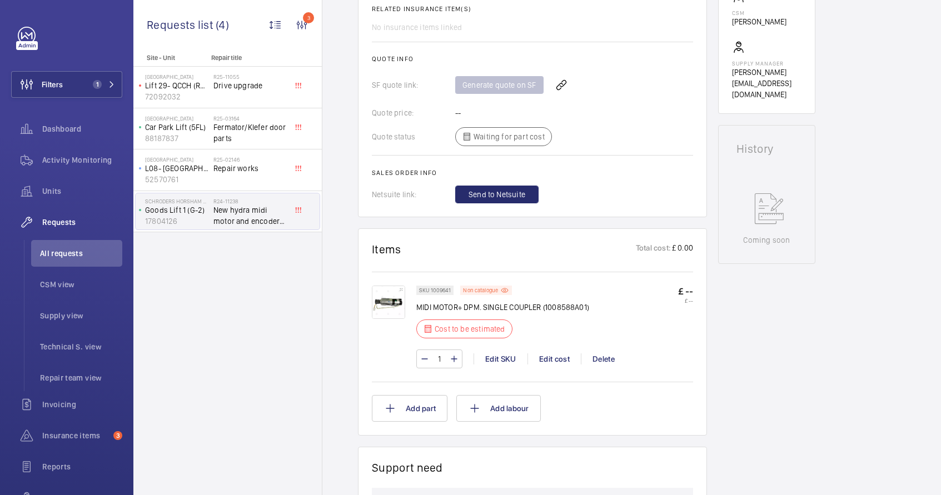
scroll to position [425, 0]
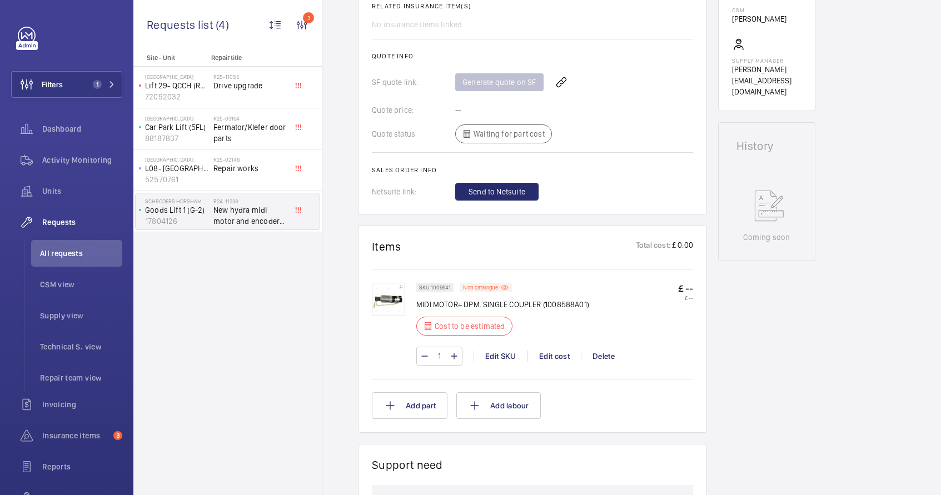
click at [679, 254] on p "£ 0.00" at bounding box center [682, 247] width 22 height 14
click at [554, 362] on div "Edit cost" at bounding box center [554, 356] width 53 height 11
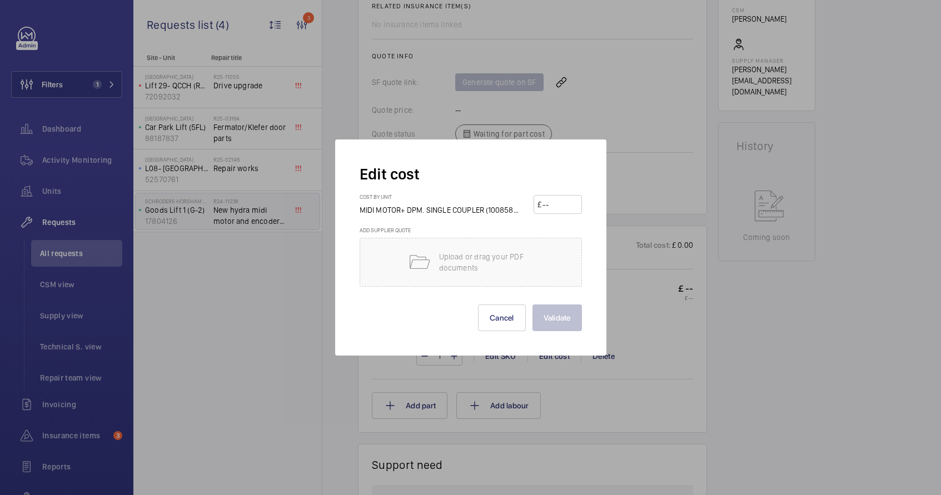
click at [548, 206] on input "number" at bounding box center [560, 205] width 36 height 18
paste input "625.00"
type input "625.00"
click at [562, 314] on button "Validate" at bounding box center [557, 318] width 49 height 27
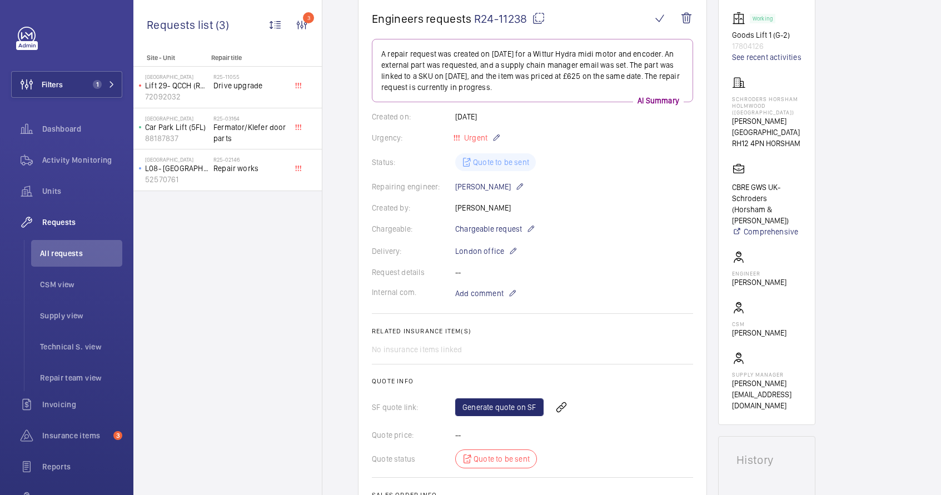
scroll to position [112, 0]
drag, startPoint x: 733, startPoint y: 381, endPoint x: 755, endPoint y: 388, distance: 22.9
click at [755, 388] on p "connor@wemaintain.com" at bounding box center [766, 393] width 69 height 33
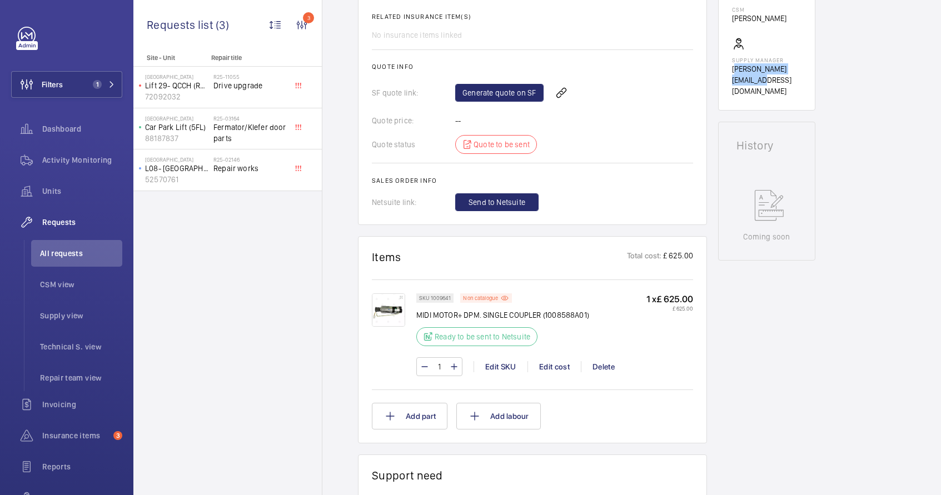
scroll to position [428, 0]
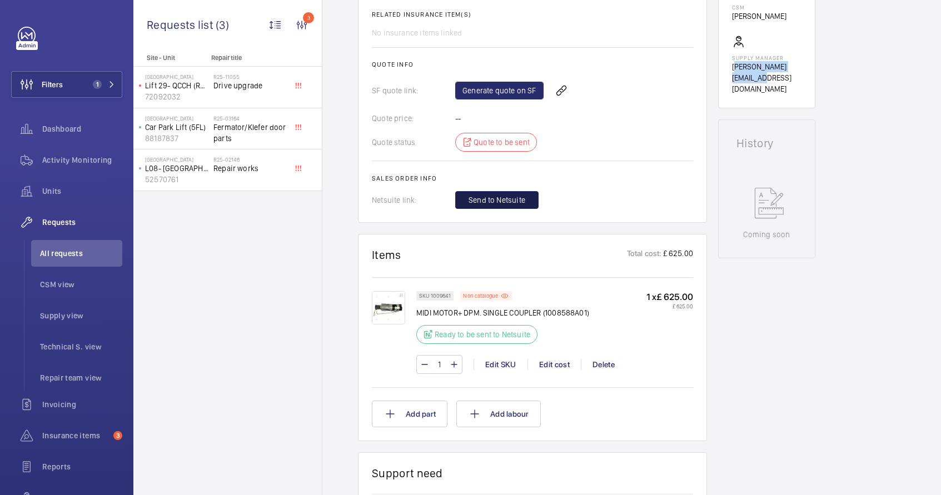
click at [501, 203] on span "Send to Netsuite" at bounding box center [497, 200] width 57 height 11
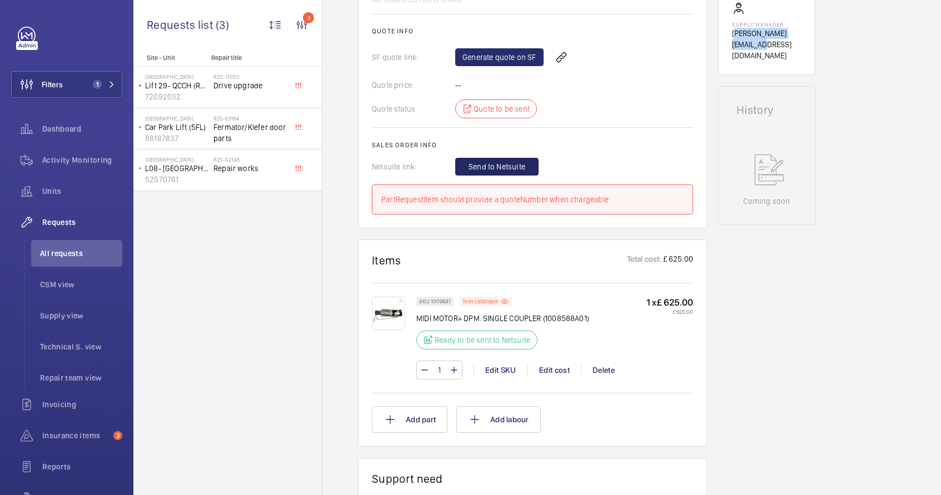
scroll to position [613, 0]
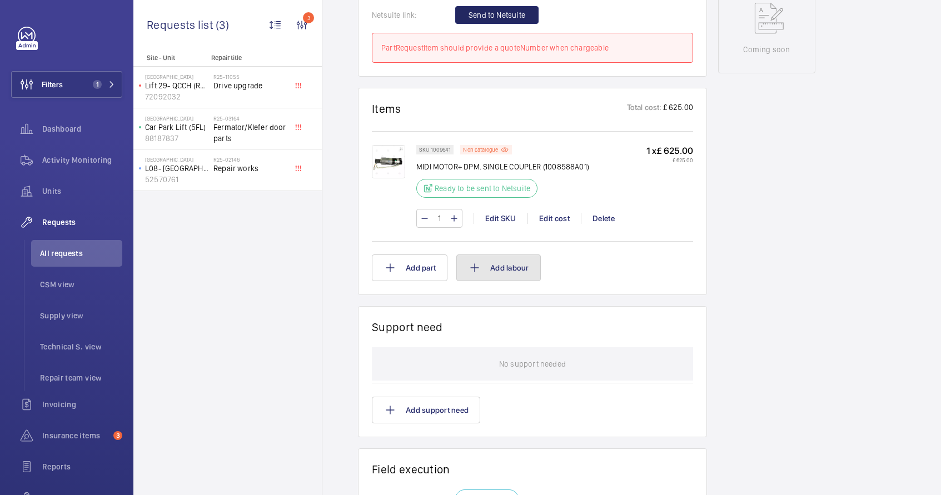
click at [490, 272] on button "Add labour" at bounding box center [498, 268] width 85 height 27
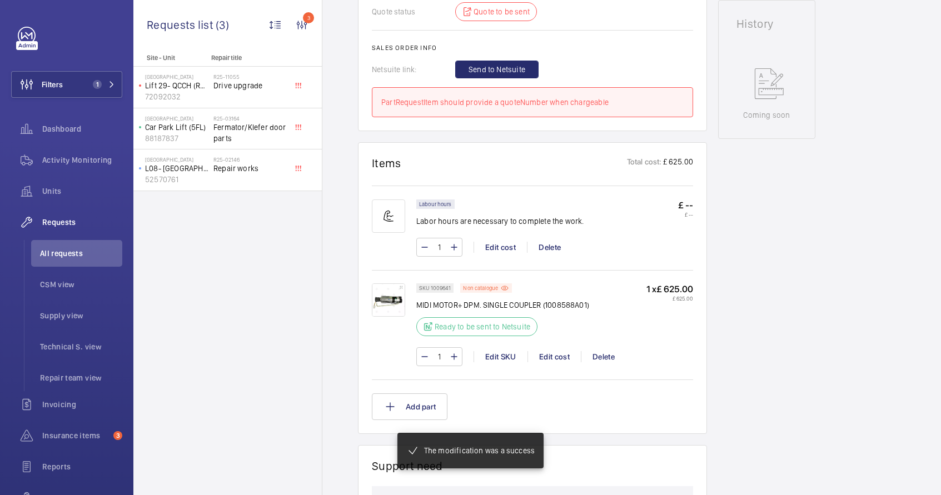
scroll to position [558, 0]
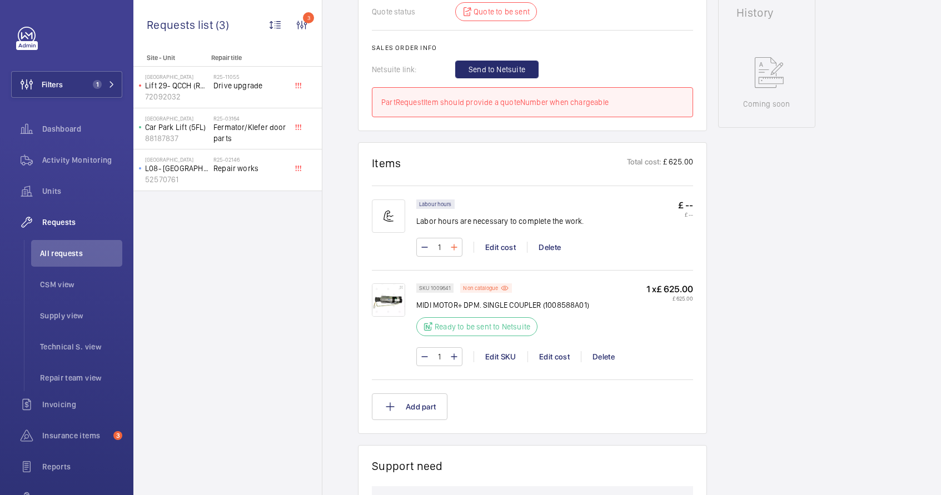
click at [453, 247] on mat-icon at bounding box center [454, 247] width 9 height 13
type input "4"
click at [493, 249] on div "Edit cost" at bounding box center [500, 247] width 53 height 11
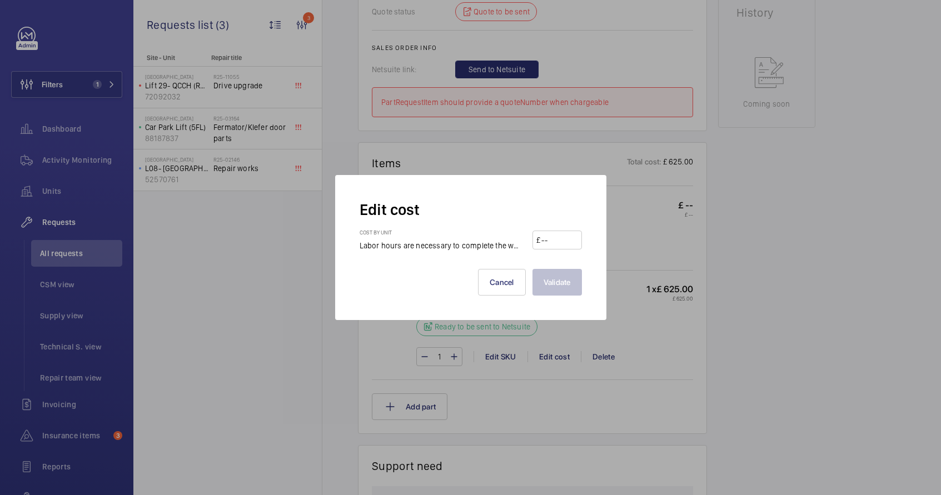
click at [553, 239] on input "number" at bounding box center [558, 240] width 37 height 18
type input "100"
click at [578, 280] on button "Validate" at bounding box center [557, 282] width 49 height 27
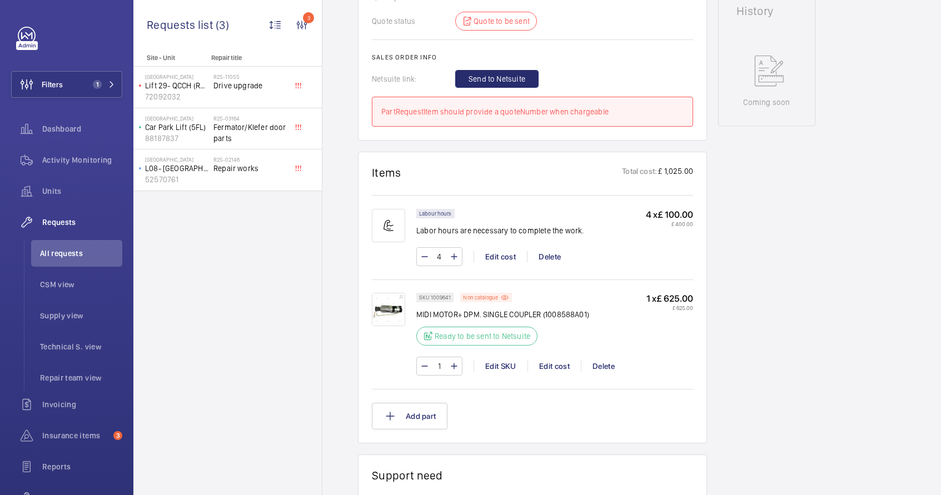
scroll to position [331, 0]
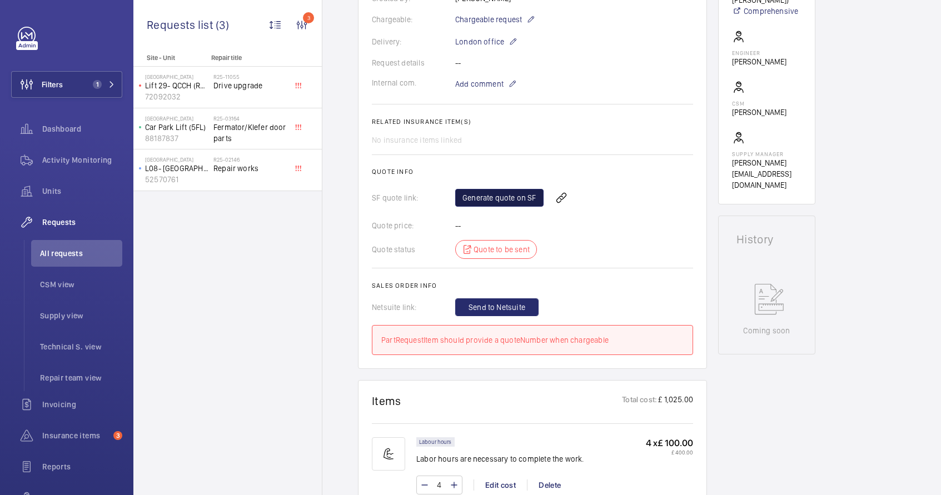
click at [512, 200] on link "Generate quote on SF" at bounding box center [499, 198] width 88 height 18
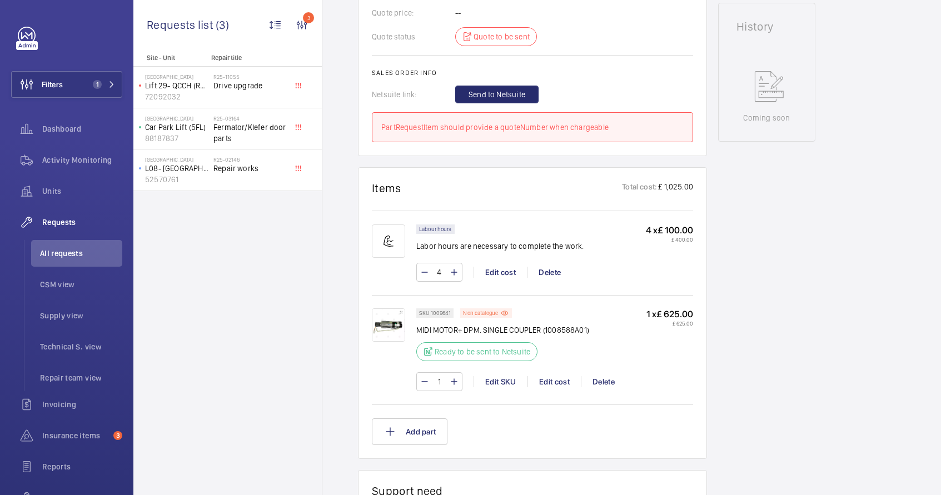
scroll to position [0, 0]
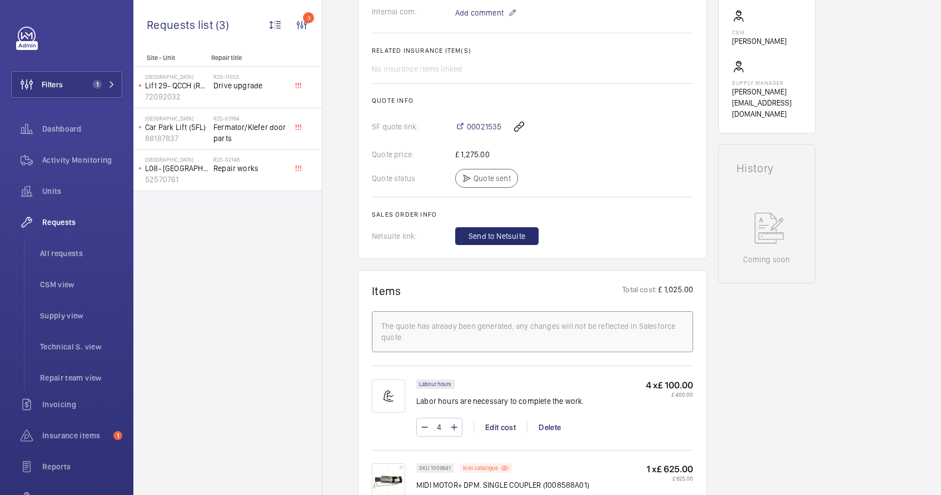
scroll to position [414, 0]
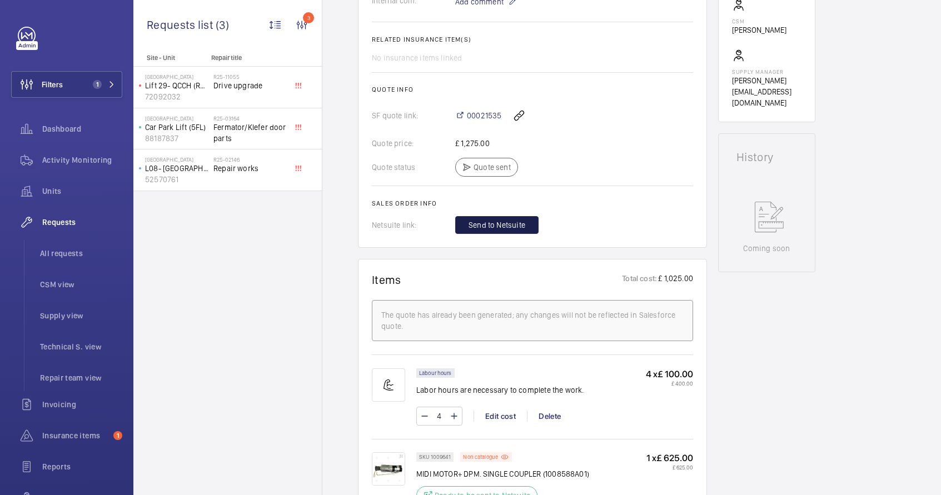
click at [515, 231] on span "Send to Netsuite" at bounding box center [497, 225] width 57 height 11
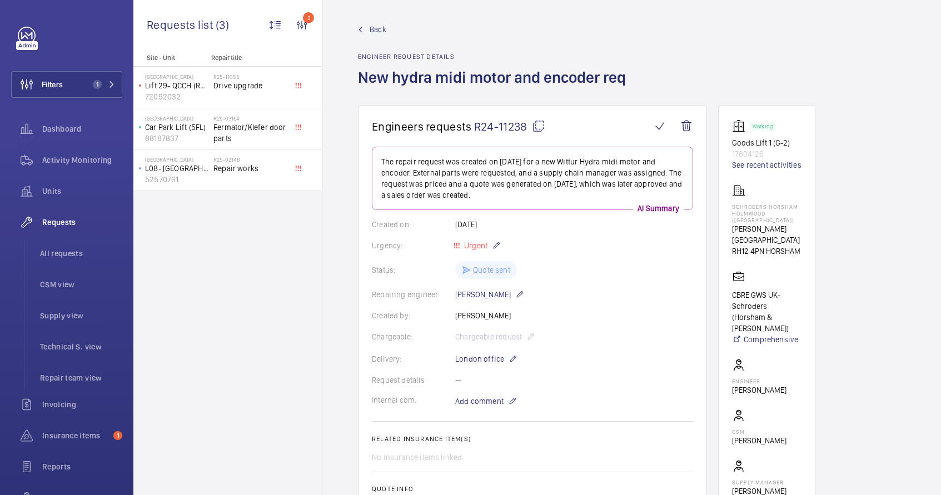
scroll to position [0, 0]
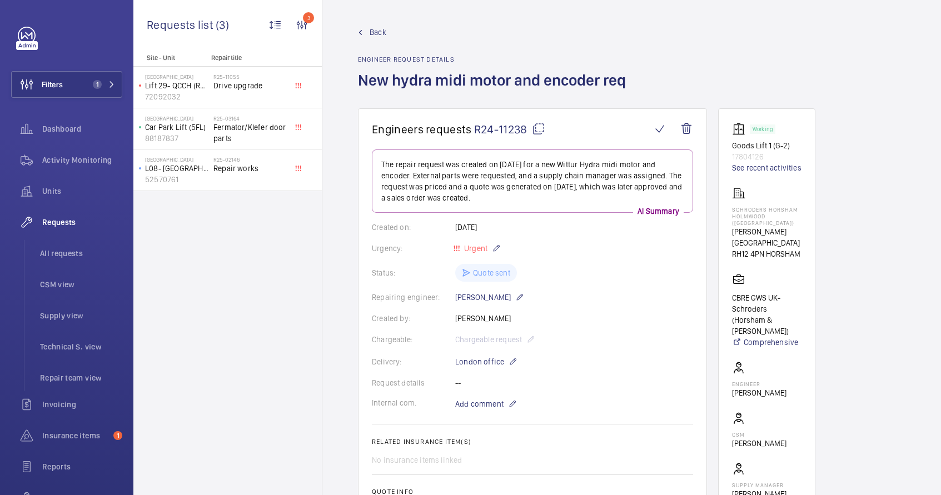
click at [539, 130] on mat-icon at bounding box center [538, 128] width 13 height 13
click at [776, 171] on link "See recent activities" at bounding box center [766, 167] width 69 height 11
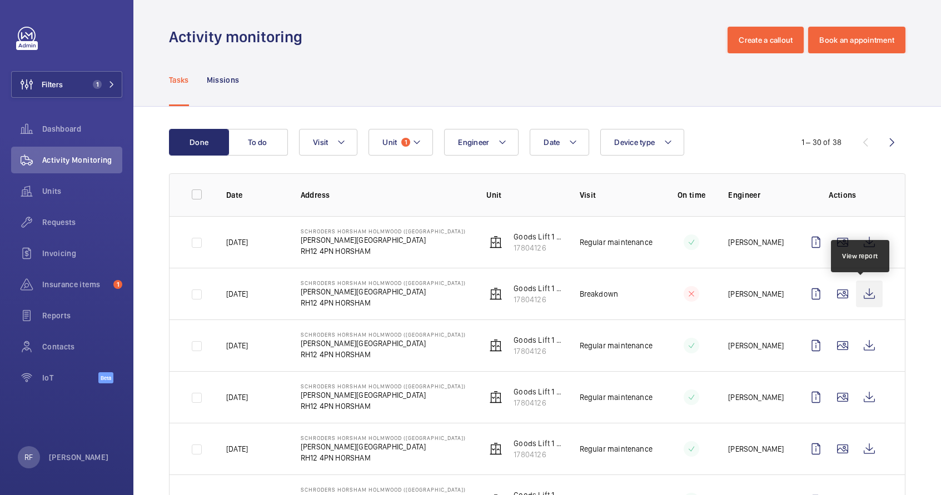
click at [860, 294] on wm-front-icon-button at bounding box center [869, 294] width 27 height 27
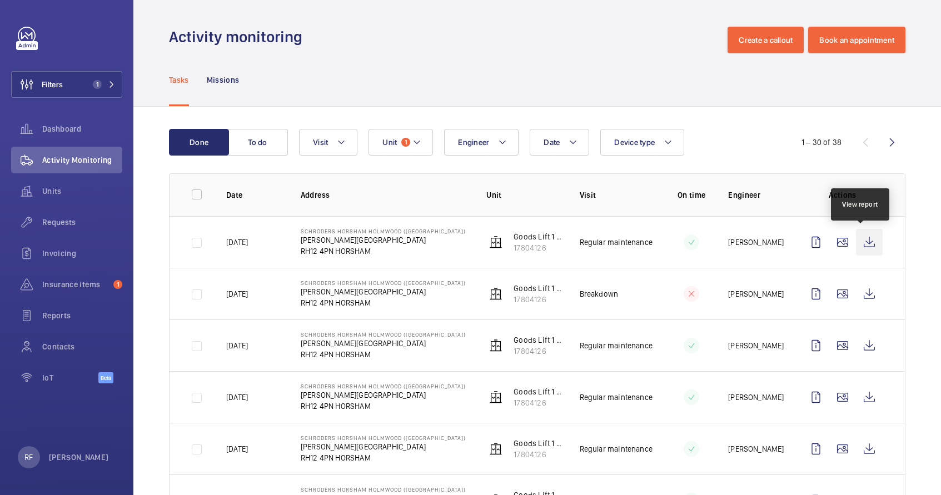
click at [860, 246] on wm-front-icon-button at bounding box center [869, 242] width 27 height 27
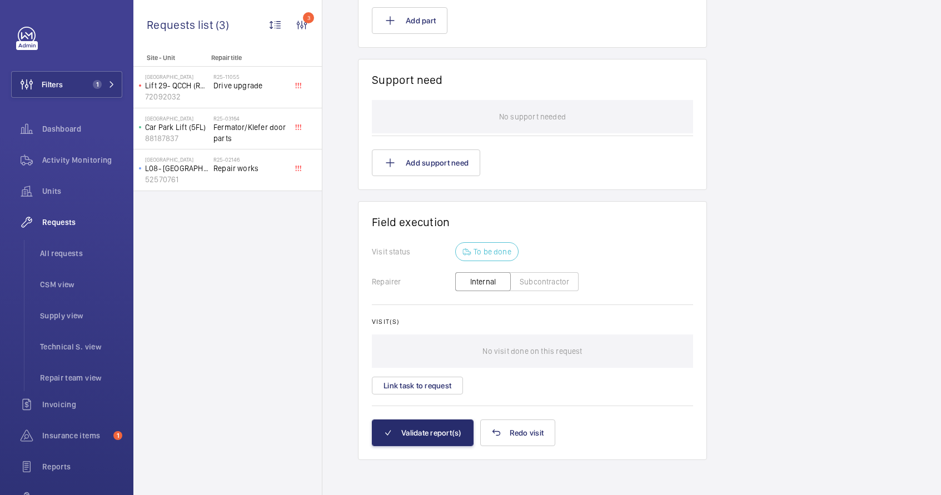
scroll to position [963, 0]
click at [436, 440] on button "Validate report(s)" at bounding box center [423, 432] width 102 height 27
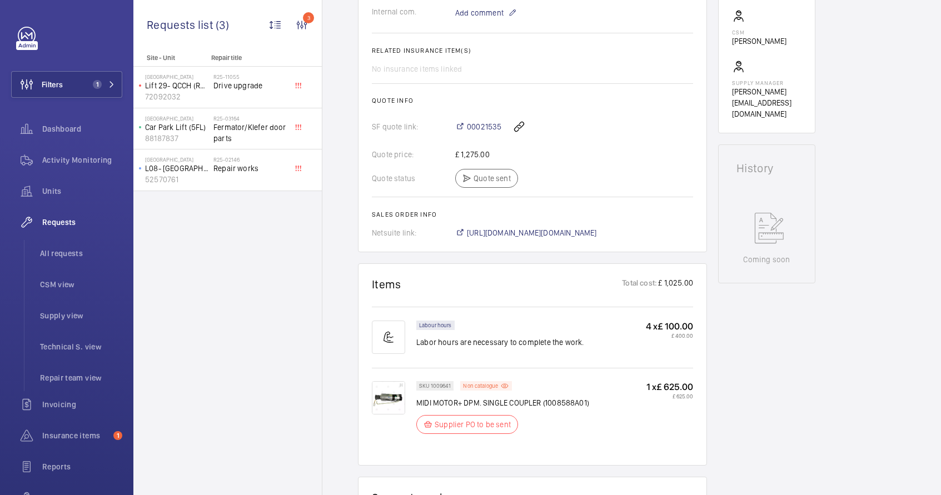
scroll to position [483, 0]
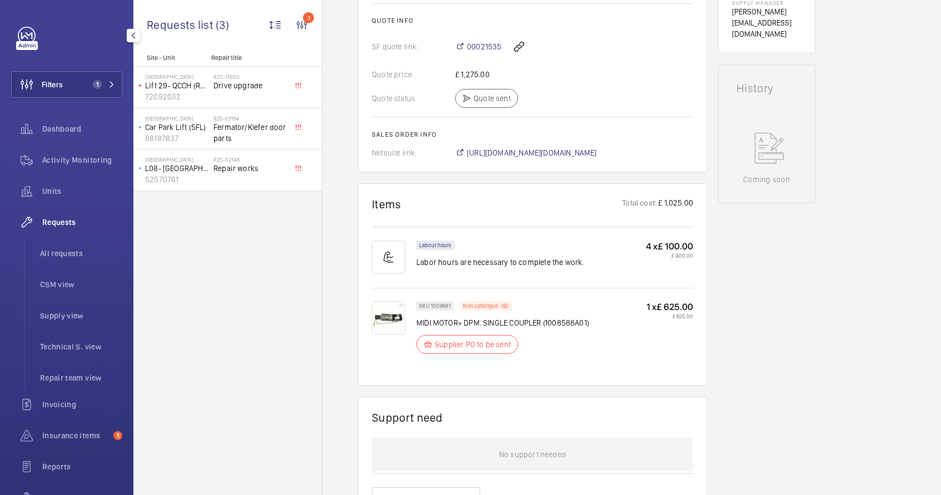
click at [67, 222] on span "Requests" at bounding box center [82, 222] width 80 height 11
click at [69, 252] on span "All requests" at bounding box center [81, 253] width 82 height 11
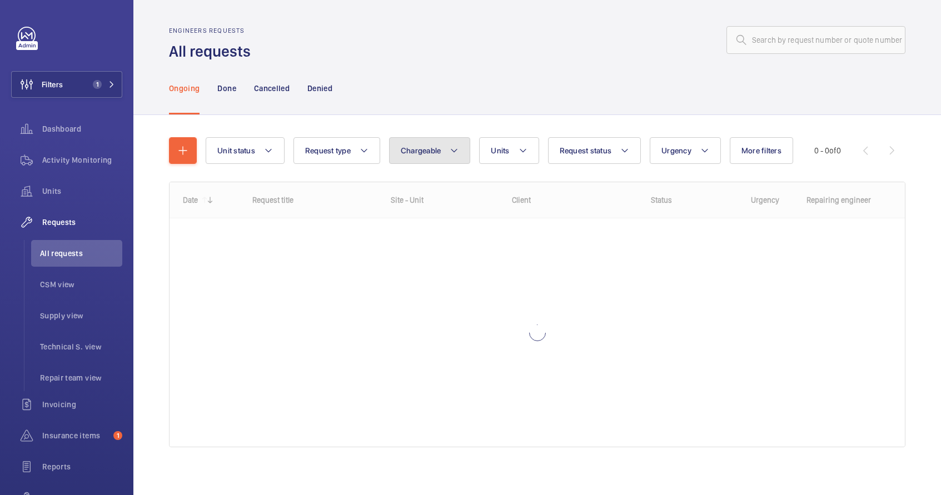
click at [418, 160] on button "Chargeable" at bounding box center [430, 150] width 82 height 27
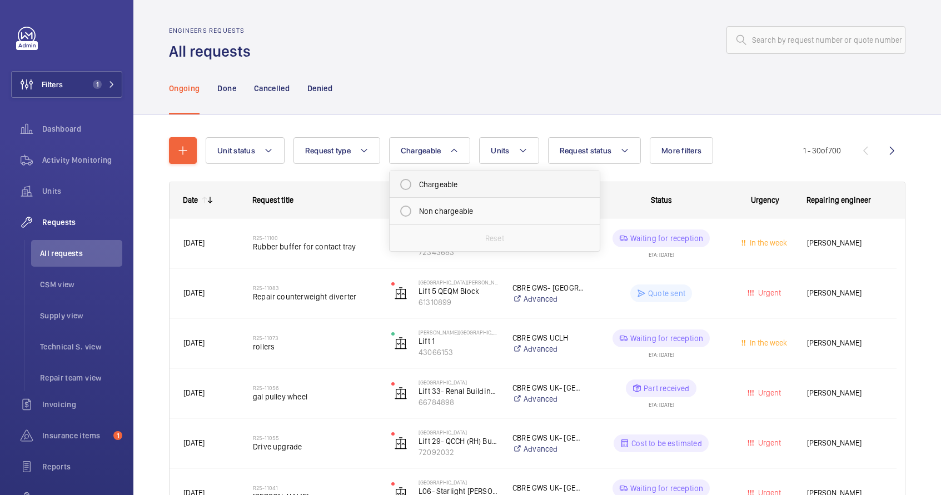
click at [426, 186] on mat-radio-button "Chargeable" at bounding box center [495, 184] width 200 height 22
radio input "true"
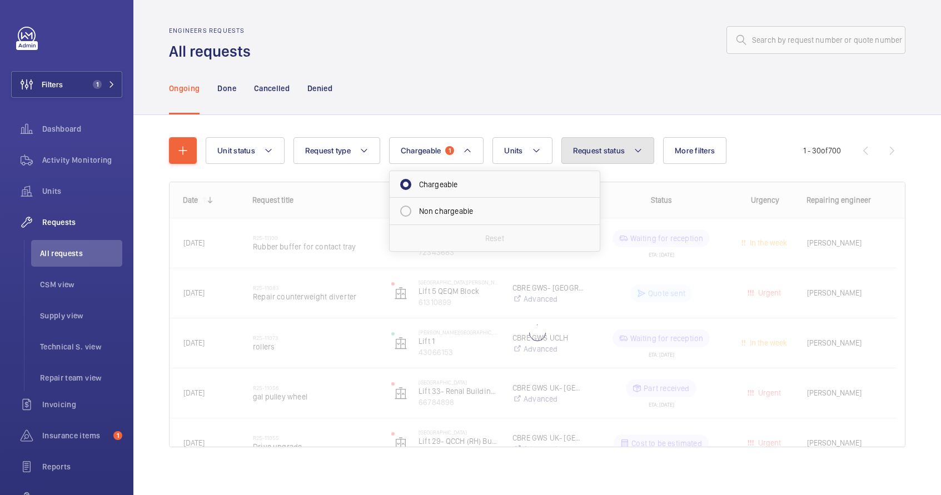
click at [631, 160] on button "Request status" at bounding box center [608, 150] width 93 height 27
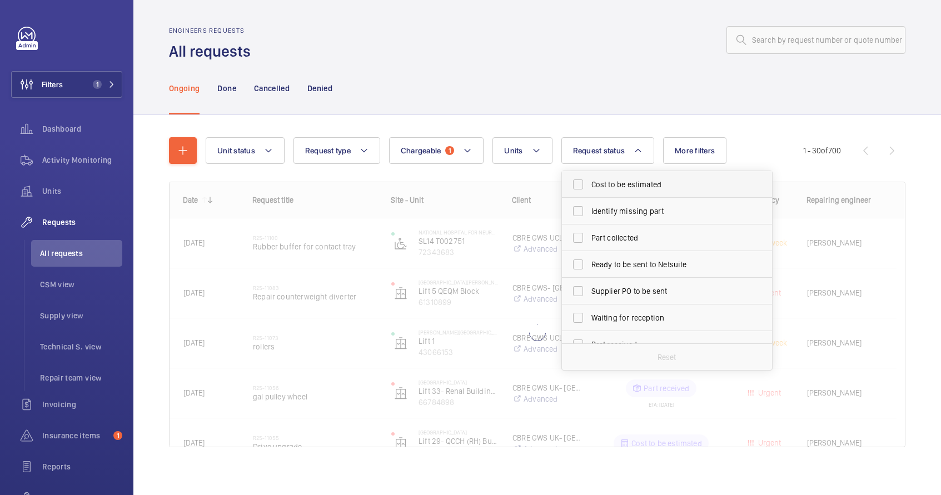
click at [624, 186] on span "Cost to be estimated" at bounding box center [668, 184] width 153 height 11
click at [589, 186] on input "Cost to be estimated" at bounding box center [578, 184] width 22 height 22
checkbox input "true"
click at [622, 210] on span "Identify missing part" at bounding box center [668, 211] width 153 height 11
click at [589, 210] on input "Identify missing part" at bounding box center [578, 211] width 22 height 22
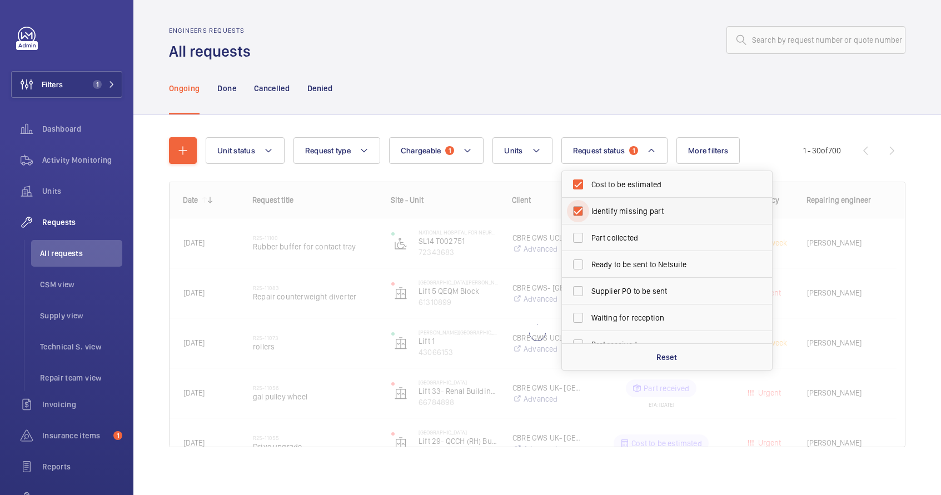
checkbox input "true"
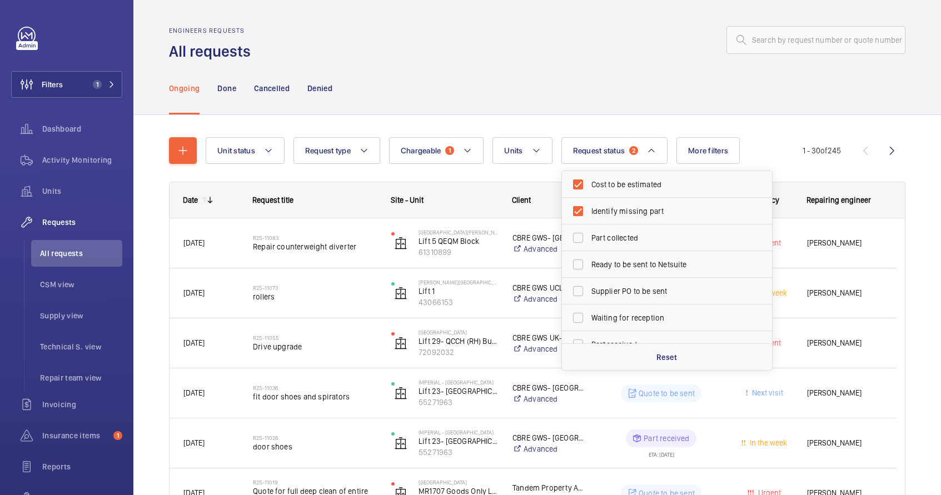
click at [652, 108] on div "Ongoing Done Cancelled Denied" at bounding box center [537, 88] width 737 height 53
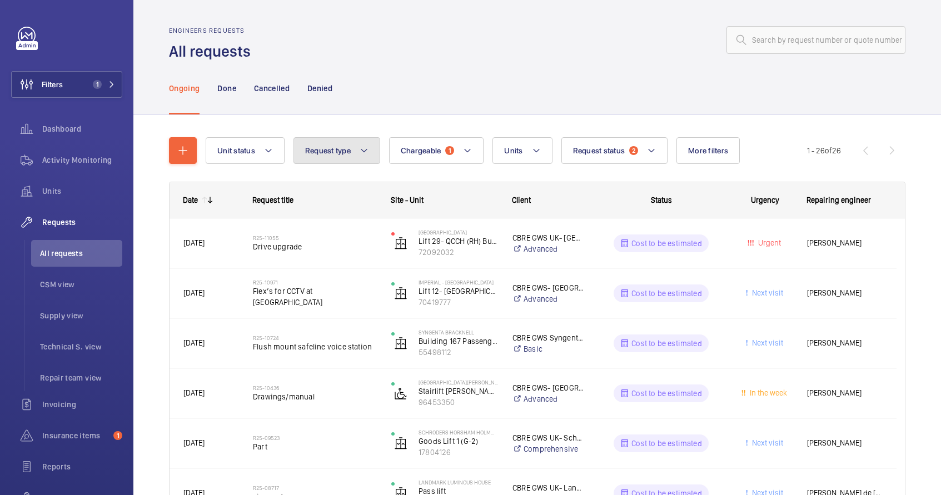
click at [340, 158] on button "Request type" at bounding box center [337, 150] width 87 height 27
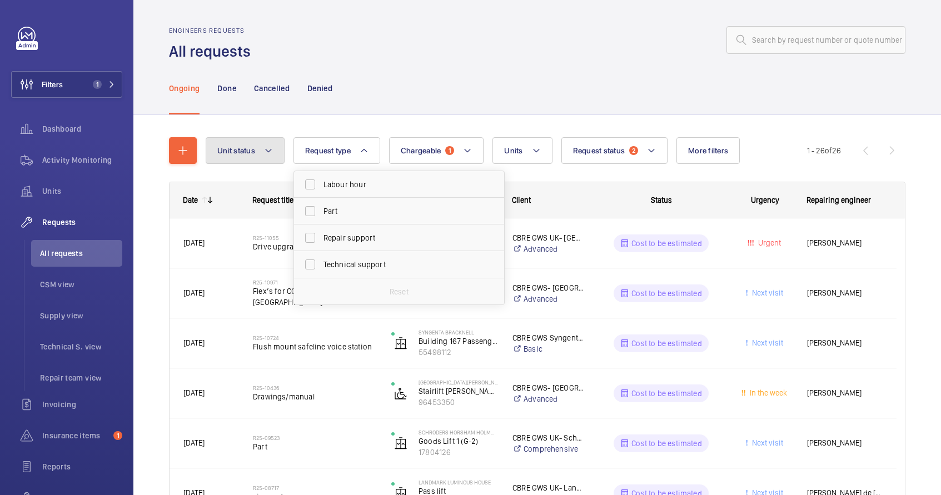
click at [265, 157] on button "Unit status" at bounding box center [245, 150] width 79 height 27
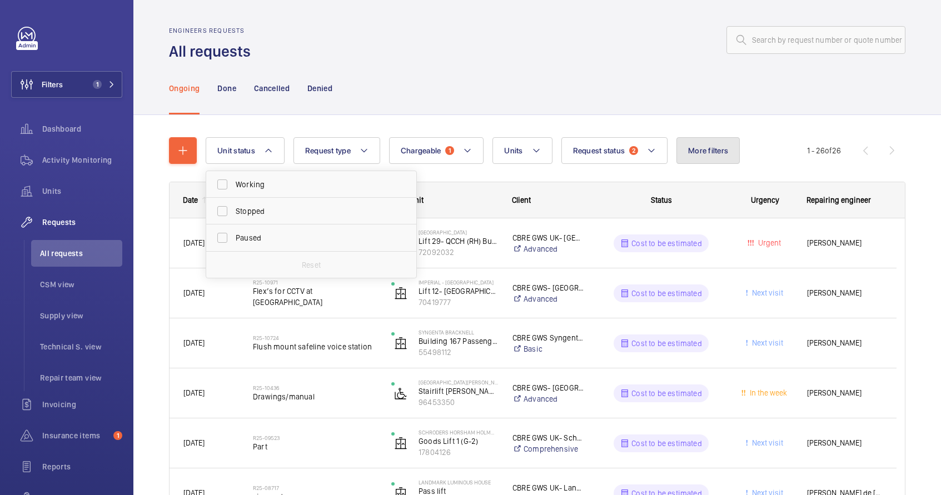
click at [705, 143] on button "More filters" at bounding box center [708, 150] width 63 height 27
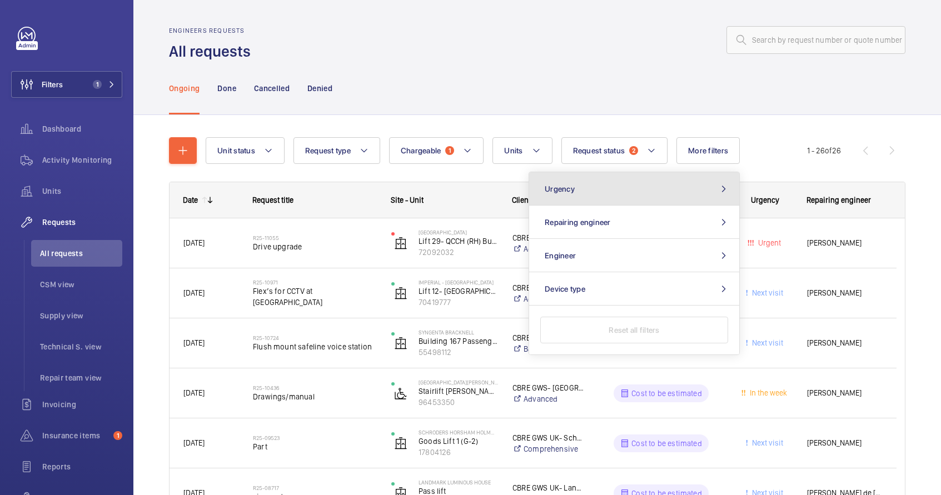
click at [663, 194] on button "Urgency" at bounding box center [634, 188] width 210 height 33
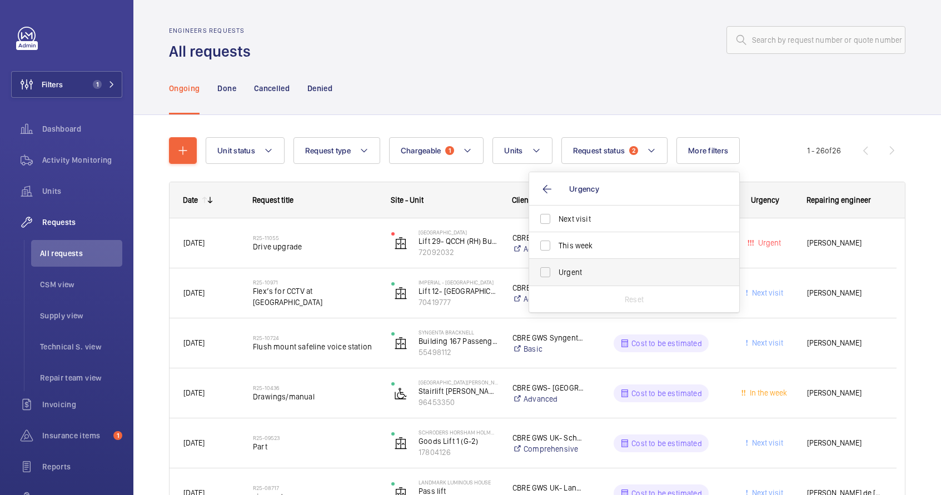
click at [605, 271] on span "Urgent" at bounding box center [635, 272] width 153 height 11
click at [557, 271] on input "Urgent" at bounding box center [545, 272] width 22 height 22
checkbox input "true"
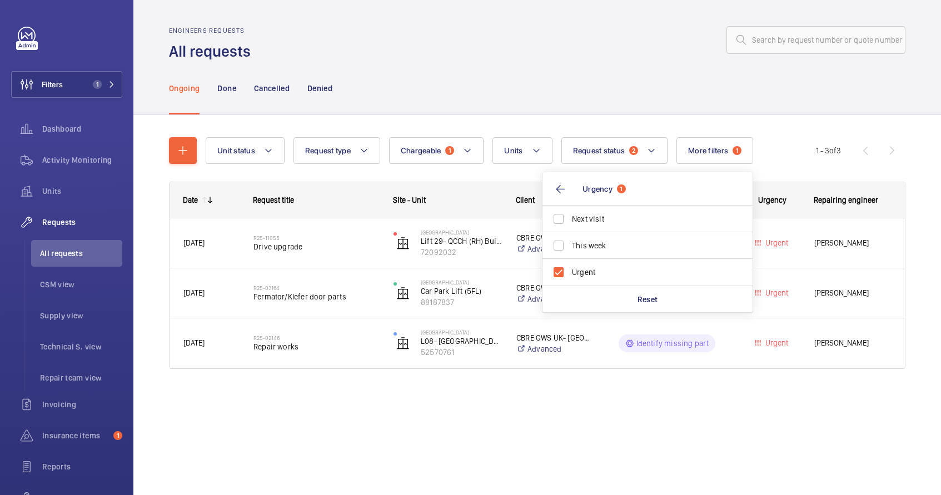
click at [776, 90] on div "Ongoing Done Cancelled Denied" at bounding box center [537, 88] width 737 height 53
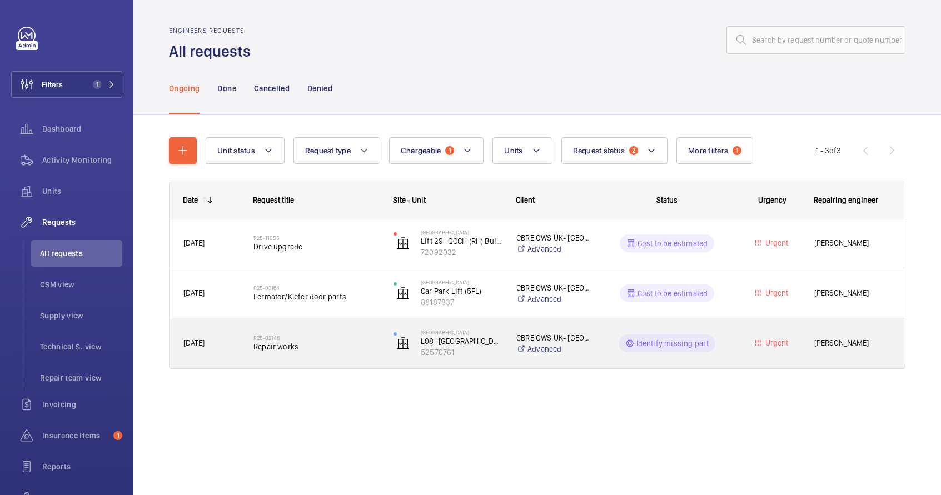
click at [341, 346] on span "Repair works" at bounding box center [317, 346] width 126 height 11
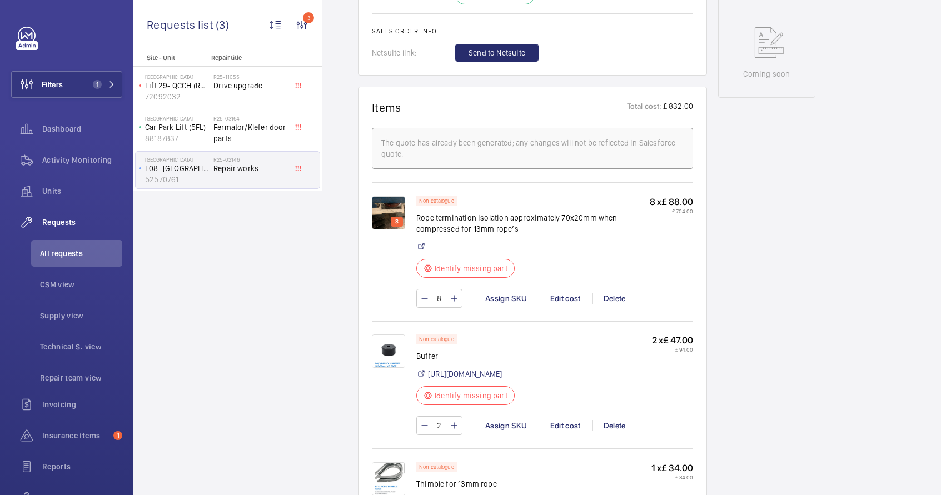
scroll to position [342, 0]
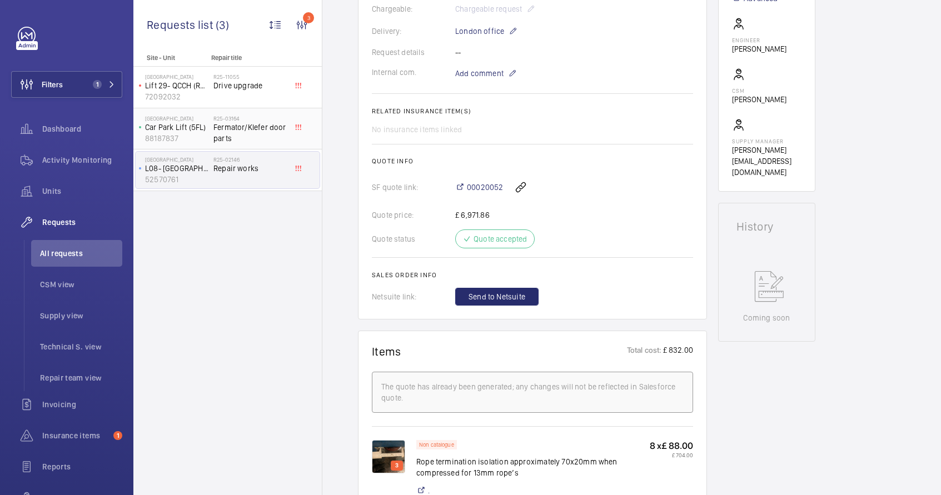
click at [245, 132] on span "Fermator/Klefer door parts" at bounding box center [250, 133] width 73 height 22
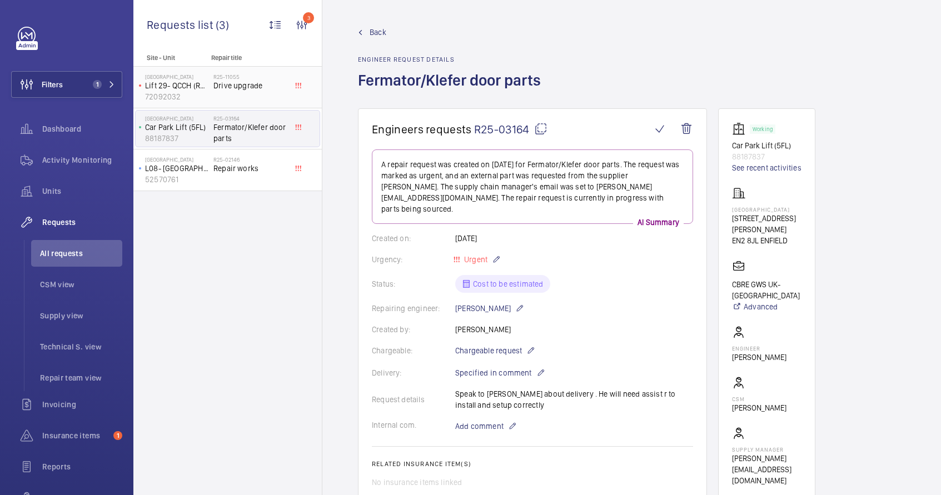
click at [236, 89] on span "Drive upgrade" at bounding box center [250, 85] width 73 height 11
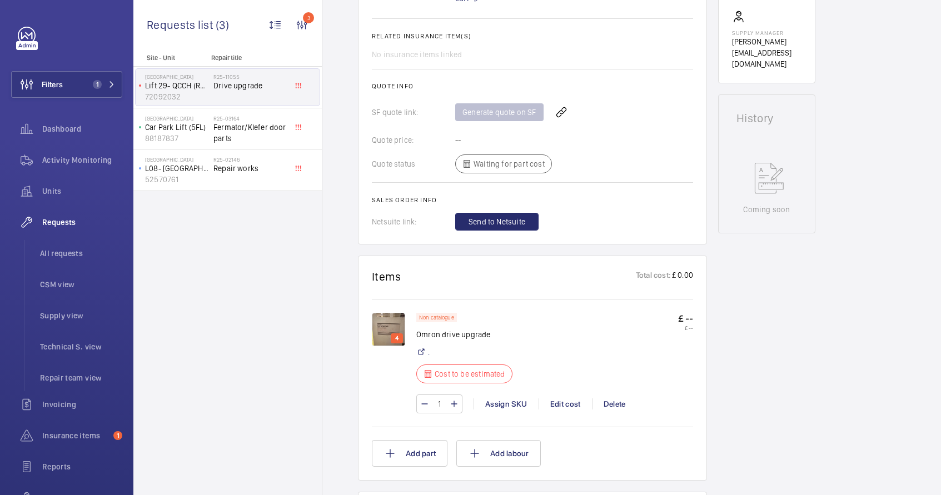
scroll to position [484, 0]
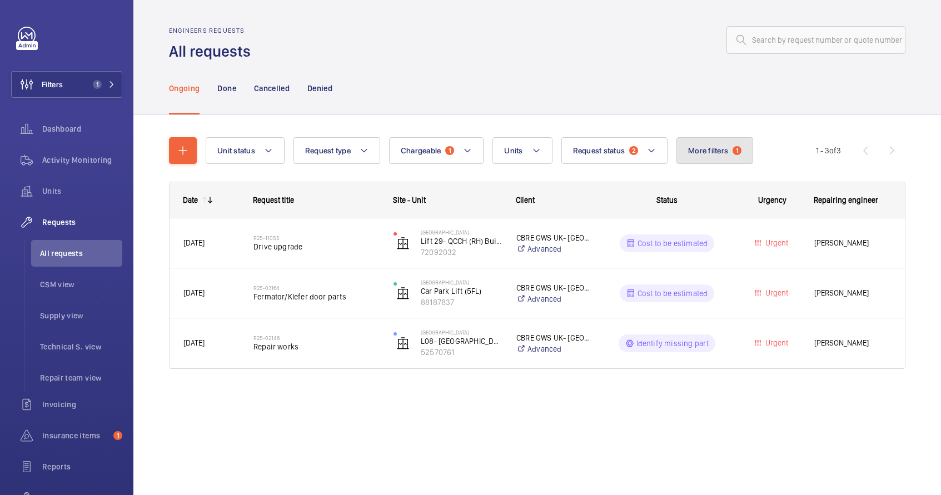
click at [722, 142] on button "More filters 1" at bounding box center [715, 150] width 77 height 27
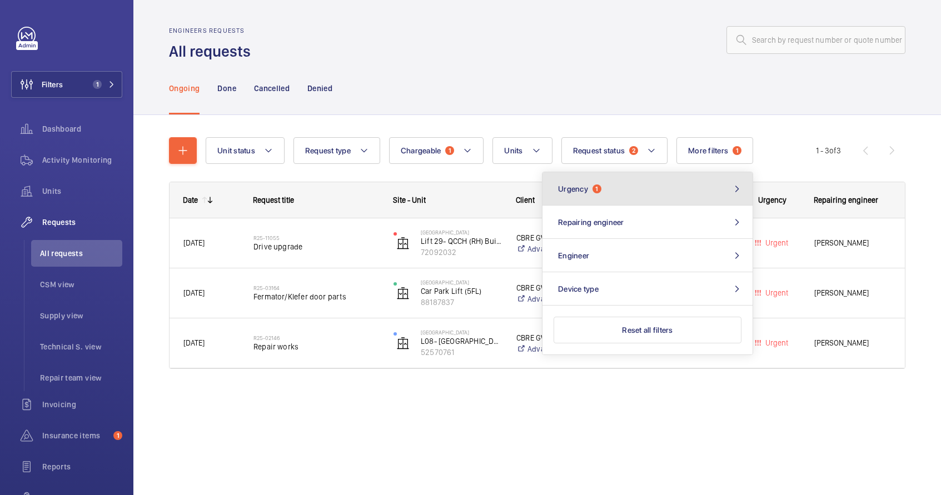
click at [713, 180] on button "Urgency 1" at bounding box center [648, 188] width 210 height 33
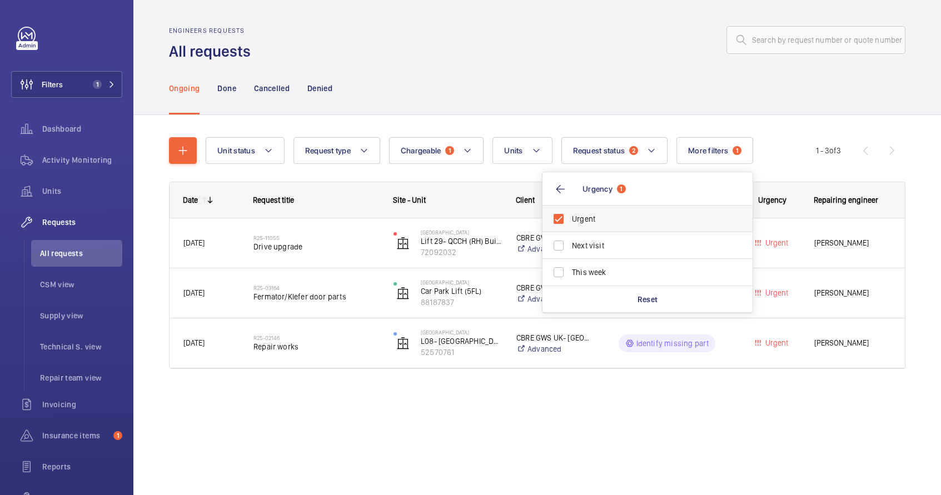
click at [583, 224] on span "Urgent" at bounding box center [648, 219] width 153 height 11
click at [570, 224] on input "Urgent" at bounding box center [559, 219] width 22 height 22
checkbox input "false"
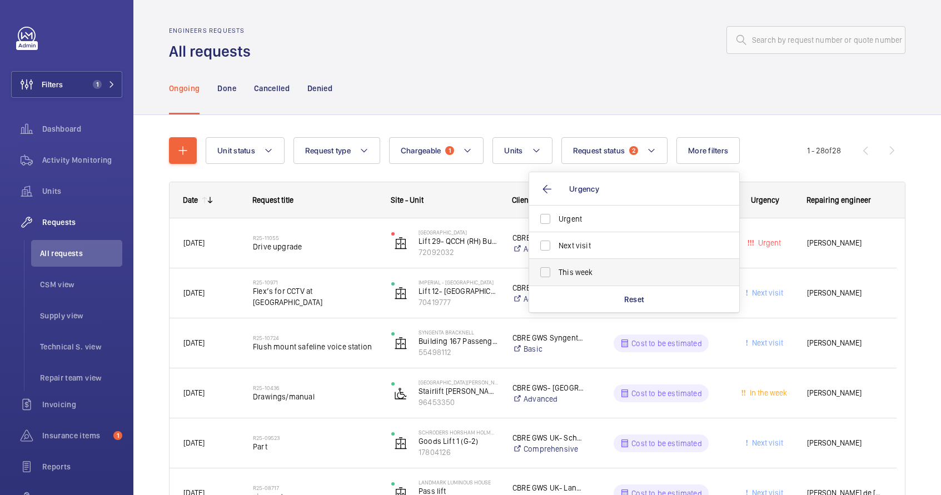
click at [573, 272] on span "This week" at bounding box center [635, 272] width 153 height 11
click at [557, 272] on input "This week" at bounding box center [545, 272] width 22 height 22
checkbox input "true"
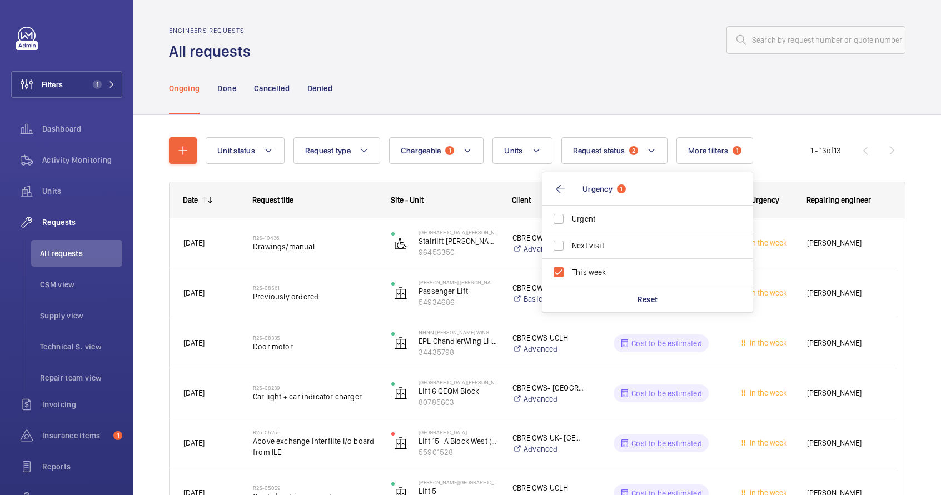
click at [797, 86] on div "Ongoing Done Cancelled Denied" at bounding box center [537, 88] width 737 height 53
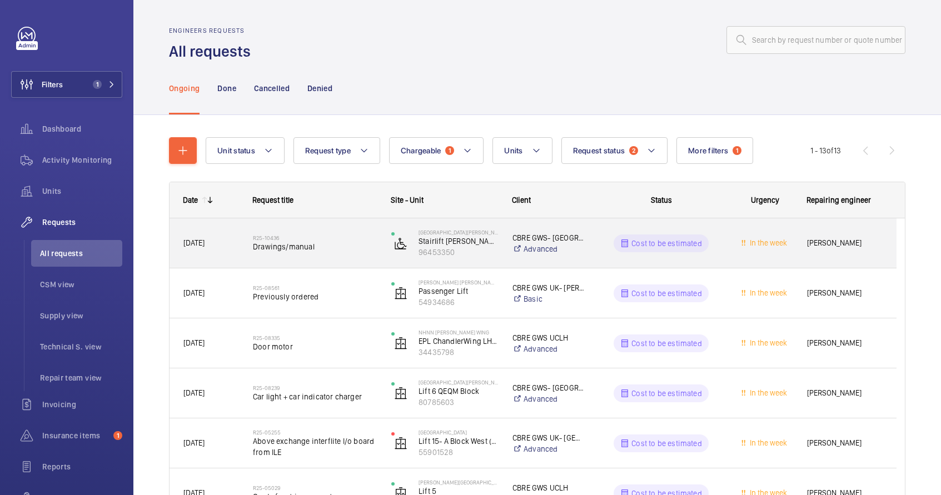
click at [494, 261] on div "St Mary Hospital Stairlift Winston Churchill 96453350" at bounding box center [438, 244] width 120 height 46
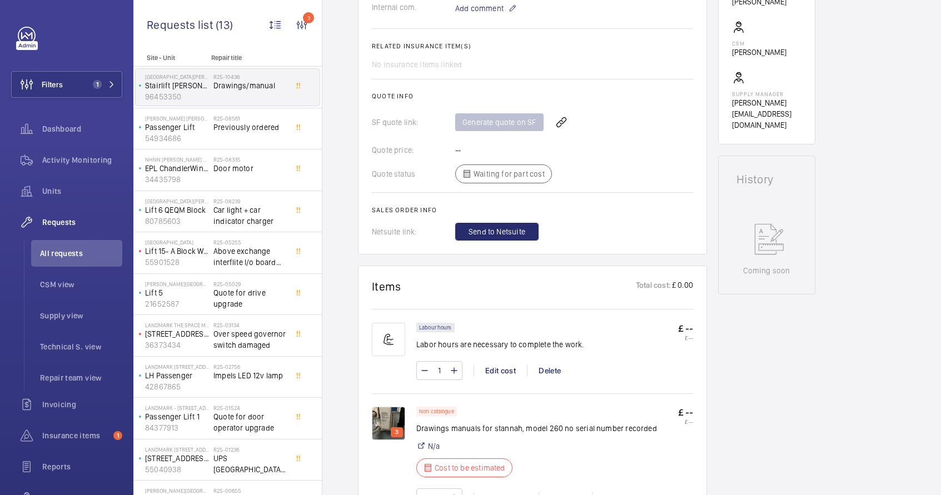
scroll to position [401, 0]
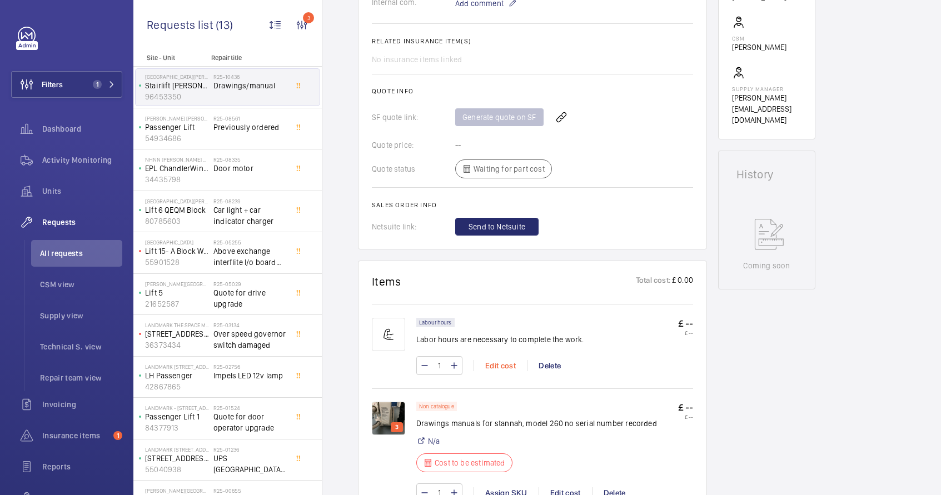
click at [510, 367] on div "Edit cost" at bounding box center [500, 365] width 53 height 11
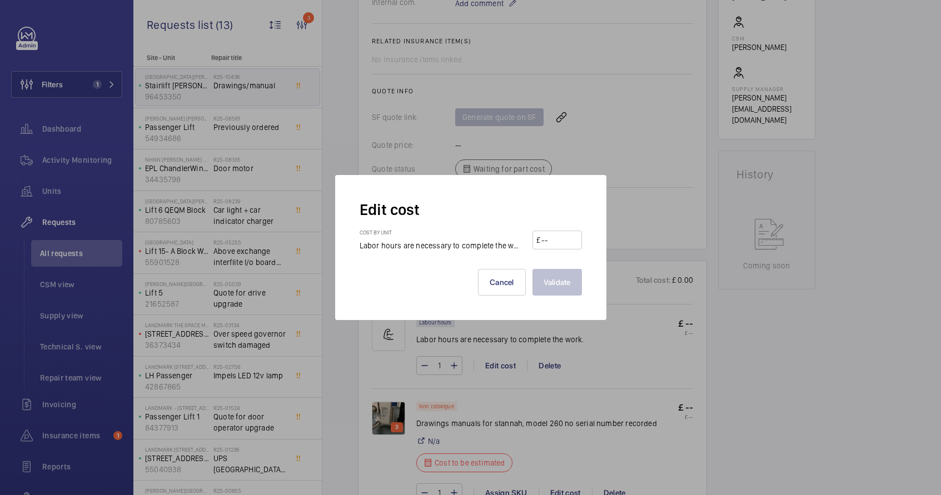
click at [552, 246] on input "number" at bounding box center [558, 240] width 37 height 18
type input "100"
click at [576, 287] on button "Validate" at bounding box center [557, 282] width 49 height 27
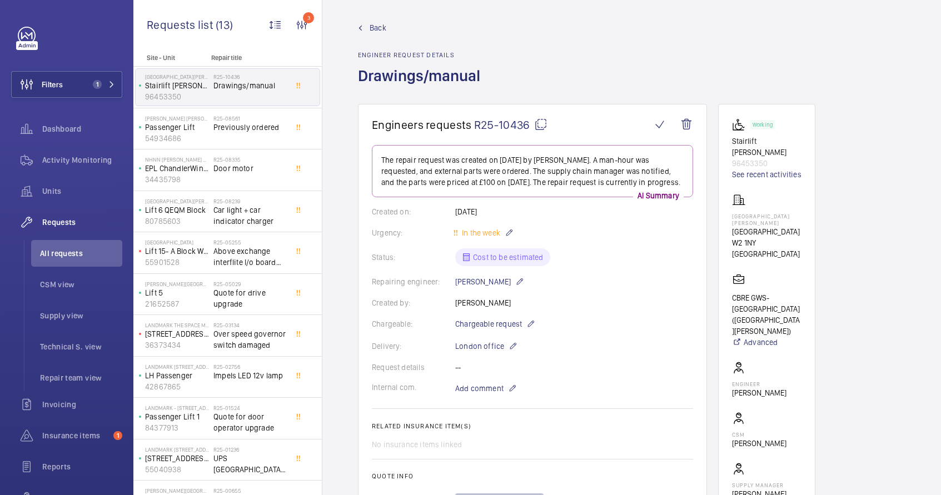
scroll to position [14, 0]
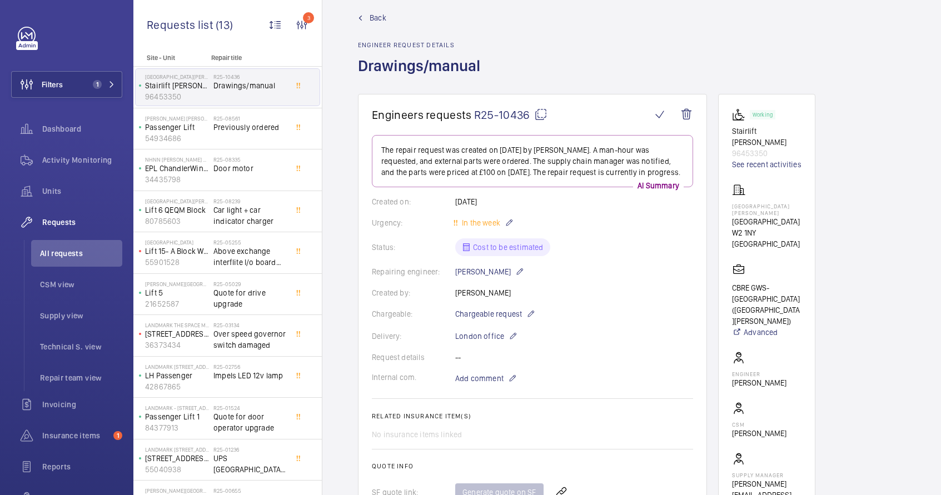
click at [539, 117] on mat-icon at bounding box center [540, 114] width 13 height 13
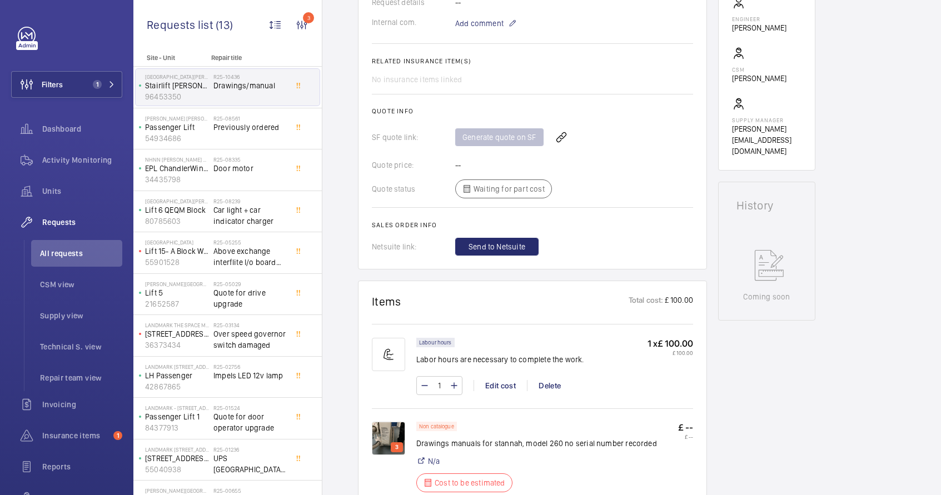
scroll to position [563, 0]
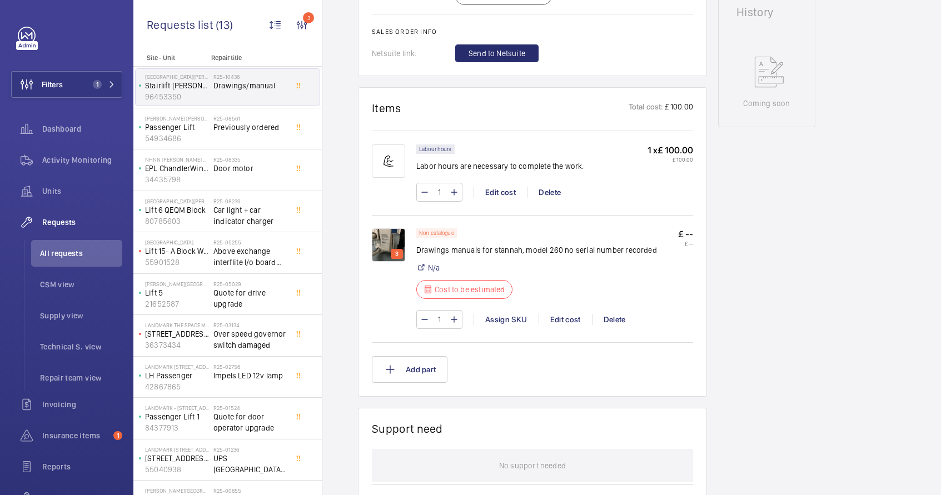
click at [510, 256] on p "Drawings manuals for stannah, model 260 no serial number recorded" at bounding box center [536, 250] width 241 height 11
drag, startPoint x: 418, startPoint y: 263, endPoint x: 559, endPoint y: 264, distance: 141.2
click at [559, 256] on p "Drawings manuals for stannah, model 260 no serial number recorded" at bounding box center [536, 250] width 241 height 11
copy p "Drawings manuals for stannah, model 260"
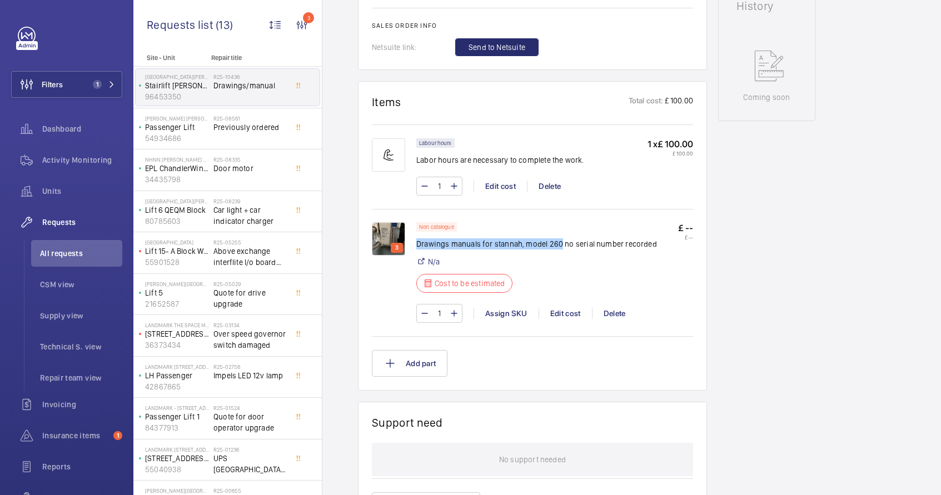
scroll to position [570, 0]
click at [561, 319] on div "Edit cost" at bounding box center [565, 312] width 53 height 11
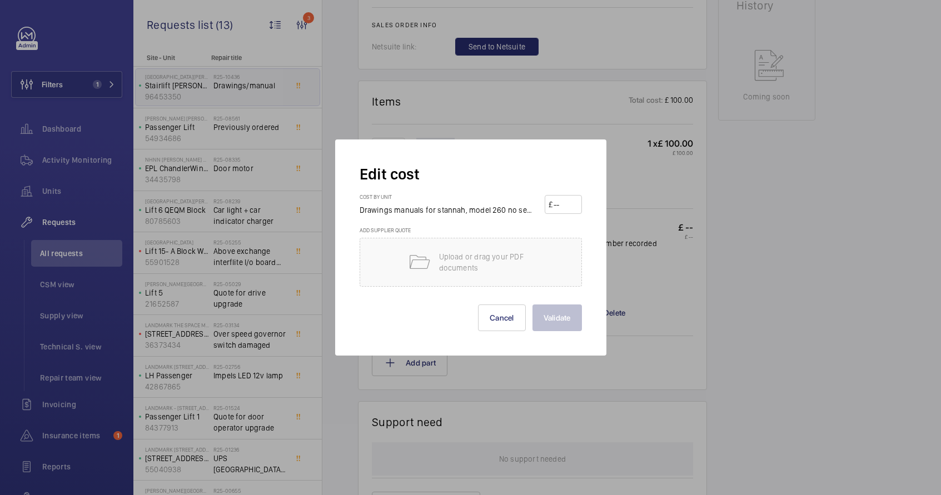
click at [568, 208] on input "number" at bounding box center [566, 205] width 26 height 18
type input "150"
click at [557, 318] on button "Validate" at bounding box center [557, 318] width 49 height 27
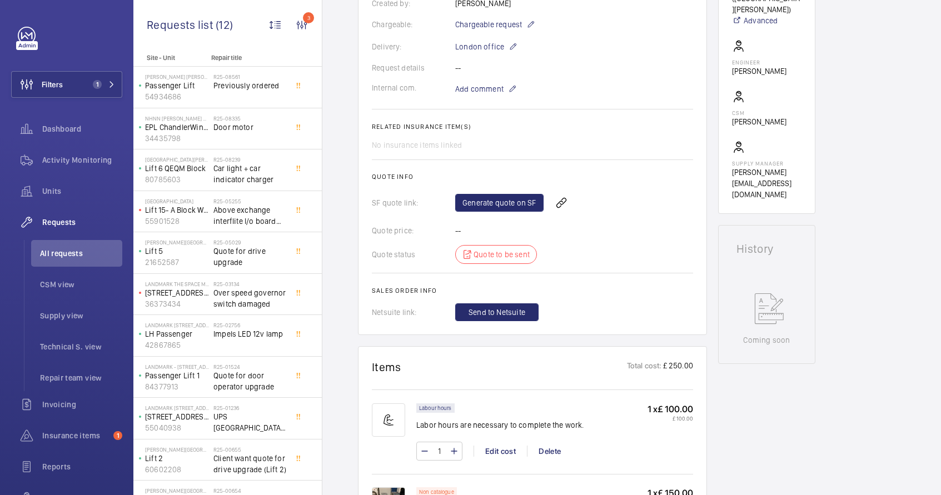
scroll to position [274, 0]
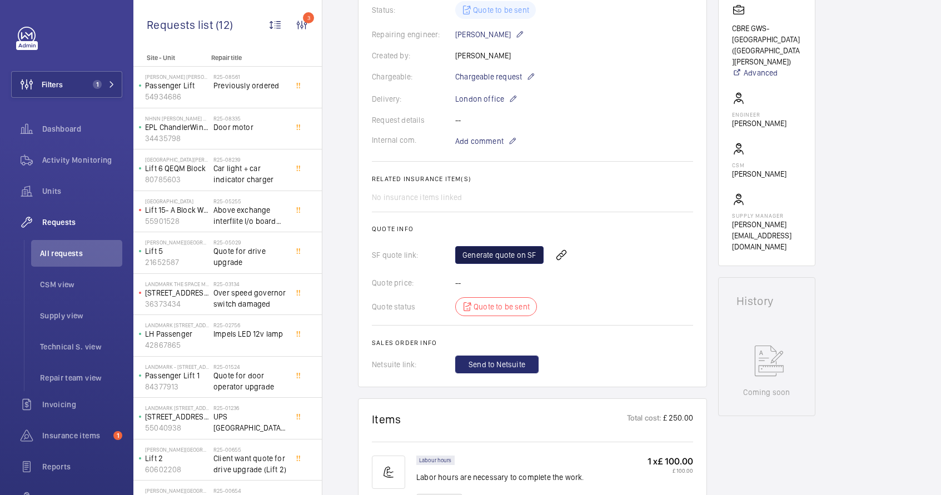
click at [524, 253] on link "Generate quote on SF" at bounding box center [499, 255] width 88 height 18
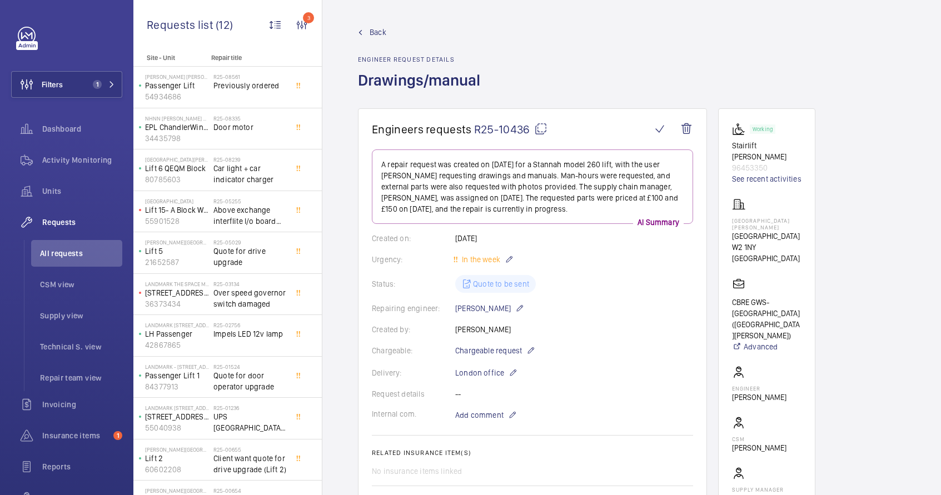
click at [543, 129] on mat-icon at bounding box center [540, 128] width 13 height 13
click at [73, 255] on span "All requests" at bounding box center [81, 253] width 82 height 11
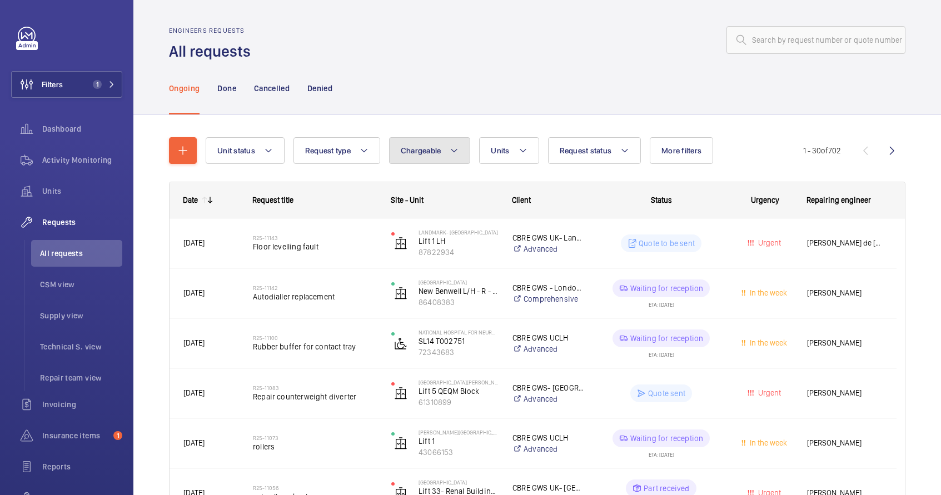
click at [401, 160] on button "Chargeable" at bounding box center [430, 150] width 82 height 27
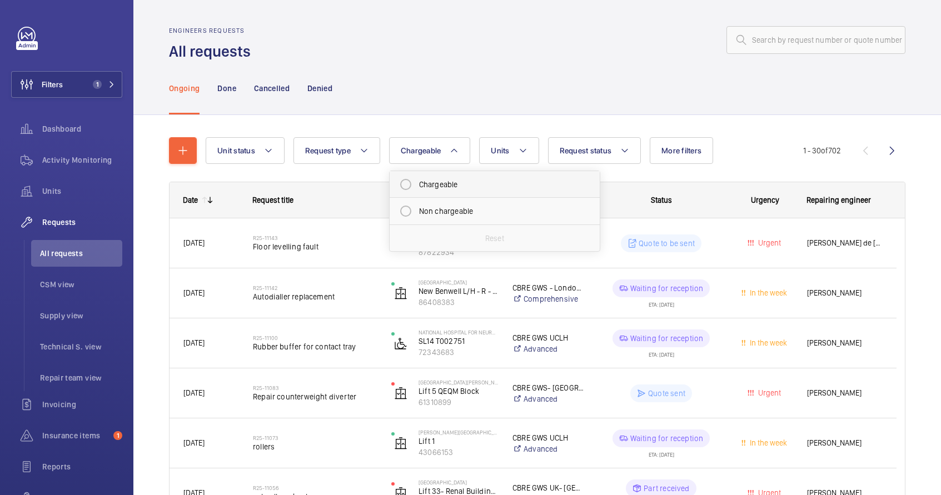
click at [426, 183] on mat-radio-button "Chargeable" at bounding box center [495, 184] width 200 height 22
radio input "true"
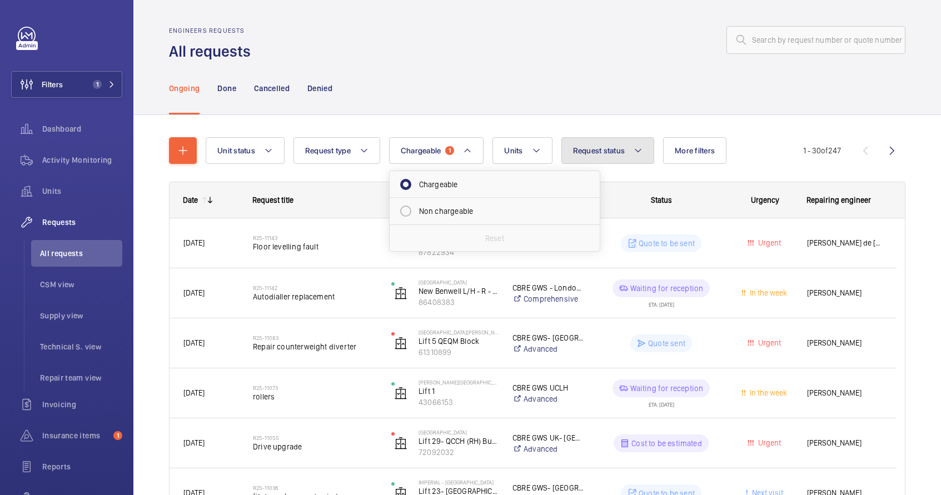
click at [631, 155] on button "Request status" at bounding box center [608, 150] width 93 height 27
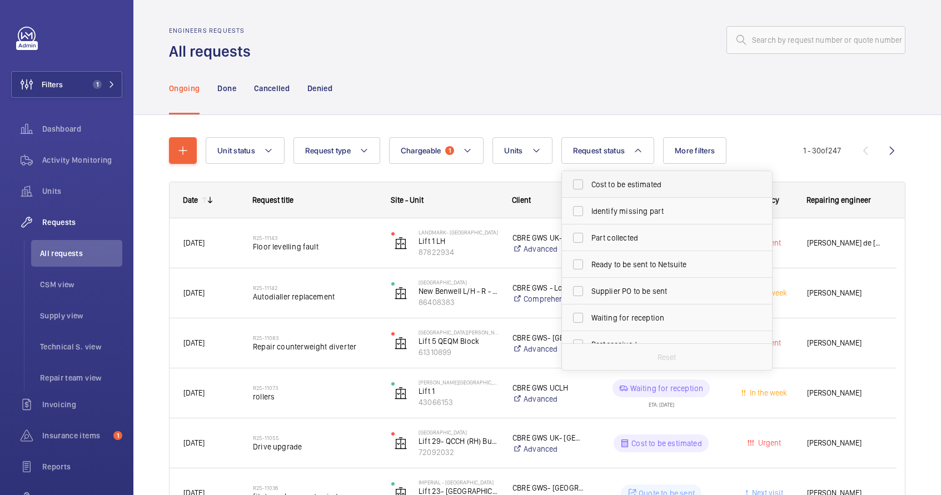
click at [630, 185] on span "Cost to be estimated" at bounding box center [668, 184] width 153 height 11
click at [589, 185] on input "Cost to be estimated" at bounding box center [578, 184] width 22 height 22
checkbox input "true"
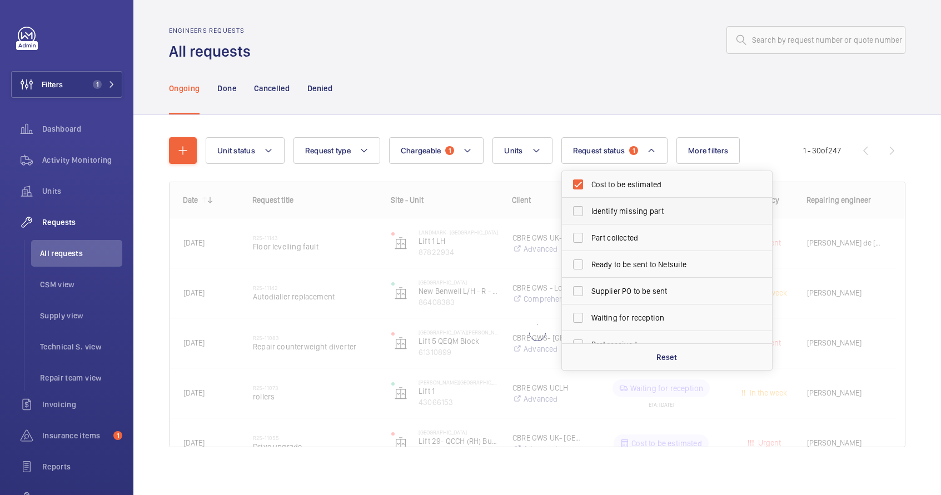
click at [628, 216] on span "Identify missing part" at bounding box center [668, 211] width 153 height 11
click at [589, 216] on input "Identify missing part" at bounding box center [578, 211] width 22 height 22
checkbox input "true"
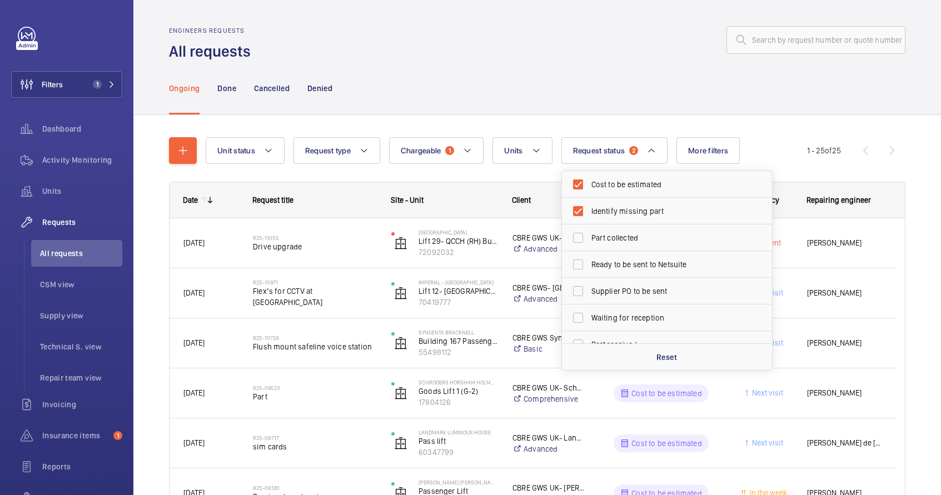
click at [837, 99] on div "Ongoing Done Cancelled Denied" at bounding box center [537, 88] width 737 height 53
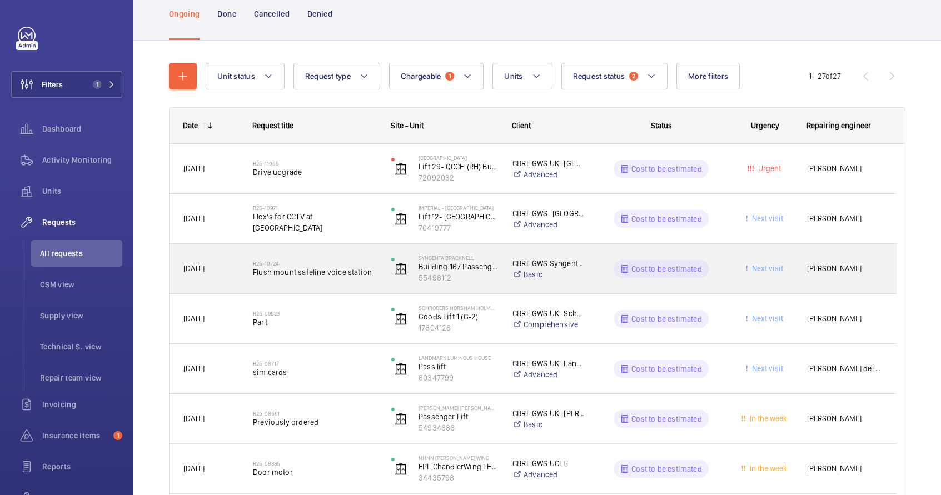
scroll to position [76, 0]
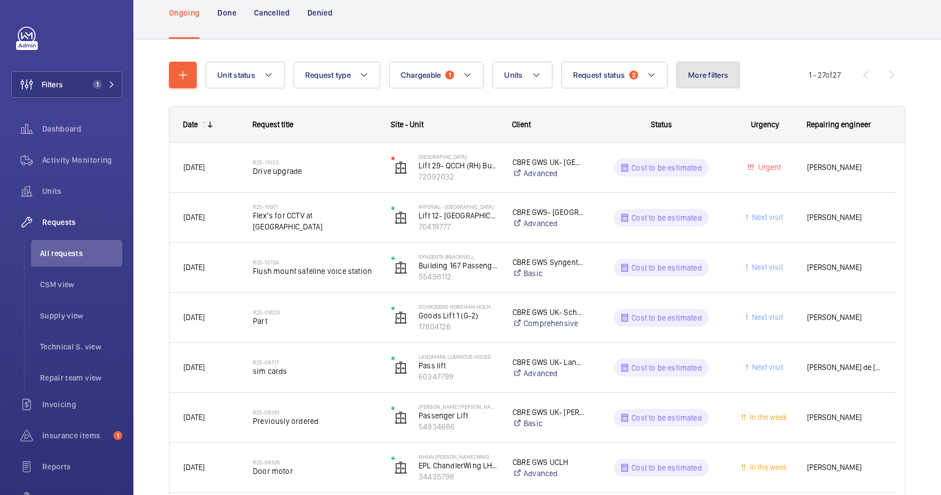
click at [715, 77] on span "More filters" at bounding box center [708, 75] width 40 height 9
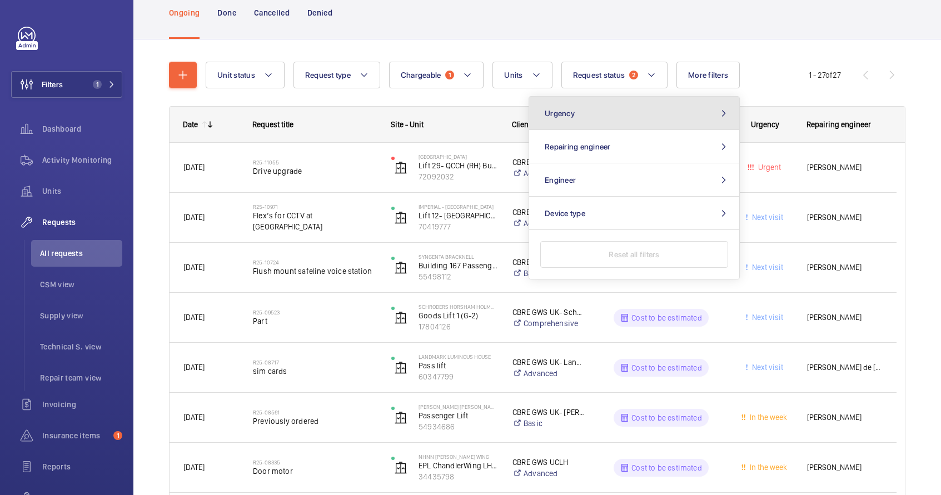
click at [717, 110] on mat-icon at bounding box center [723, 113] width 13 height 9
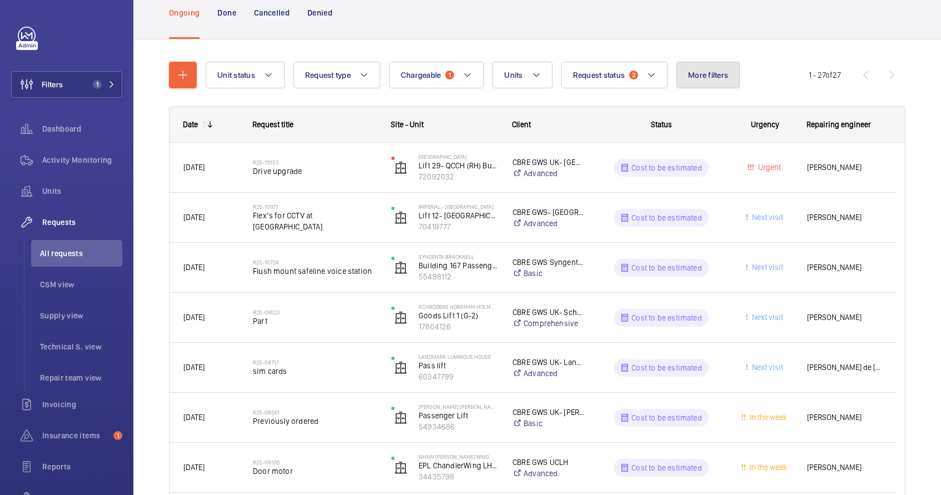
click at [723, 82] on button "More filters" at bounding box center [708, 75] width 63 height 27
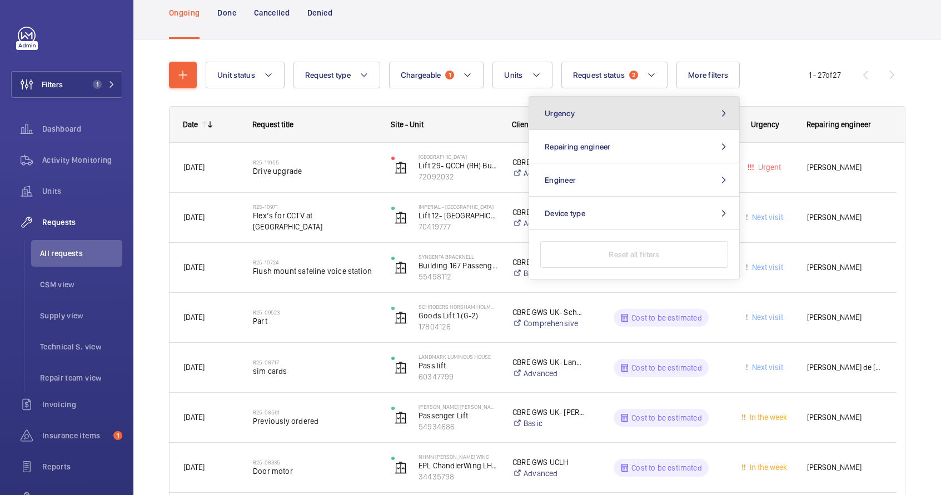
click at [726, 116] on mat-icon at bounding box center [723, 113] width 13 height 9
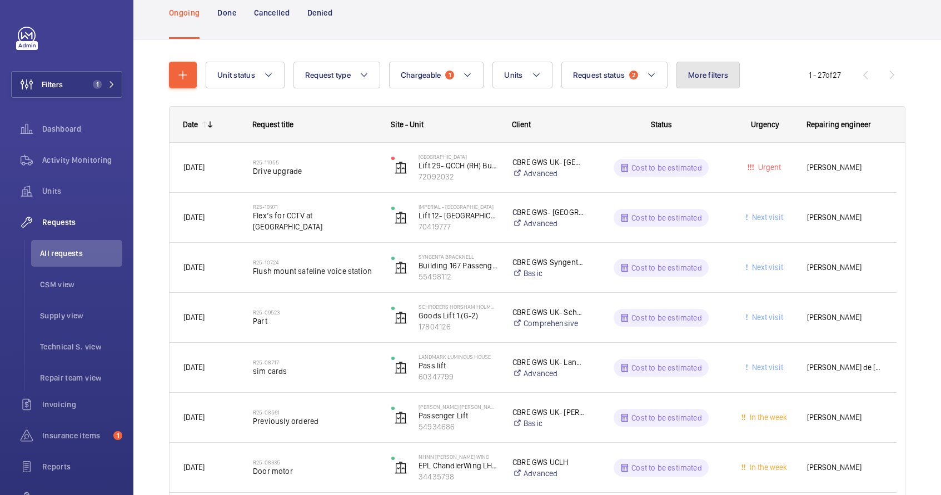
click at [721, 71] on span "More filters" at bounding box center [708, 75] width 40 height 9
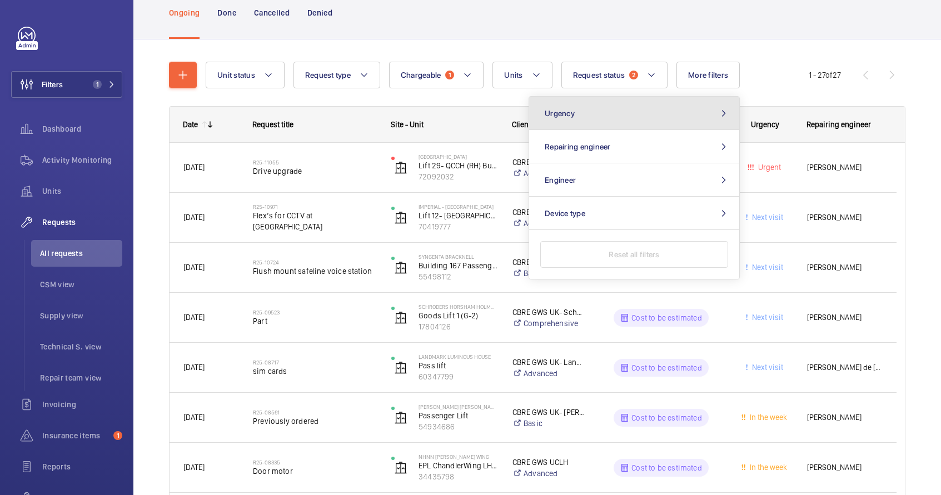
click at [587, 118] on button "Urgency" at bounding box center [634, 113] width 210 height 33
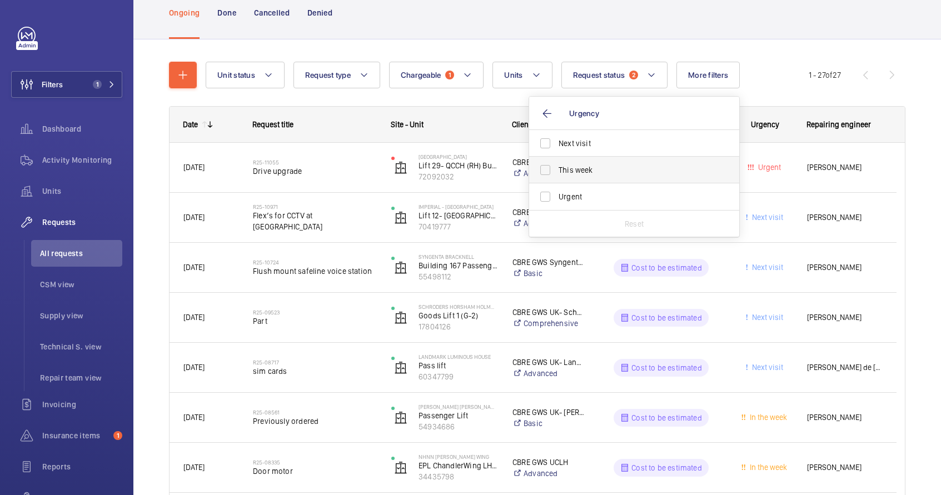
click at [578, 171] on span "This week" at bounding box center [635, 170] width 153 height 11
click at [557, 171] on input "This week" at bounding box center [545, 170] width 22 height 22
checkbox input "true"
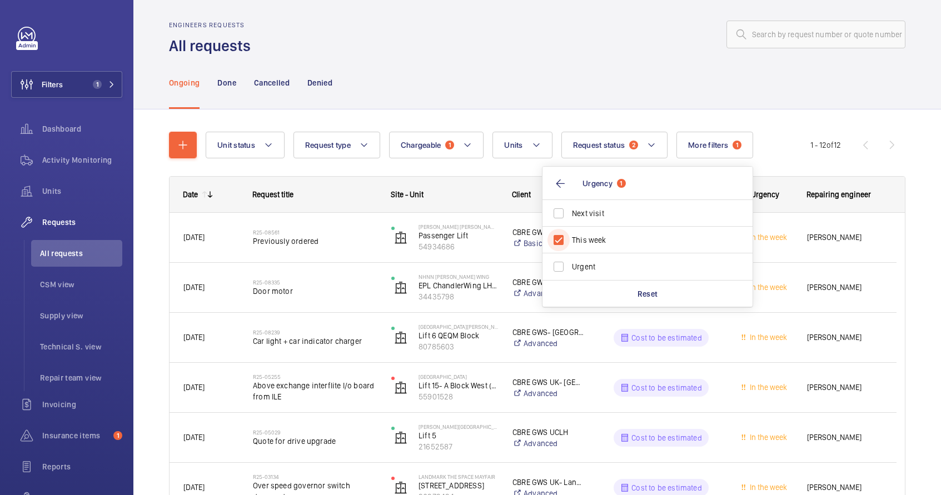
scroll to position [76, 0]
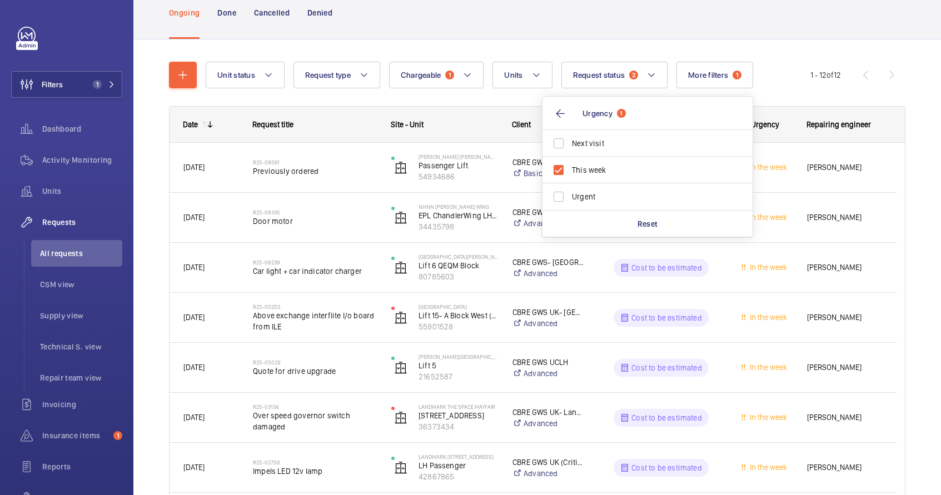
click at [782, 97] on wm-front-shared-table-view-engine "Unit status Request type Chargeable 1 Units Request status 2 More filters 1 Urg…" at bounding box center [537, 416] width 737 height 709
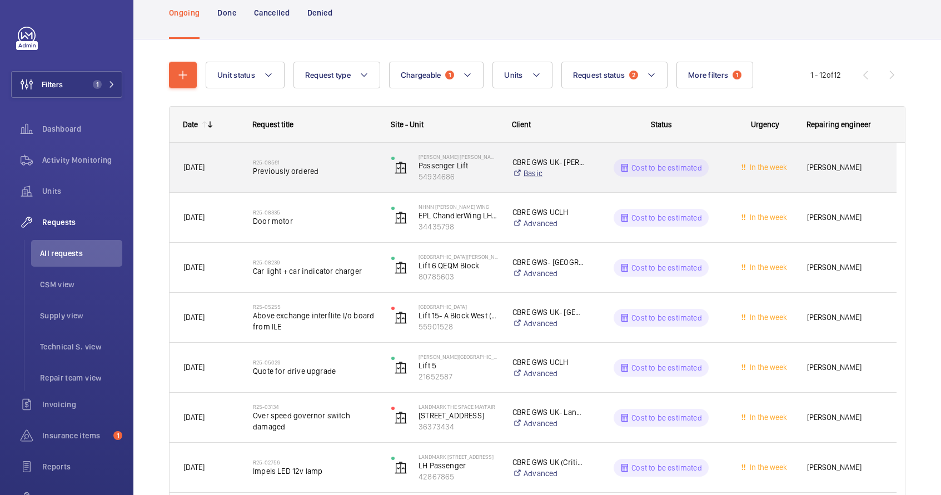
click at [572, 173] on link "Basic" at bounding box center [549, 173] width 72 height 11
click at [291, 166] on span "Previously ordered" at bounding box center [315, 171] width 124 height 11
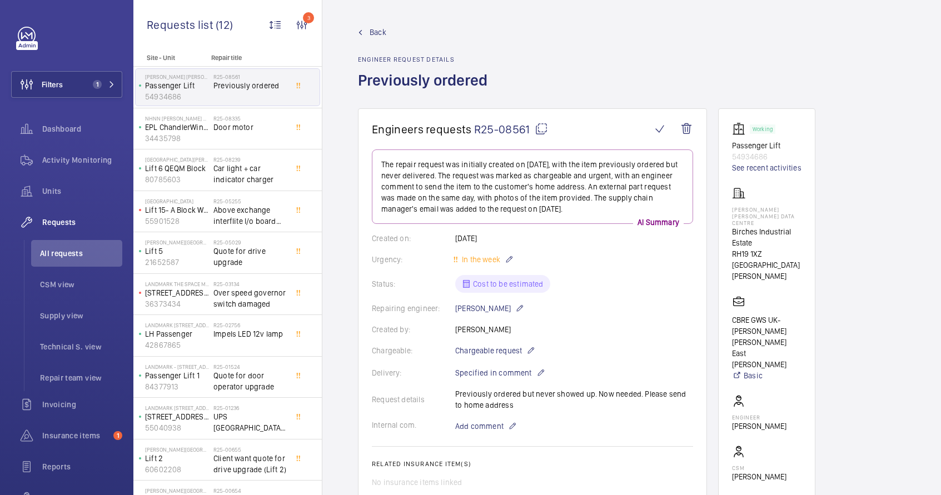
click at [757, 266] on wm-front-card-body "Working Passenger Lift 54934686 See recent activities Goldman Sachs Data Centre…" at bounding box center [766, 338] width 69 height 433
click at [753, 370] on link "Basic" at bounding box center [766, 375] width 69 height 11
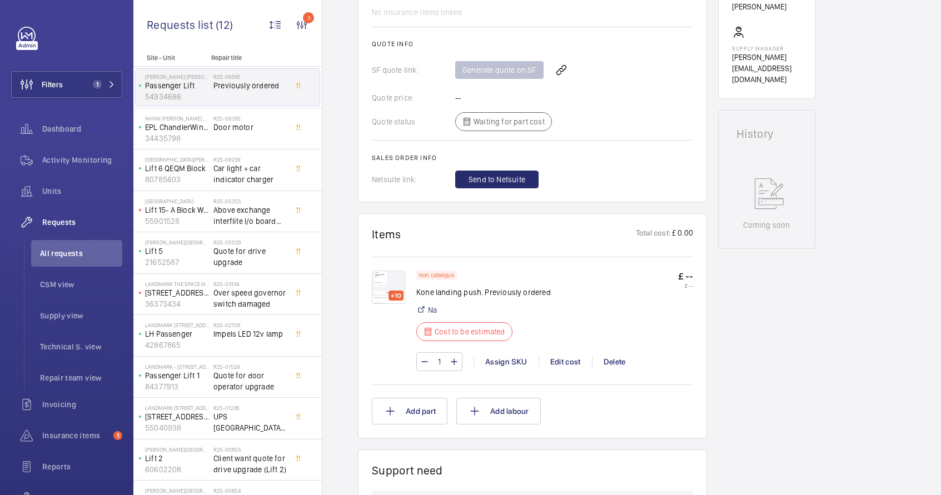
scroll to position [580, 0]
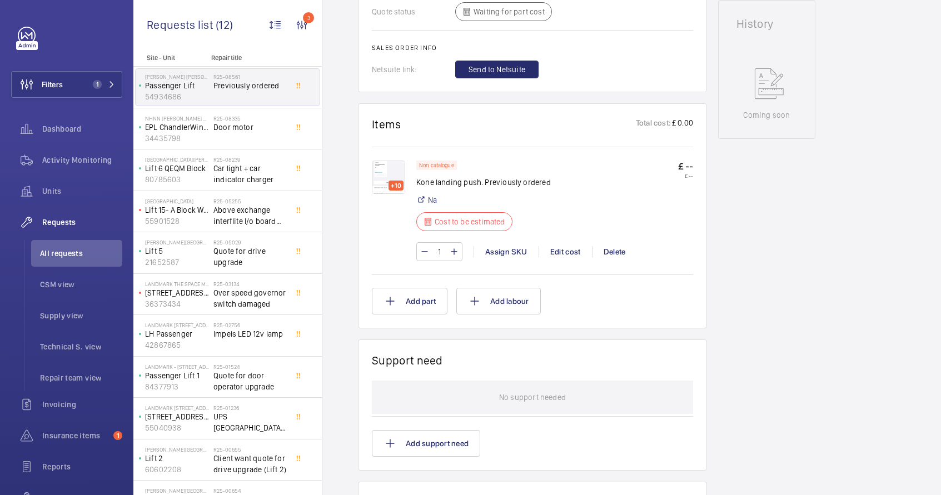
click at [386, 177] on img at bounding box center [388, 177] width 33 height 33
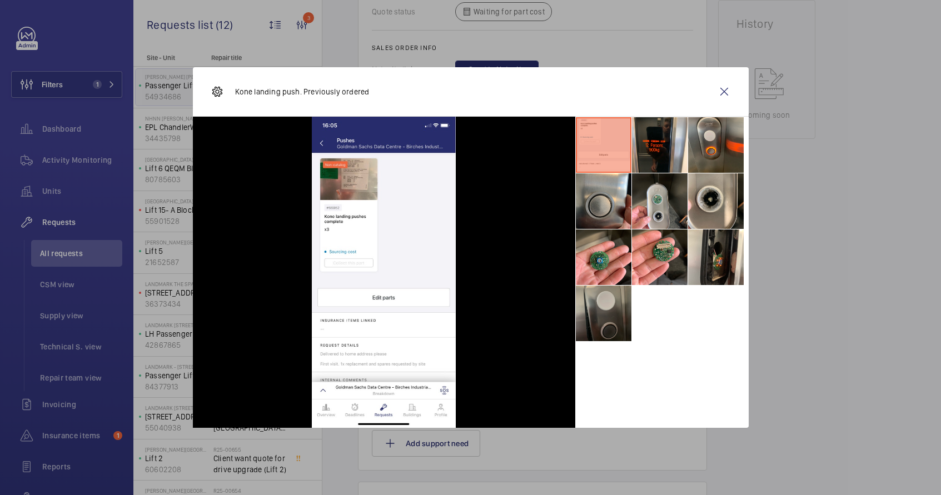
click at [613, 327] on li at bounding box center [604, 314] width 56 height 56
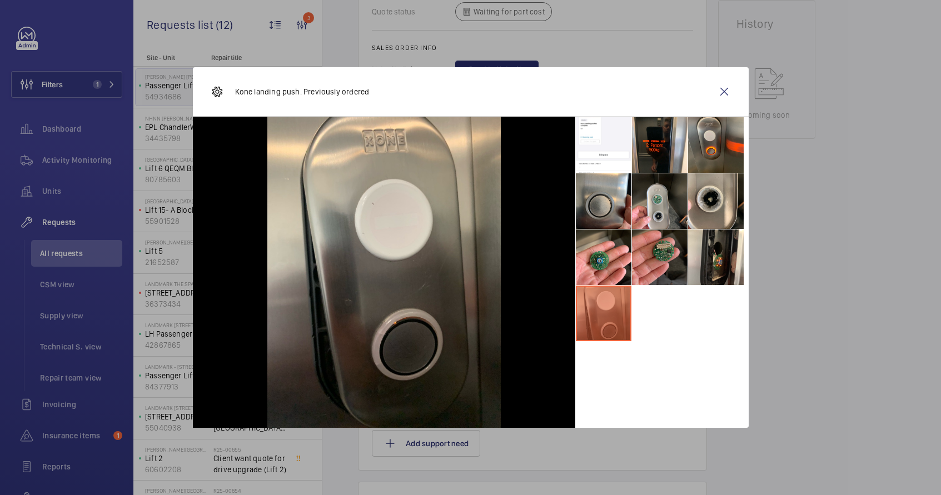
click at [664, 271] on li at bounding box center [660, 258] width 56 height 56
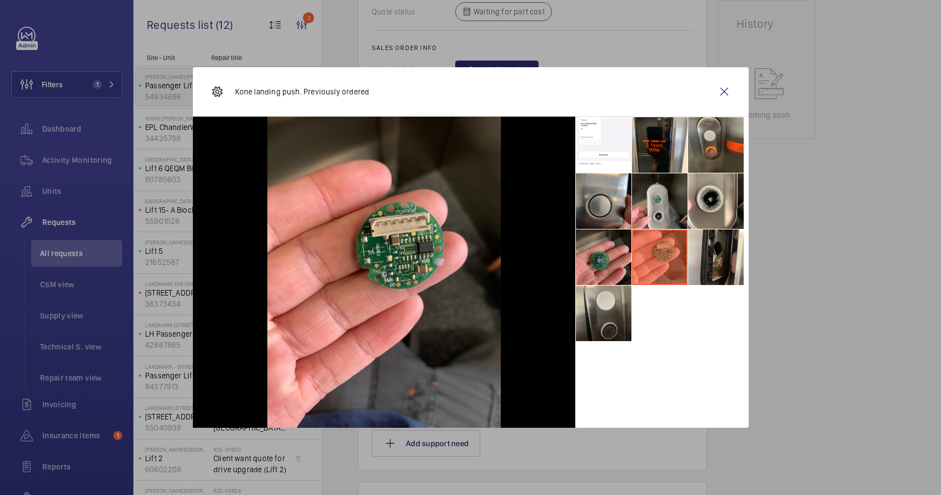
click at [620, 264] on li at bounding box center [604, 258] width 56 height 56
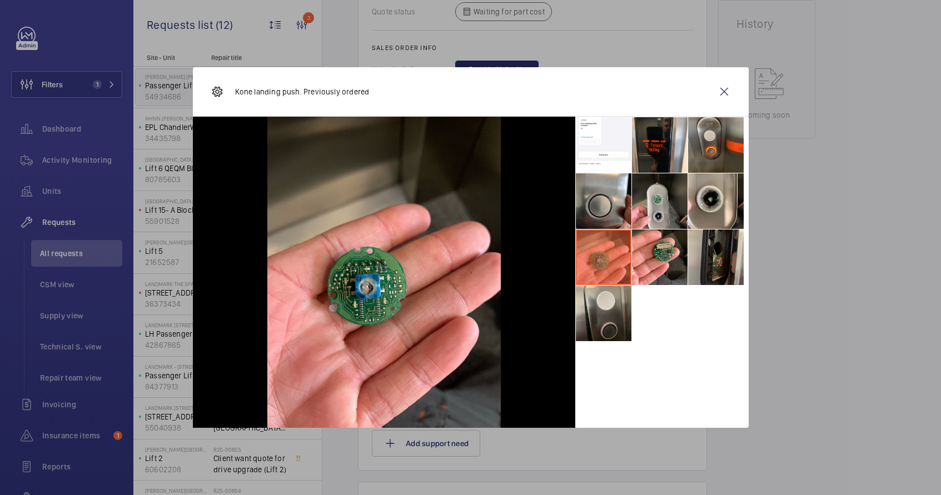
click at [709, 259] on li at bounding box center [716, 258] width 56 height 56
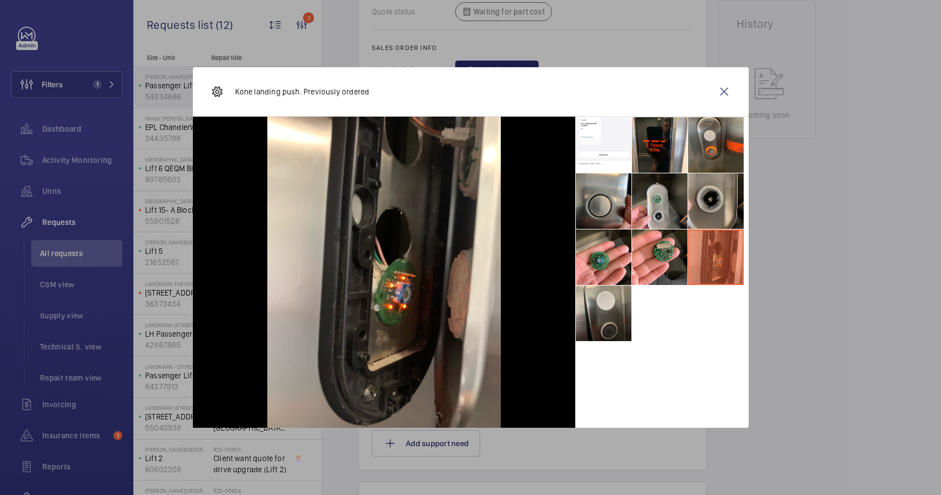
click at [712, 211] on li at bounding box center [716, 201] width 56 height 56
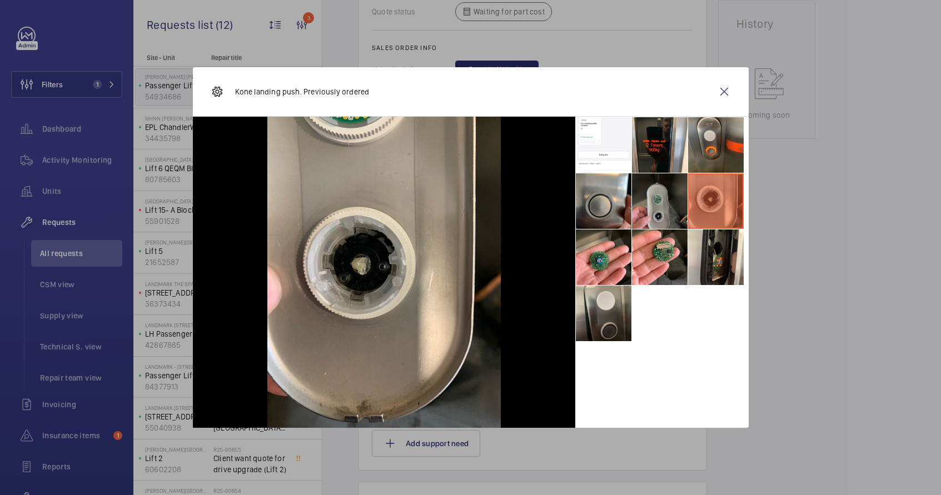
click at [671, 211] on li at bounding box center [660, 201] width 56 height 56
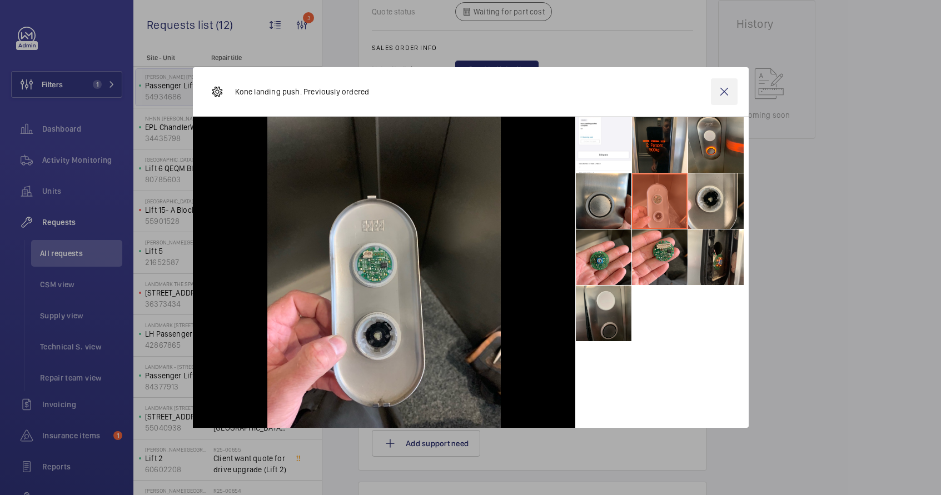
click at [724, 93] on wm-front-icon-button at bounding box center [724, 91] width 27 height 27
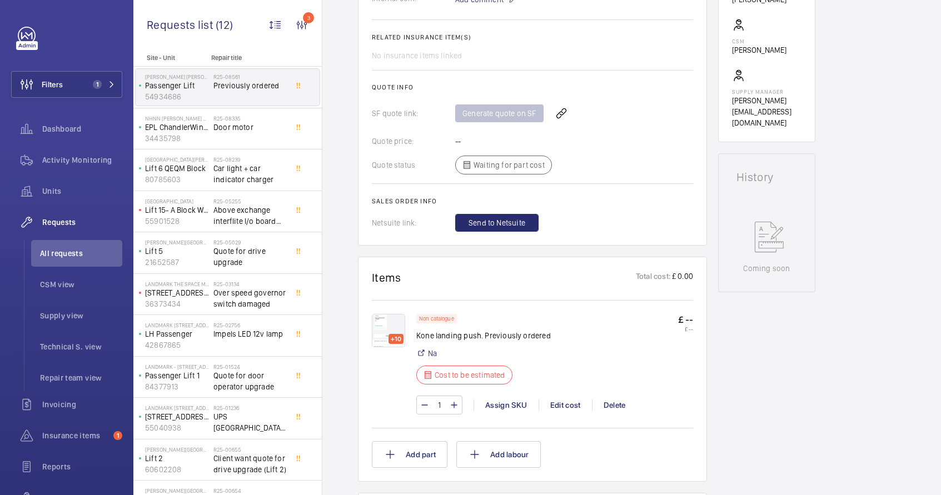
scroll to position [425, 0]
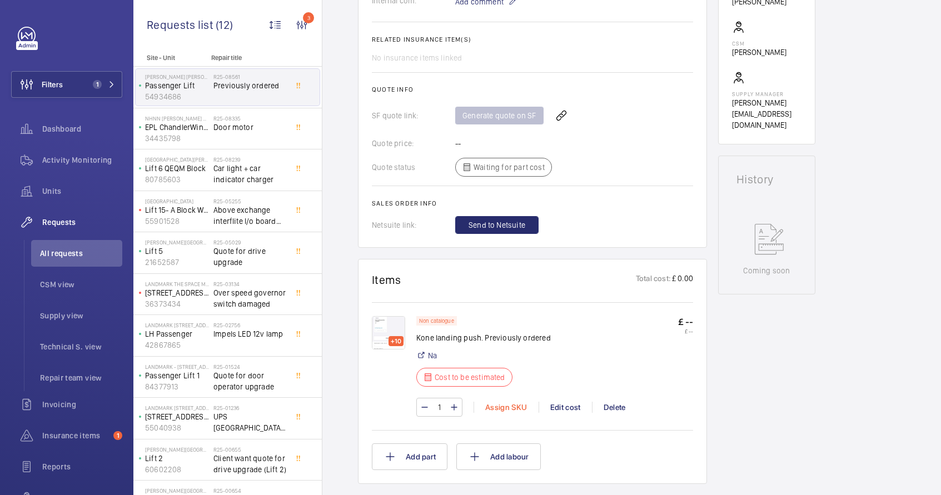
click at [497, 410] on div "Assign SKU" at bounding box center [506, 407] width 65 height 11
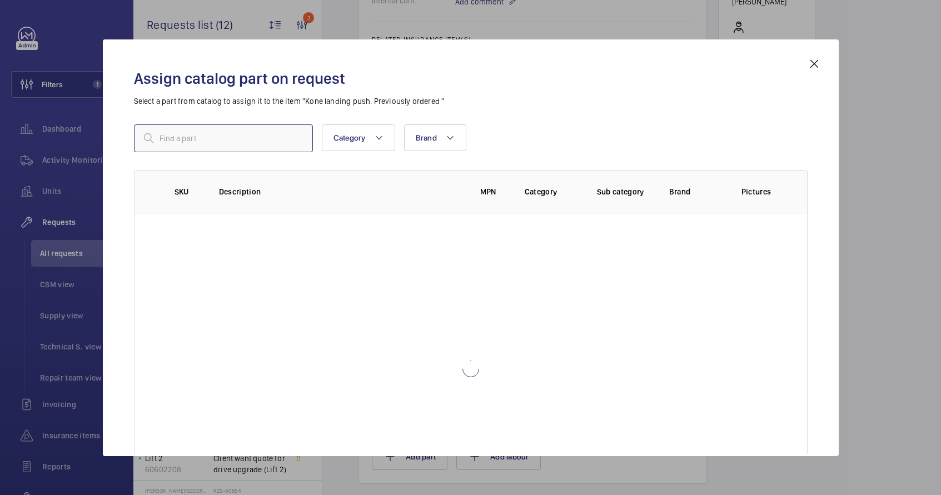
click at [221, 148] on input "text" at bounding box center [223, 139] width 179 height 28
paste input "km804342g01"
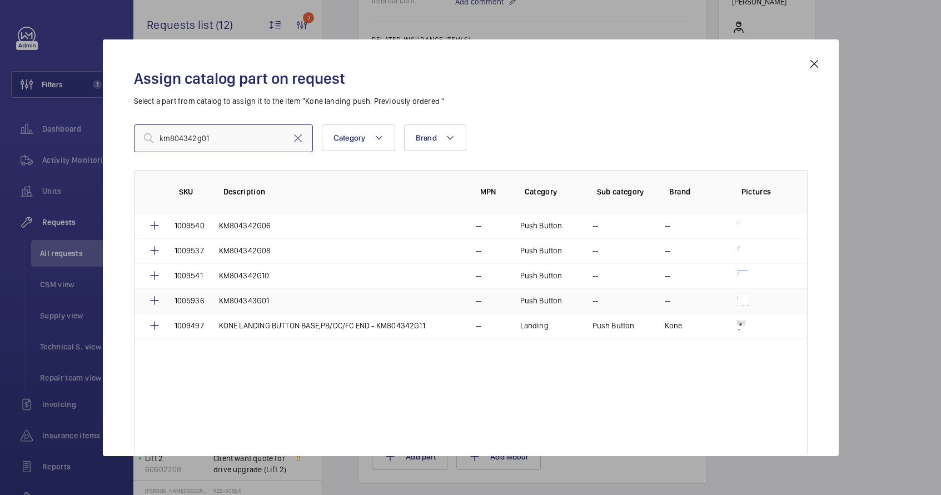
type input "km804342g01"
click at [251, 304] on p "KM804343G01" at bounding box center [244, 300] width 51 height 11
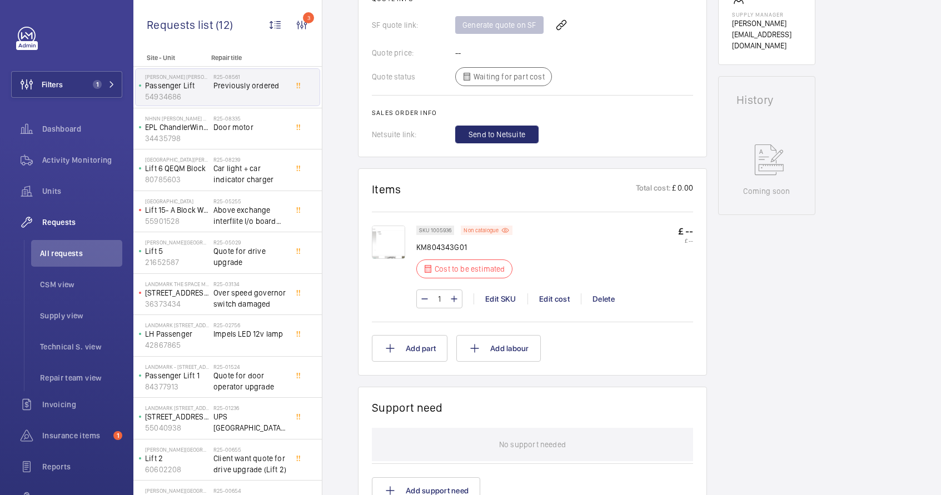
scroll to position [512, 0]
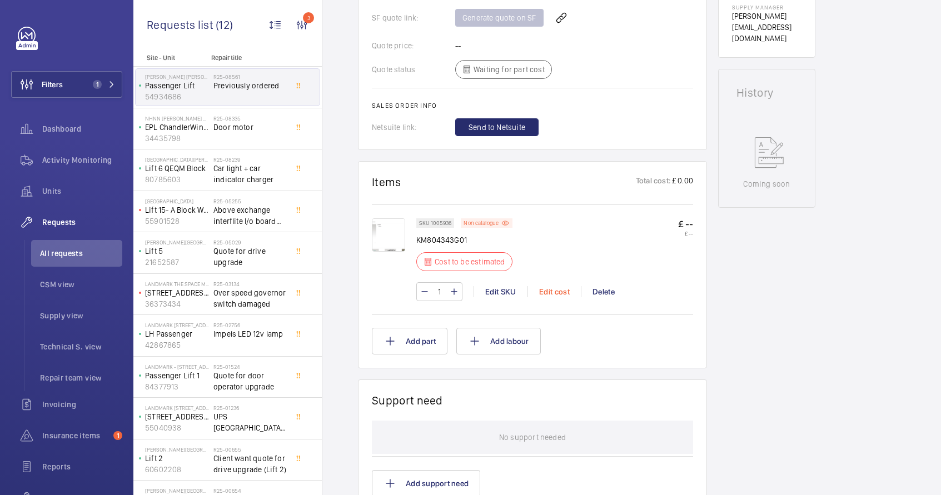
click at [553, 293] on div "Edit cost" at bounding box center [554, 291] width 53 height 11
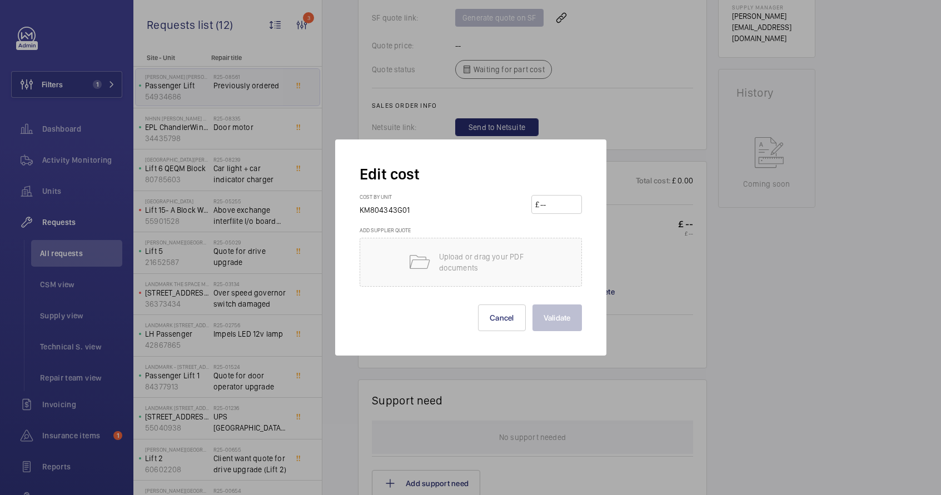
click at [561, 207] on input "number" at bounding box center [558, 205] width 39 height 18
type input "165"
click at [549, 320] on button "Validate" at bounding box center [557, 318] width 49 height 27
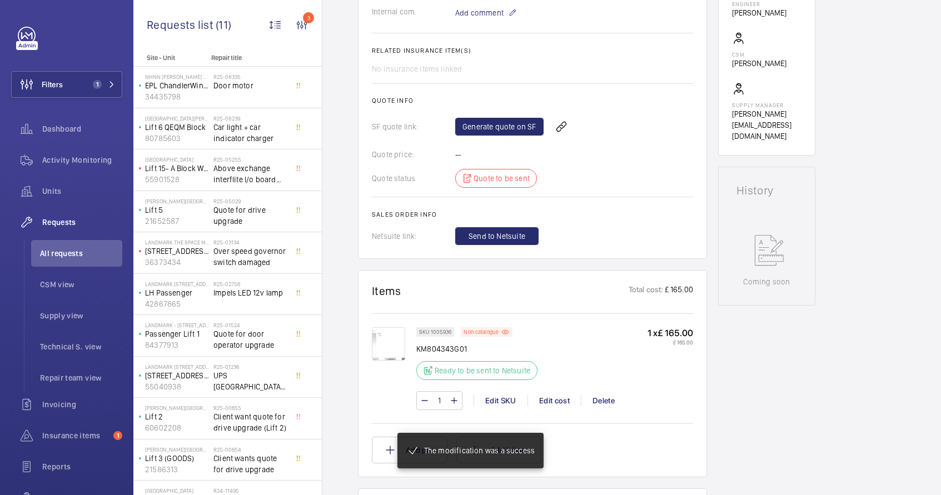
scroll to position [518, 0]
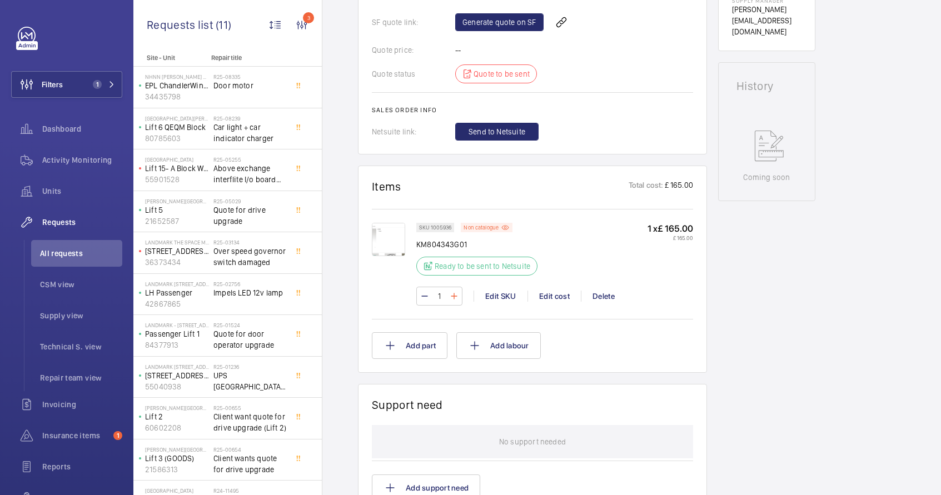
click at [457, 300] on mat-icon at bounding box center [454, 296] width 9 height 13
type input "3"
click at [480, 348] on mat-icon at bounding box center [474, 345] width 13 height 13
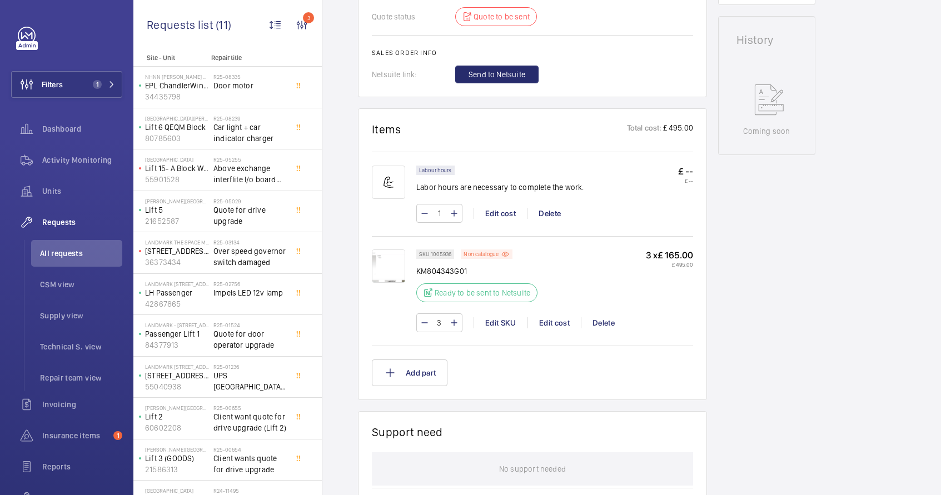
scroll to position [621, 0]
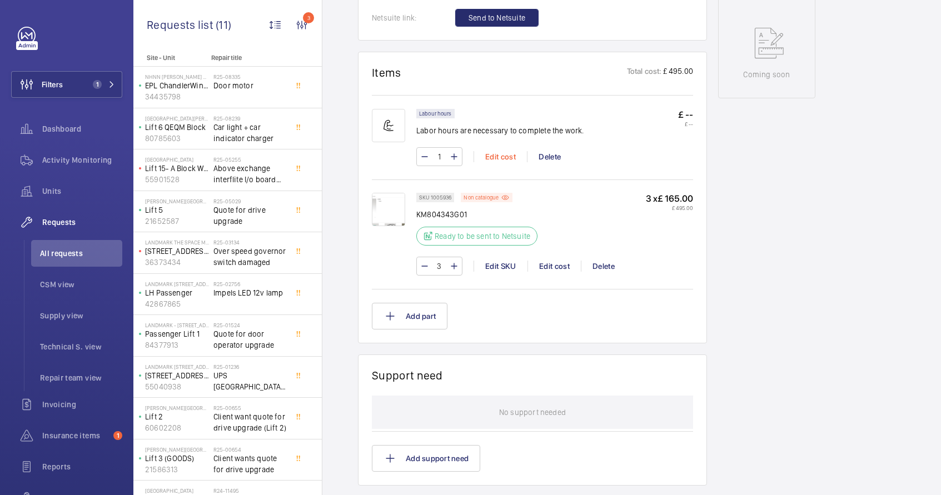
click at [505, 162] on div "Edit cost" at bounding box center [500, 156] width 53 height 11
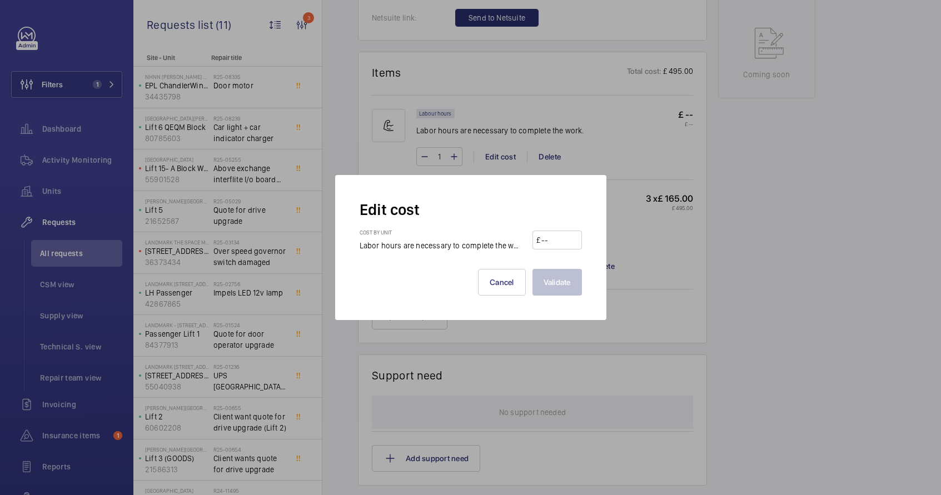
click at [557, 236] on input "number" at bounding box center [558, 240] width 37 height 18
type input "100"
click at [554, 279] on button "Validate" at bounding box center [557, 282] width 49 height 27
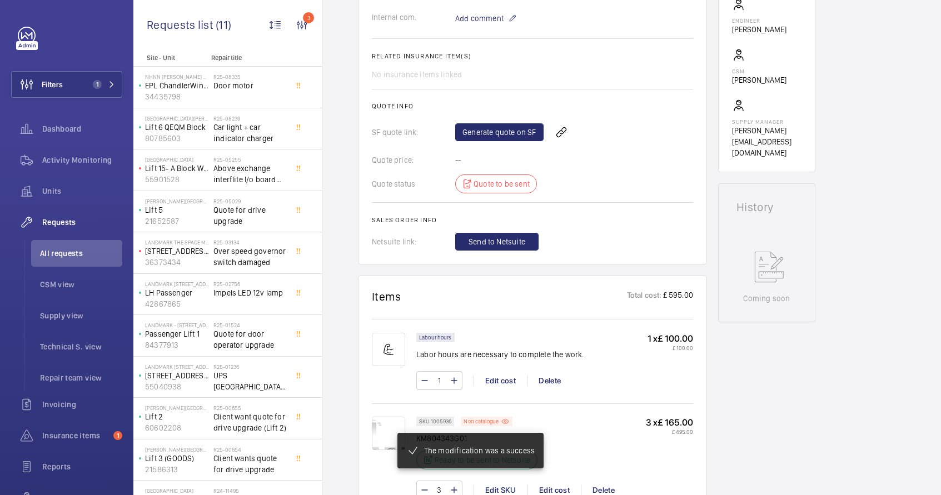
scroll to position [573, 0]
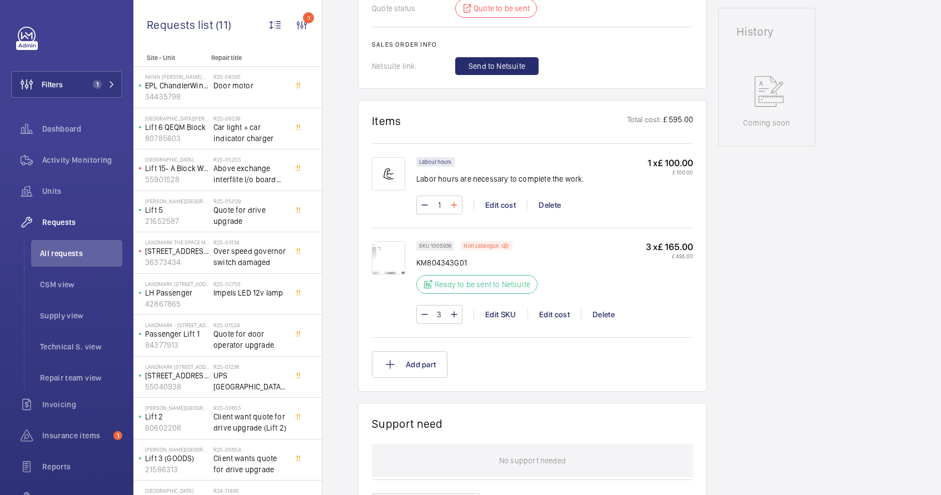
click at [455, 207] on mat-icon at bounding box center [454, 204] width 9 height 13
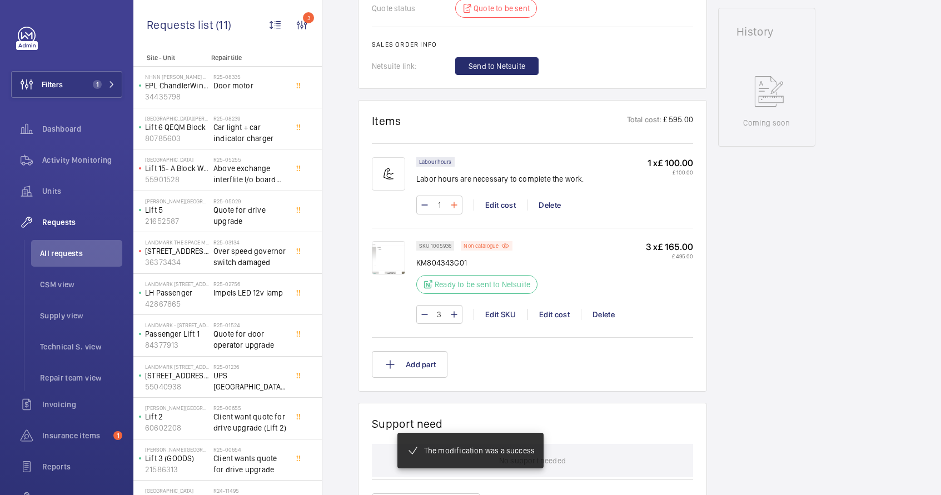
type input "2"
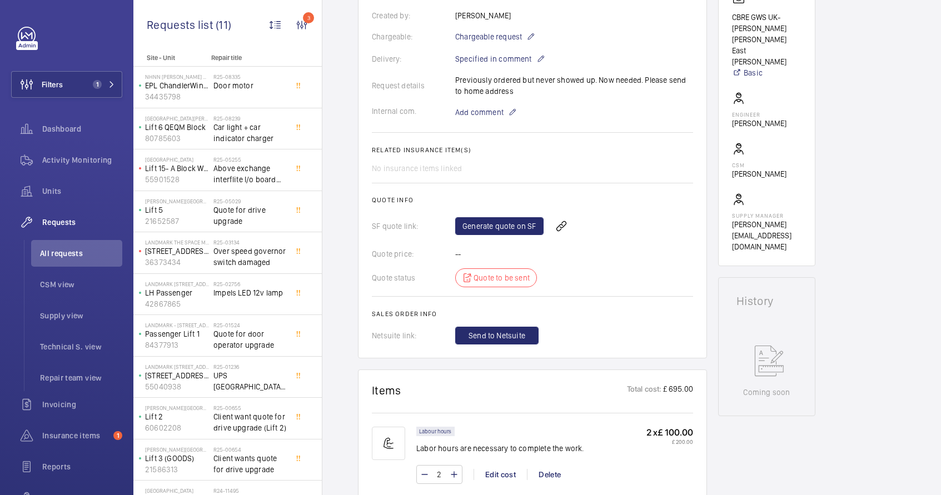
scroll to position [232, 0]
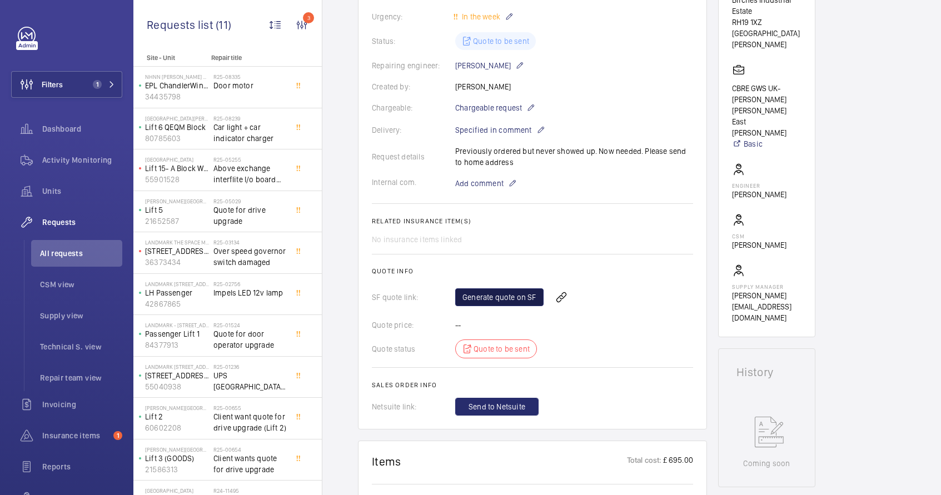
click at [509, 297] on link "Generate quote on SF" at bounding box center [499, 298] width 88 height 18
